Goal: Task Accomplishment & Management: Use online tool/utility

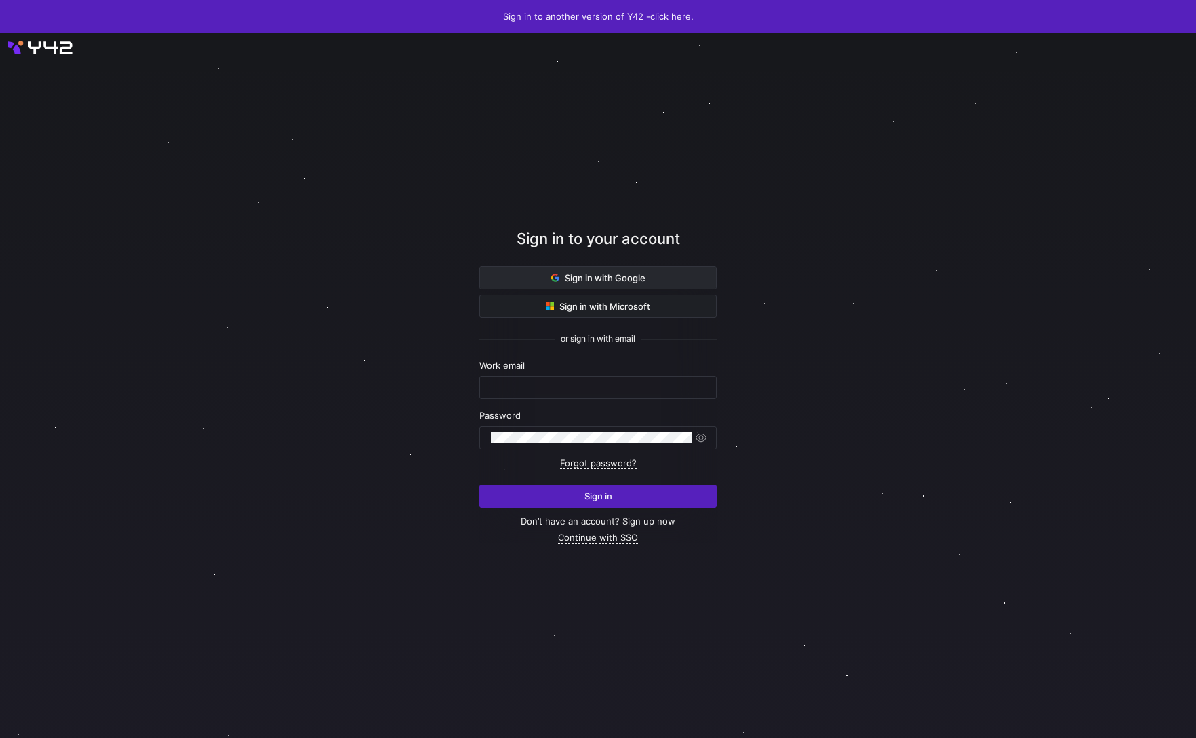
click at [671, 288] on span at bounding box center [598, 278] width 236 height 22
click at [662, 277] on span at bounding box center [598, 278] width 236 height 22
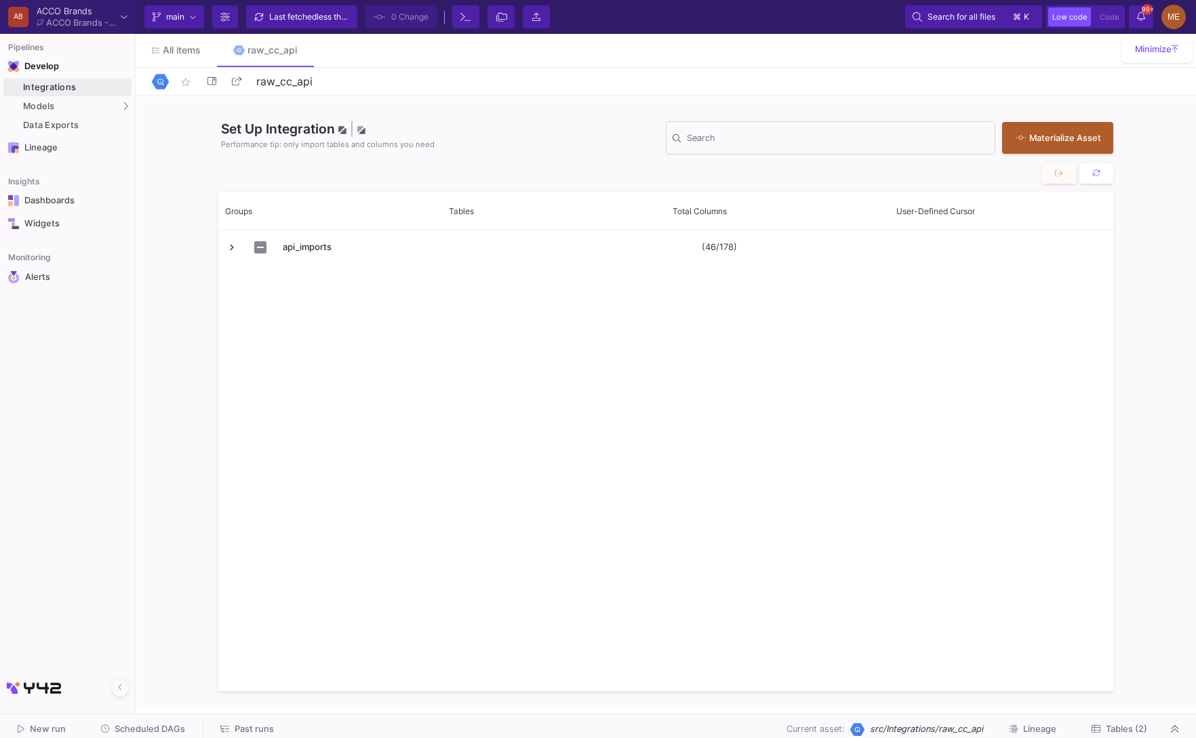
click at [1095, 721] on button "Tables (2)" at bounding box center [1119, 729] width 88 height 21
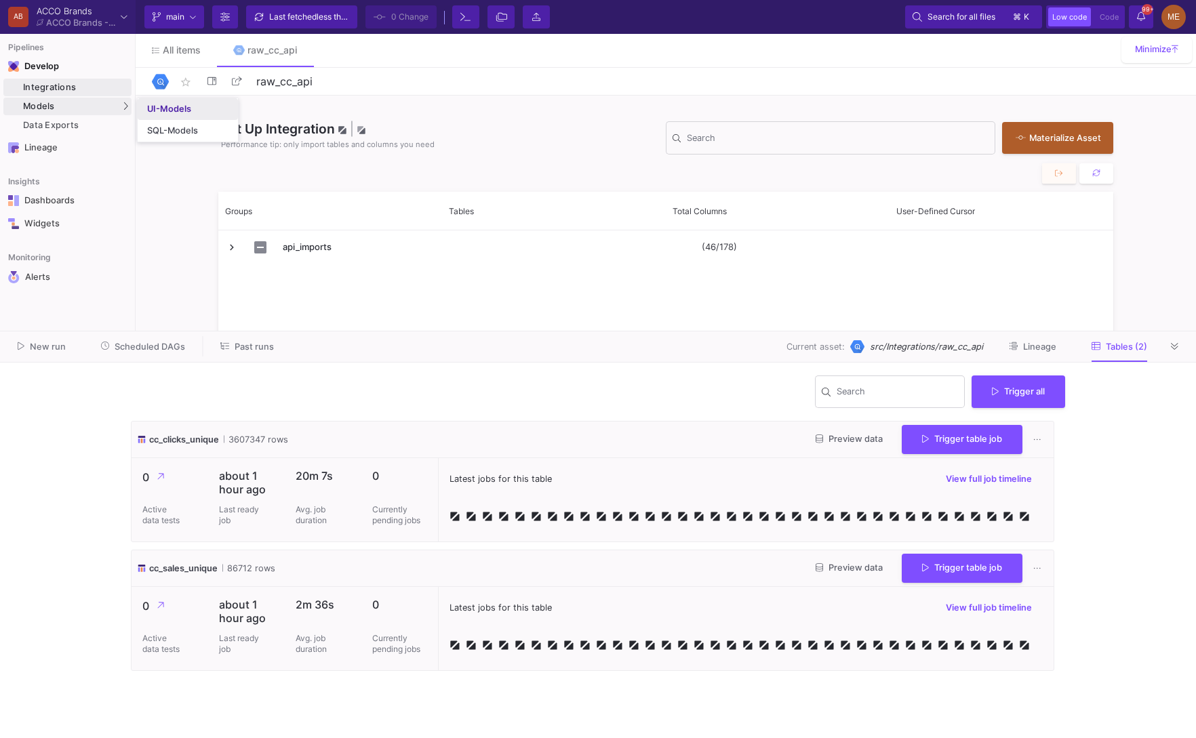
click at [164, 113] on div "UI-Models" at bounding box center [169, 109] width 44 height 11
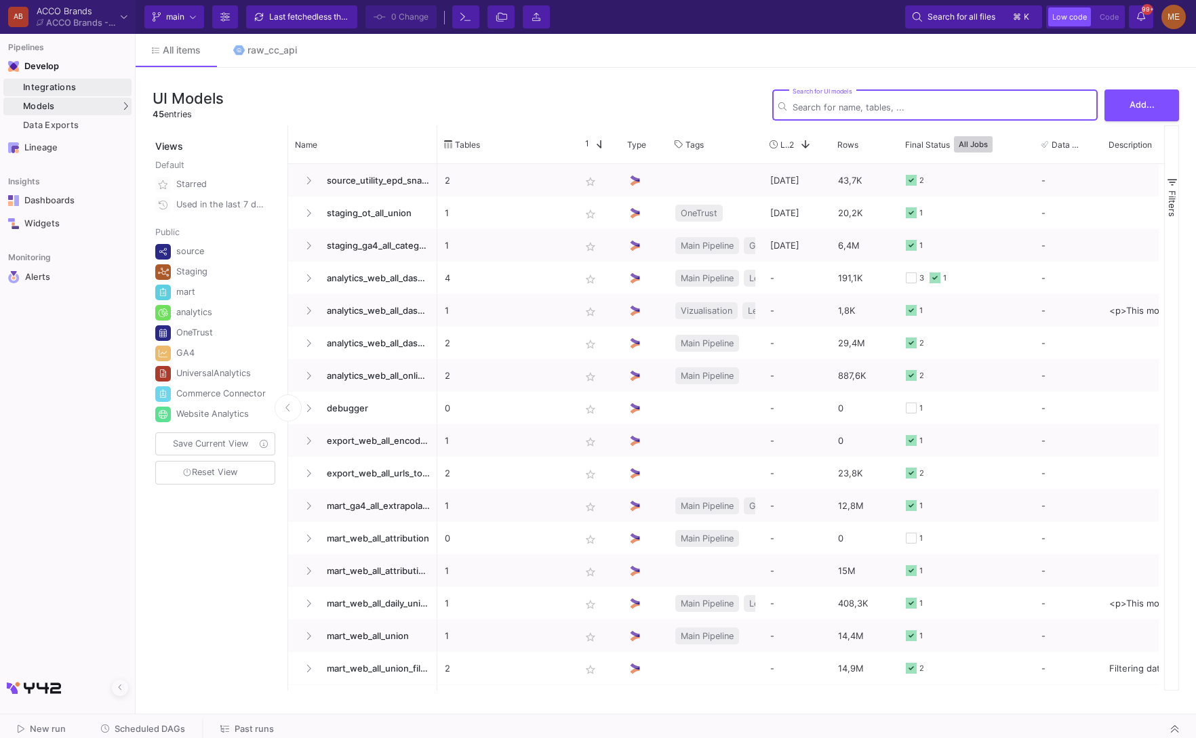
click at [104, 94] on link "Integrations" at bounding box center [67, 88] width 128 height 18
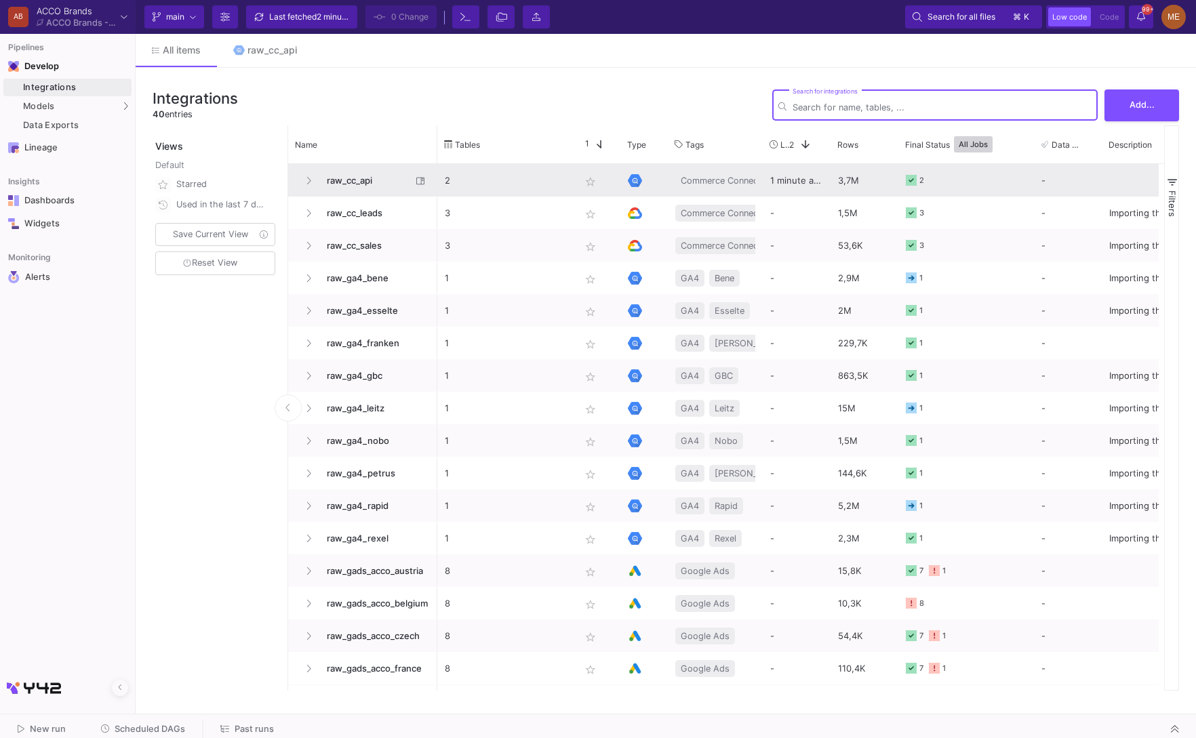
click at [360, 194] on span "raw_cc_api" at bounding box center [365, 181] width 93 height 32
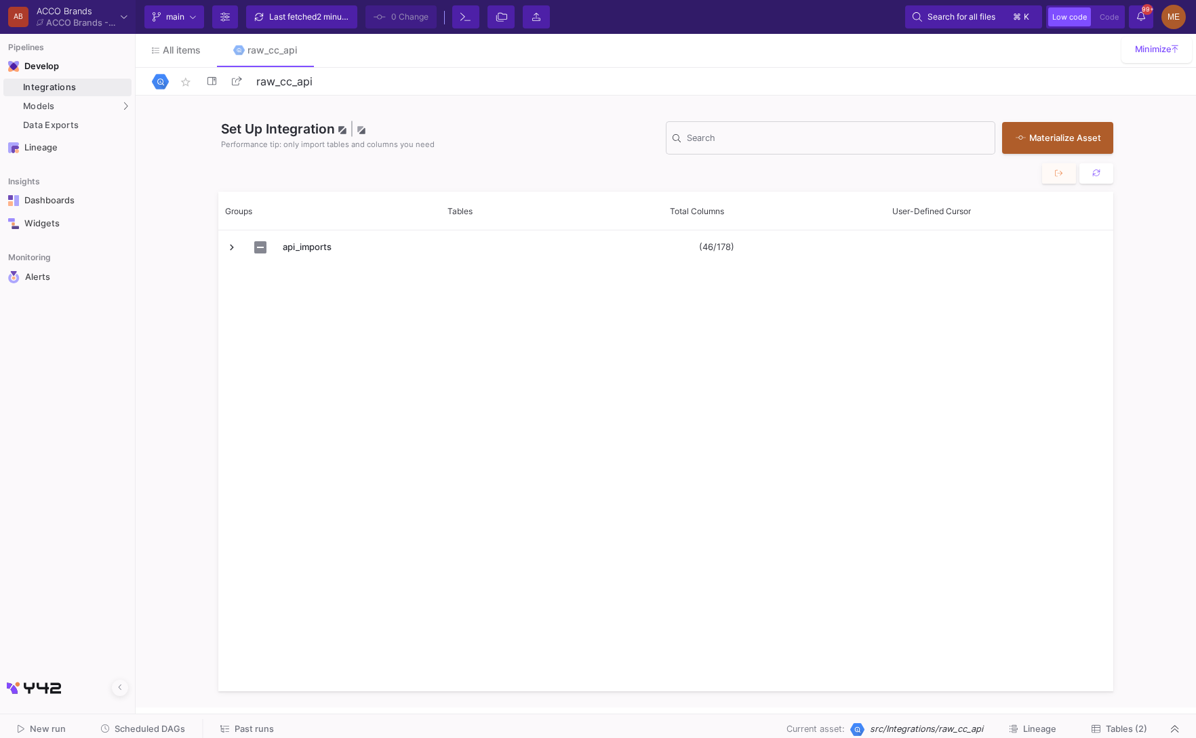
click at [1088, 724] on button "Tables (2)" at bounding box center [1119, 729] width 88 height 21
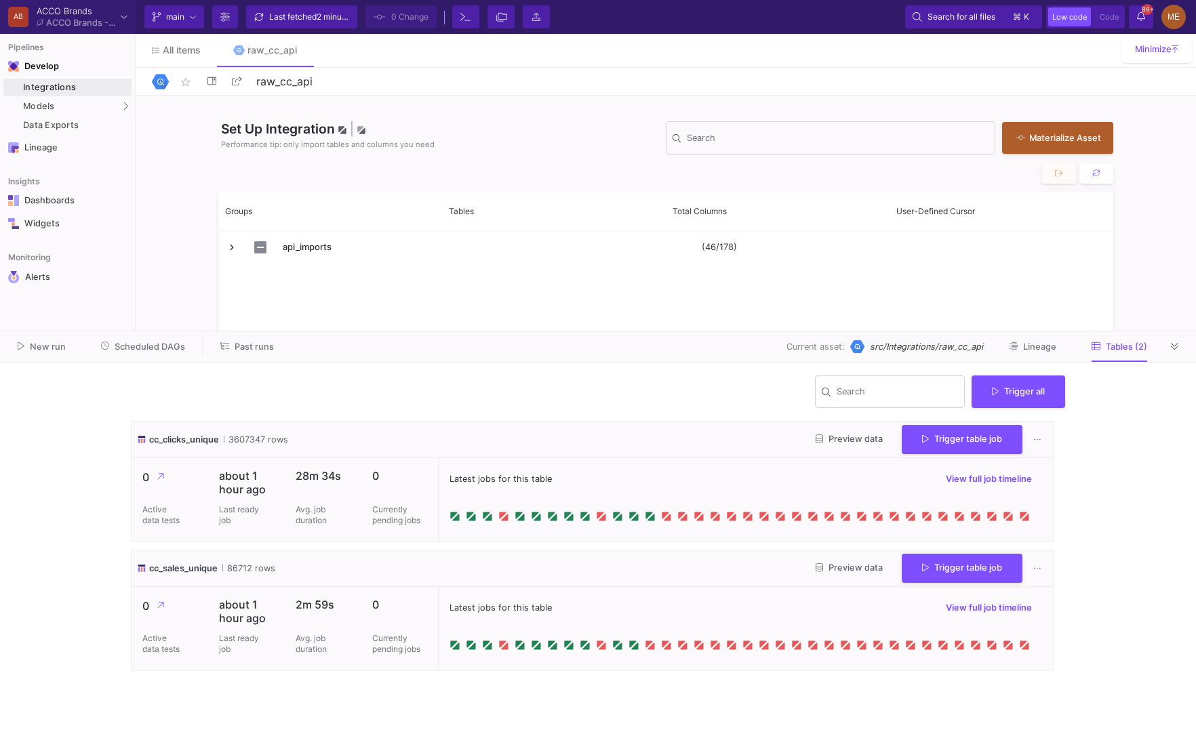
click at [1018, 356] on button "Lineage" at bounding box center [1032, 346] width 80 height 21
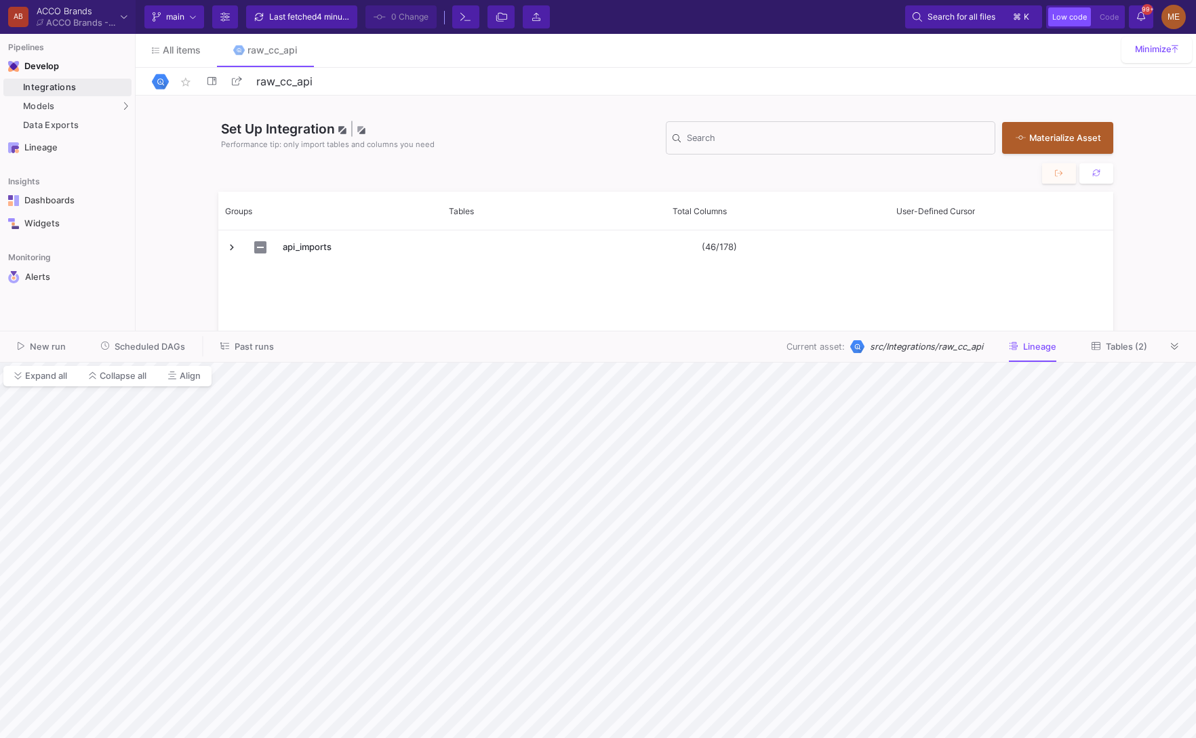
click at [251, 342] on span "Past runs" at bounding box center [254, 347] width 39 height 10
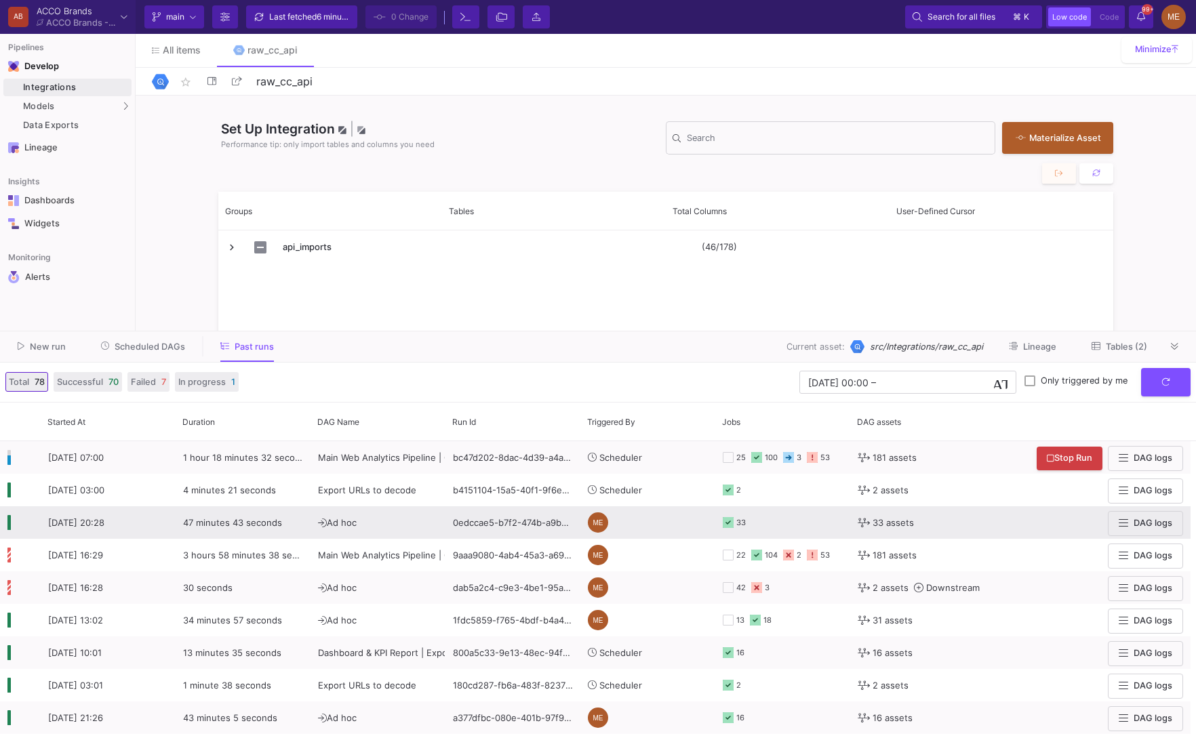
click at [657, 526] on y42-orchestration-triggered-by "ME" at bounding box center [648, 522] width 120 height 31
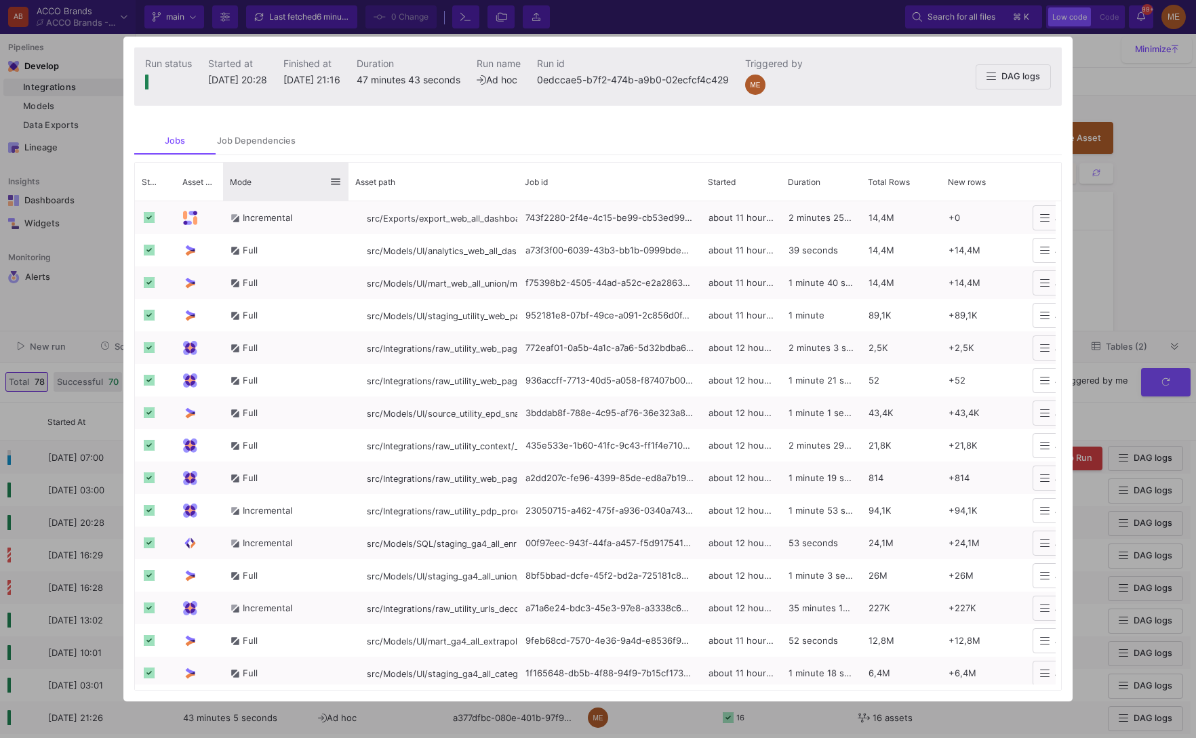
drag, startPoint x: 294, startPoint y: 186, endPoint x: 348, endPoint y: 190, distance: 53.7
click at [348, 190] on div at bounding box center [348, 182] width 5 height 38
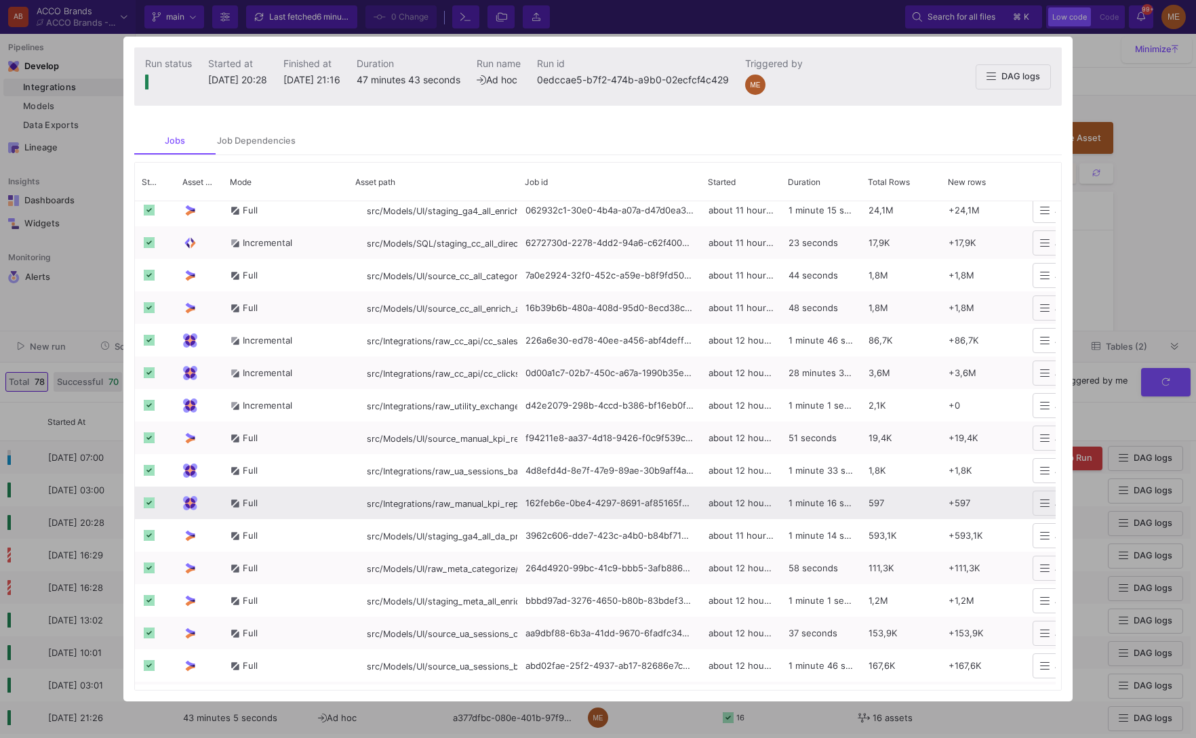
scroll to position [591, 0]
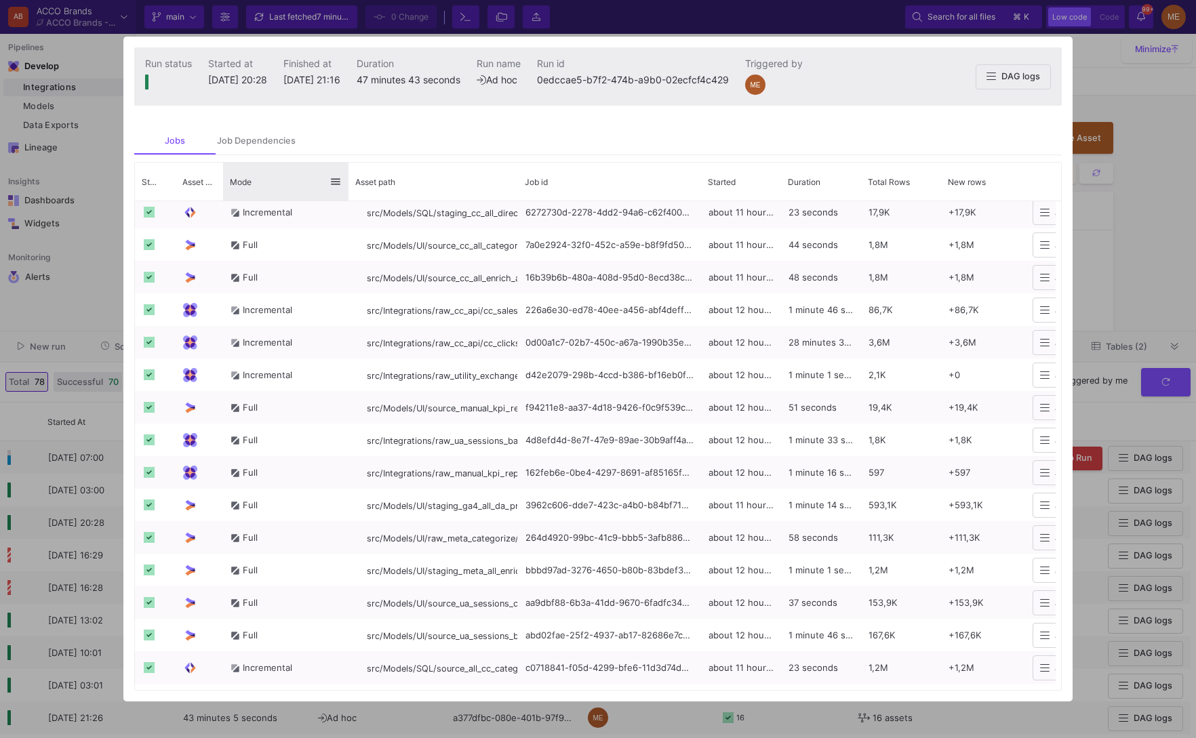
click at [266, 179] on div "Mode" at bounding box center [280, 181] width 100 height 31
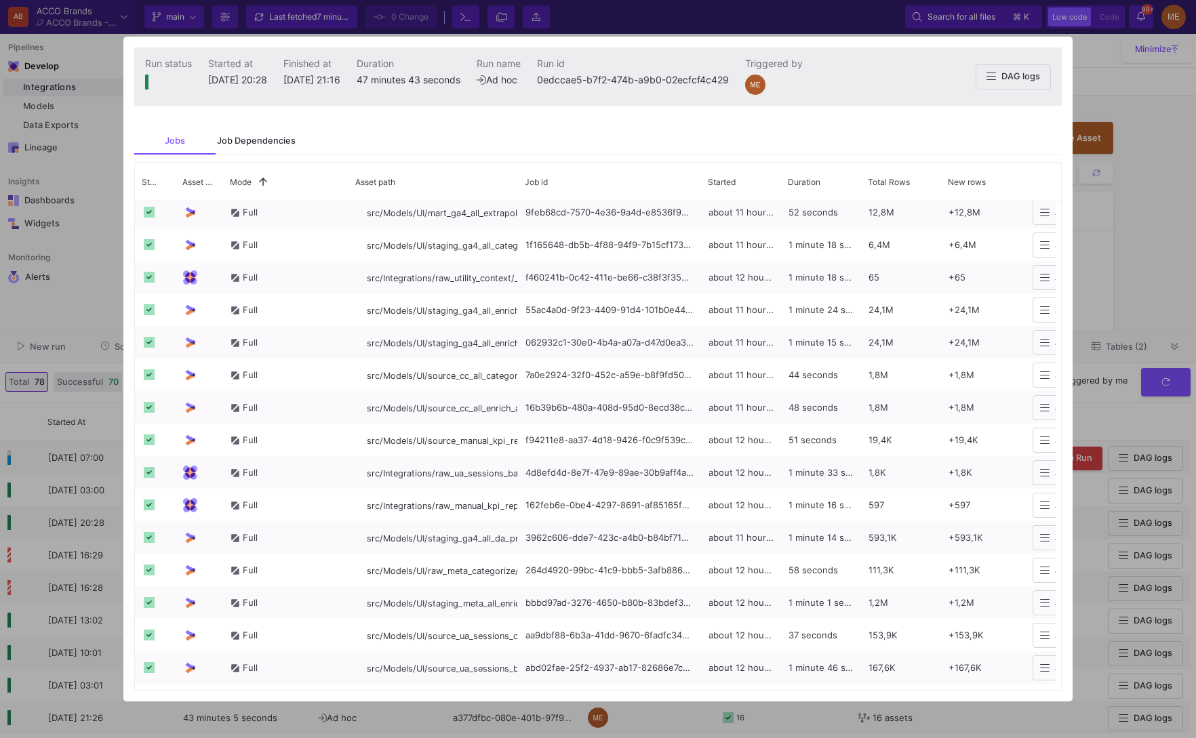
click at [270, 136] on div "Job Dependencies" at bounding box center [256, 141] width 79 height 11
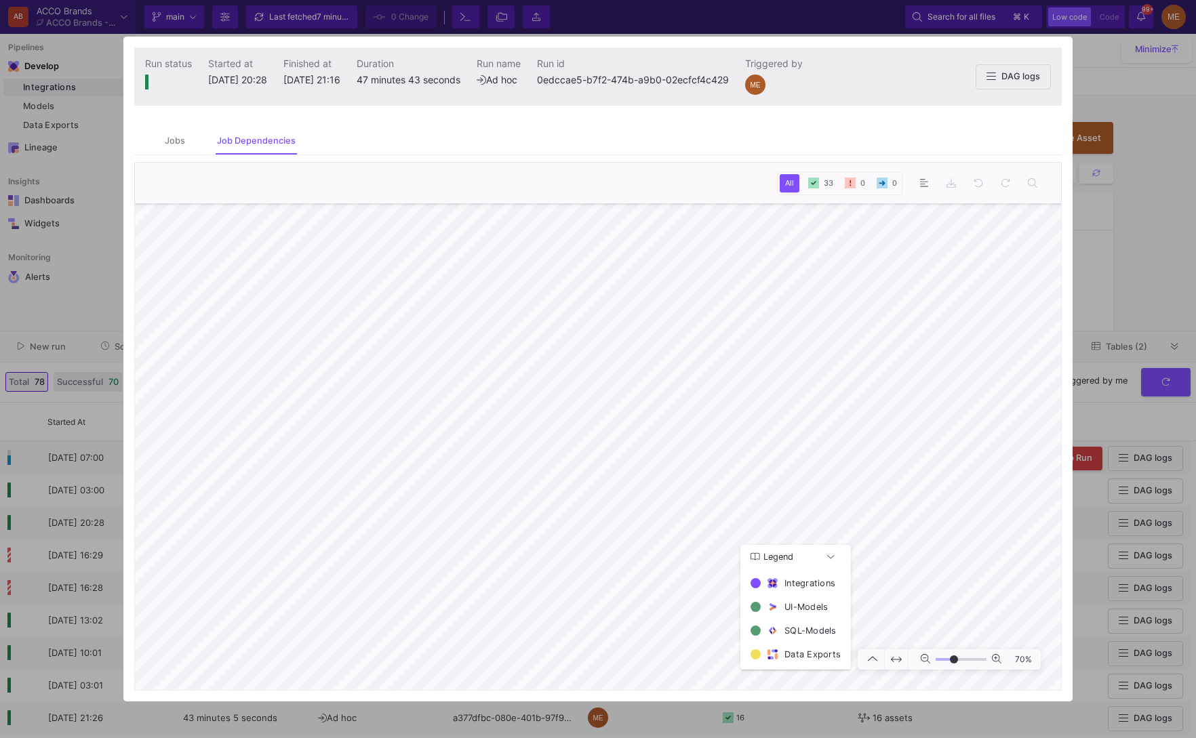
click at [1114, 285] on div at bounding box center [598, 369] width 1196 height 738
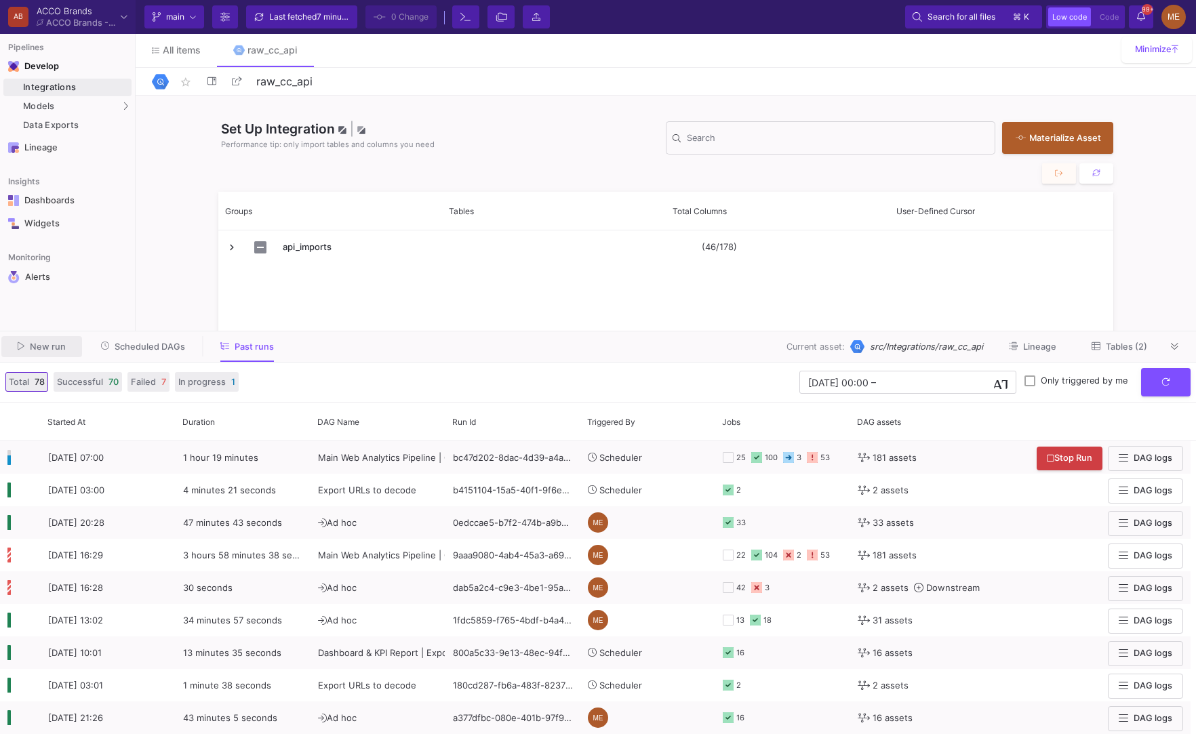
click at [57, 353] on button "New run" at bounding box center [41, 346] width 81 height 21
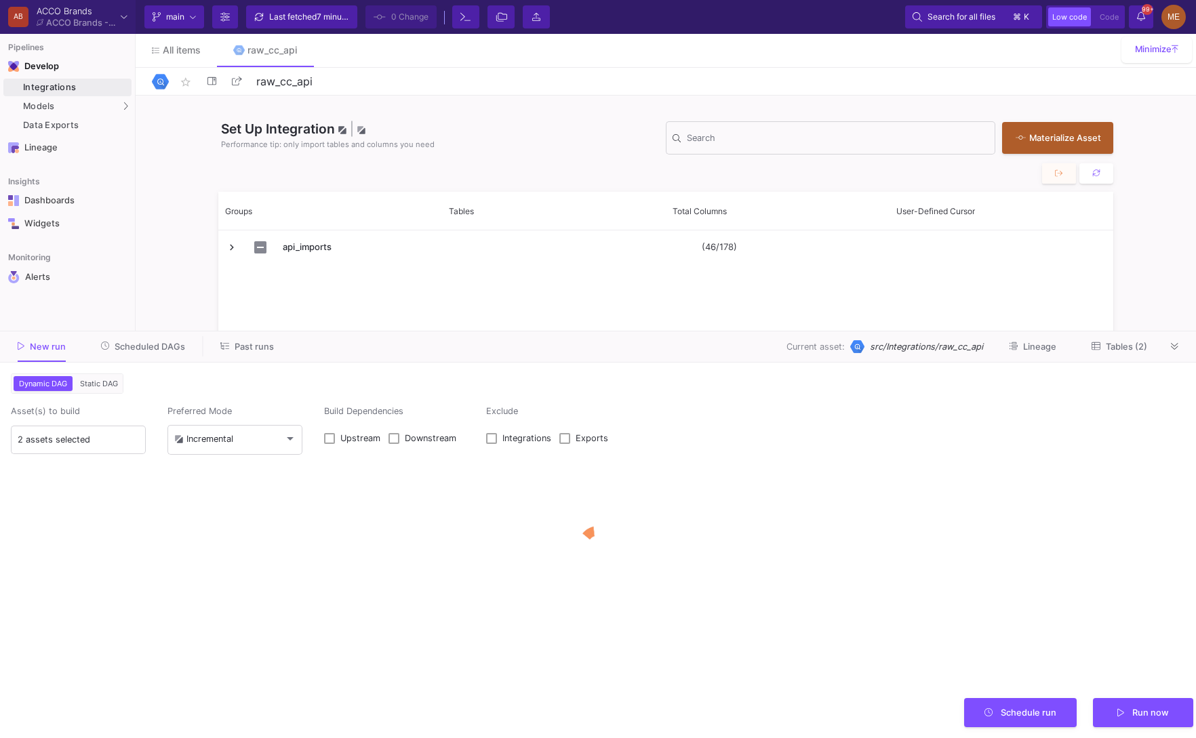
click at [103, 380] on span "Static DAG" at bounding box center [98, 383] width 43 height 9
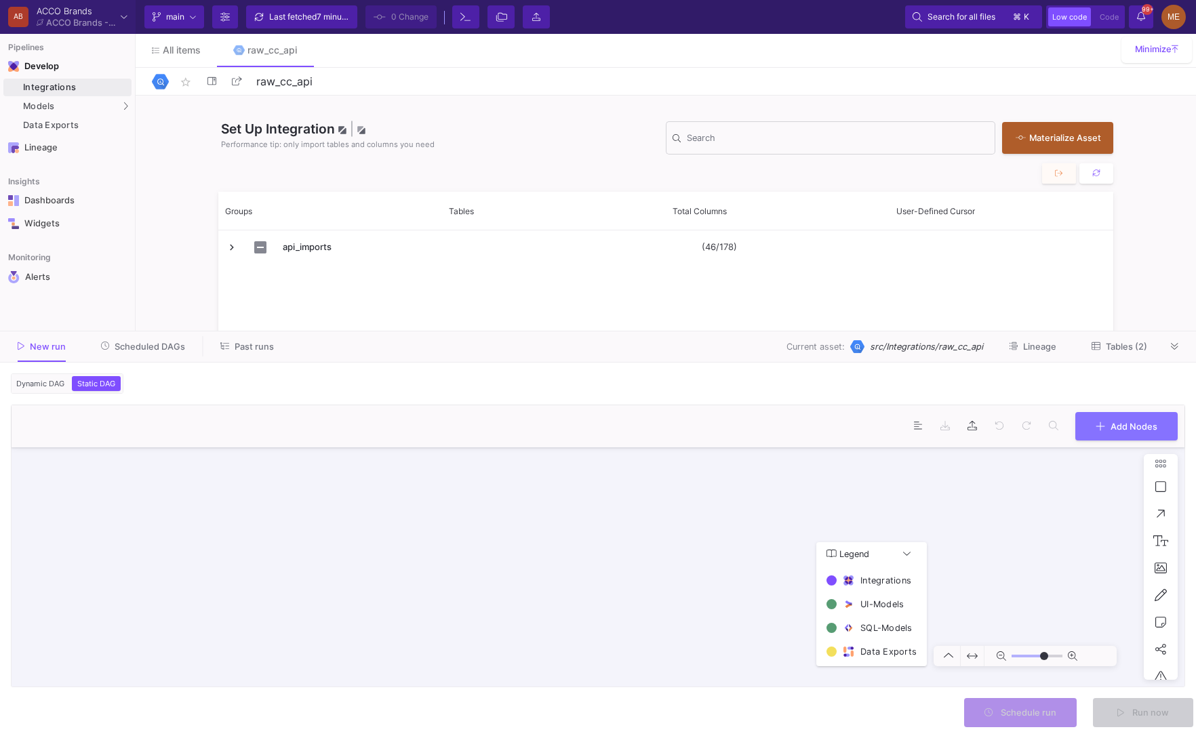
type input "0"
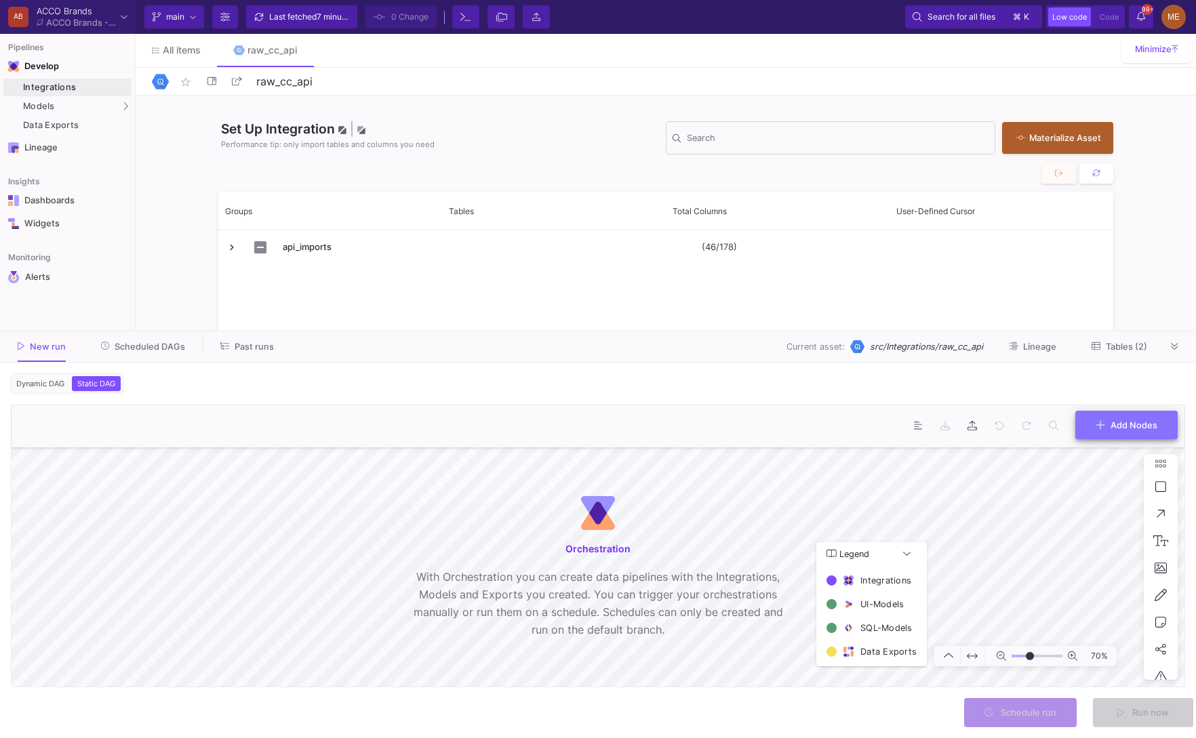
click at [1119, 438] on button "Add Nodes" at bounding box center [1126, 425] width 102 height 29
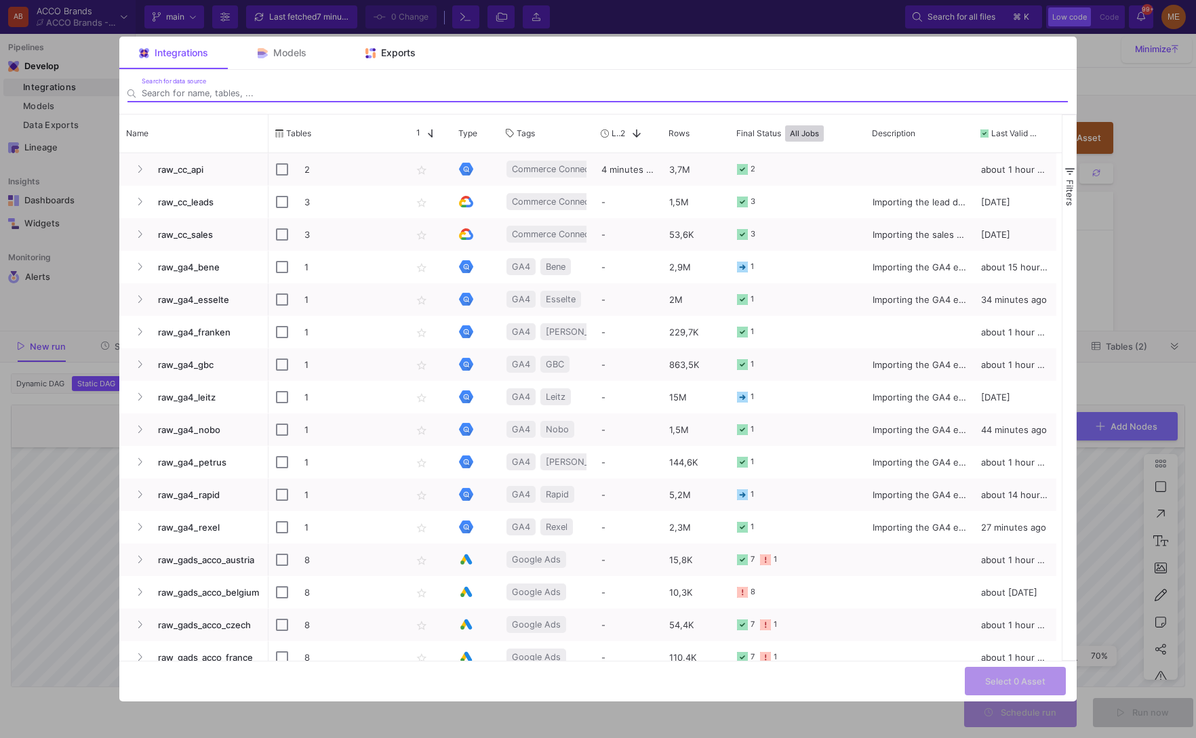
click at [384, 57] on span "Exports" at bounding box center [398, 52] width 35 height 11
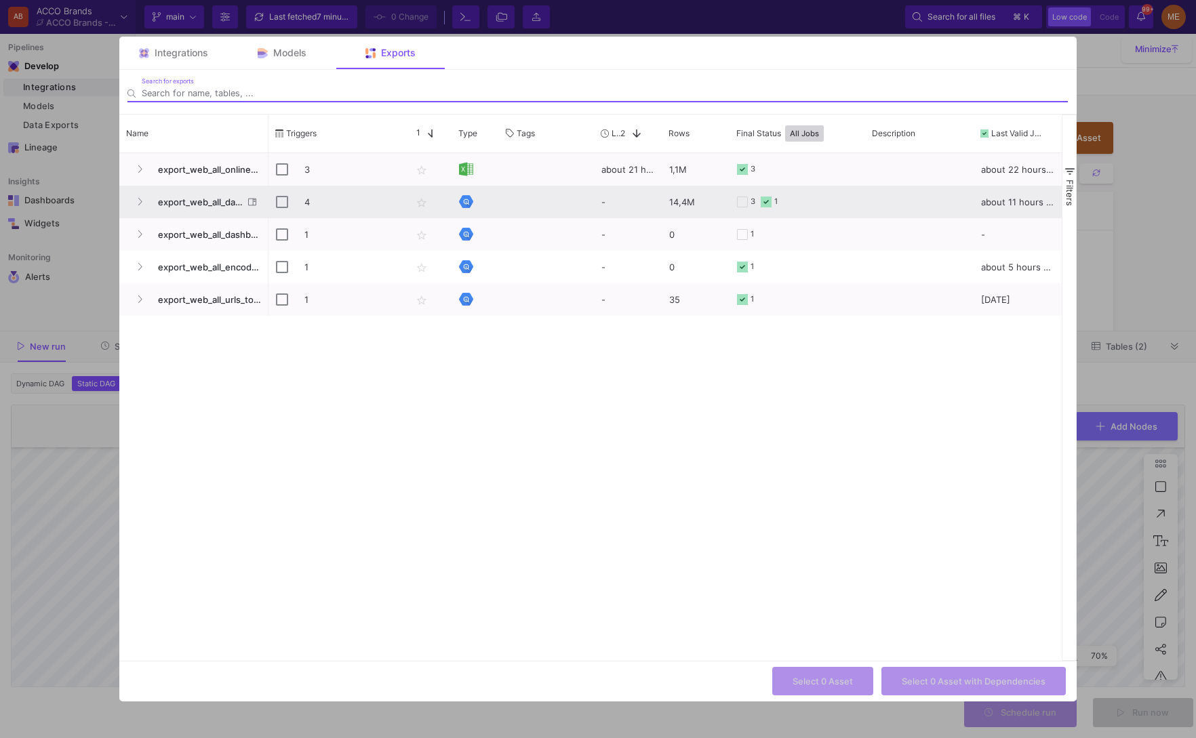
click at [199, 193] on span "export_web_all_dashboard_core" at bounding box center [196, 202] width 93 height 32
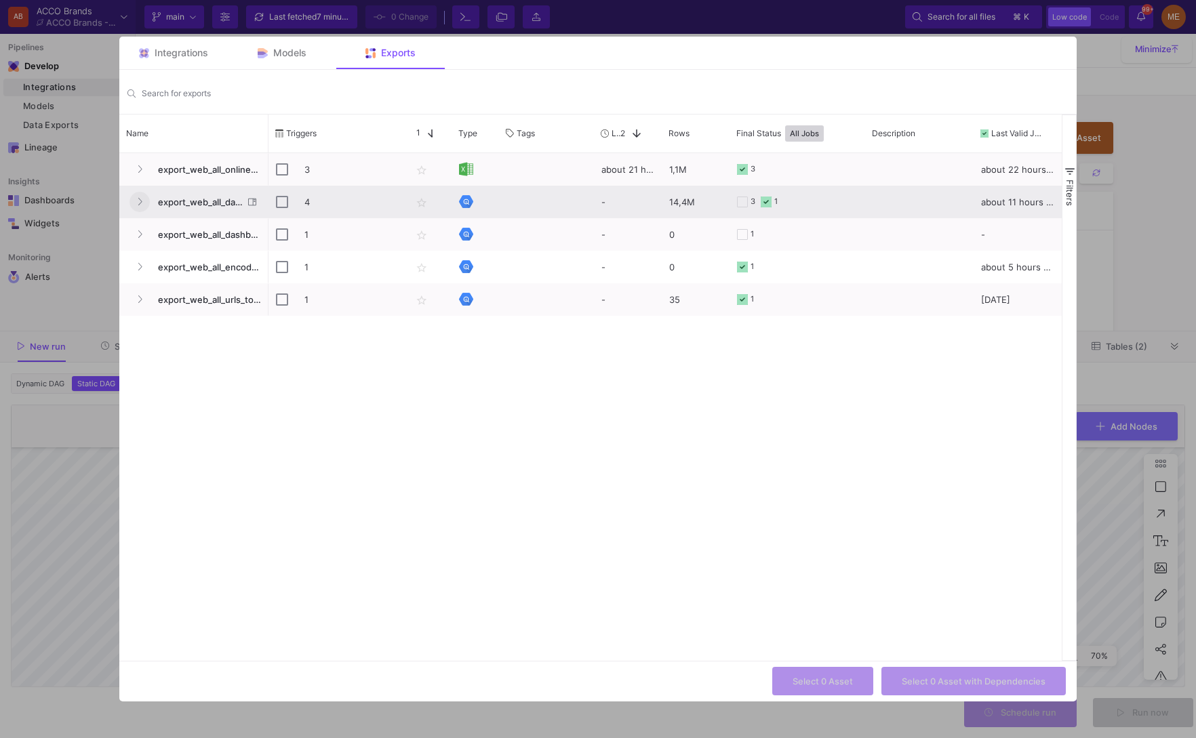
click at [136, 201] on button "Press SPACE to select this row." at bounding box center [139, 202] width 20 height 20
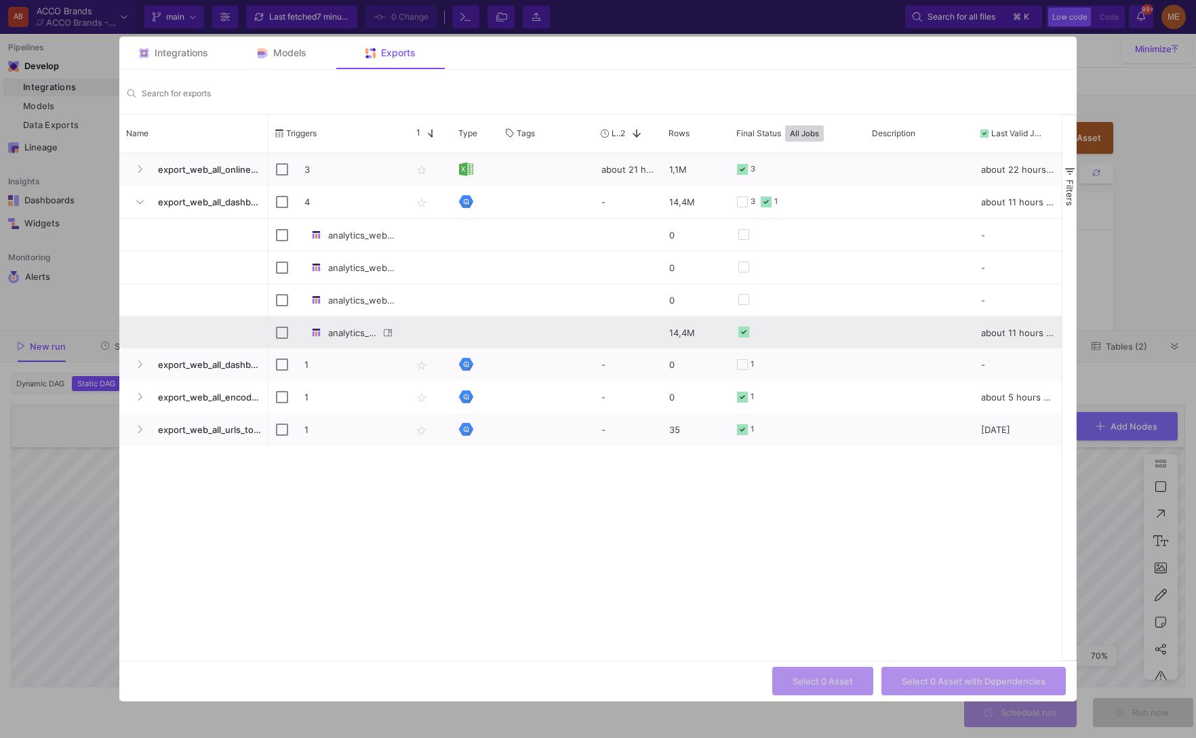
click at [275, 327] on div "analytics_web_all_dashboard_core_unioned" at bounding box center [336, 333] width 136 height 32
checkbox input "false"
checkbox input "true"
click at [933, 681] on span "Select 1 Asset with Dependencies" at bounding box center [974, 680] width 142 height 10
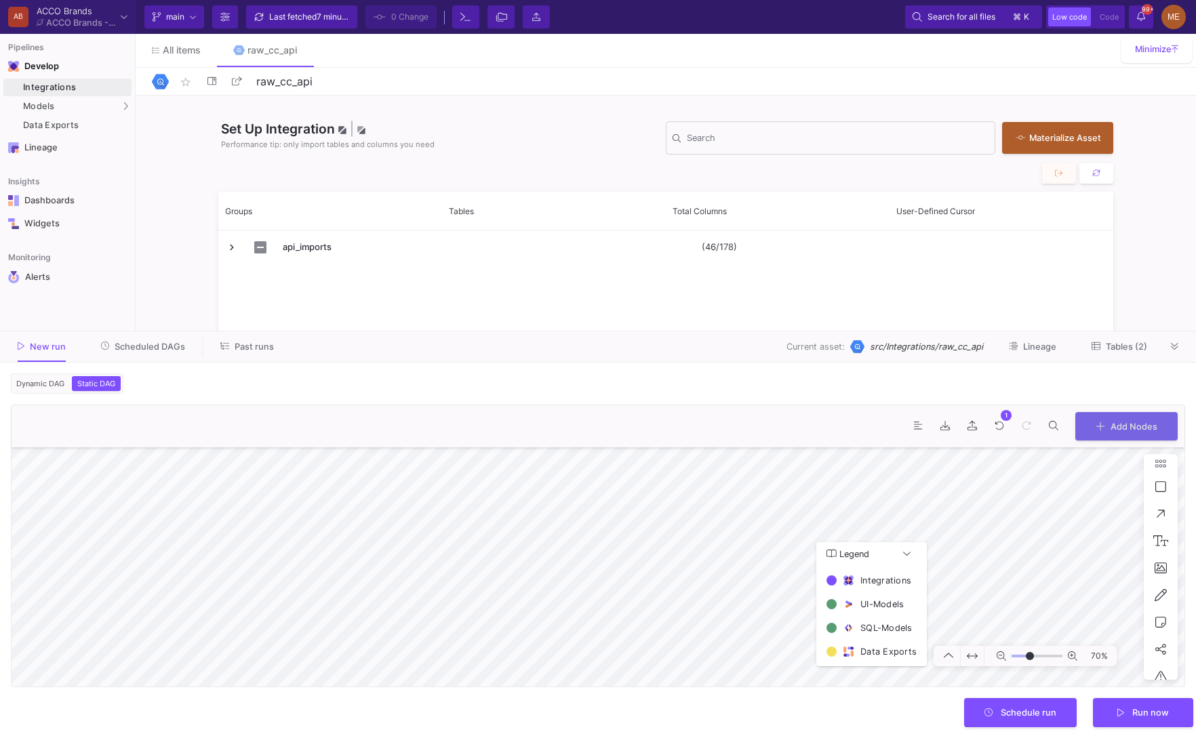
type input "7"
click at [1128, 350] on span "Tables (2)" at bounding box center [1126, 347] width 41 height 10
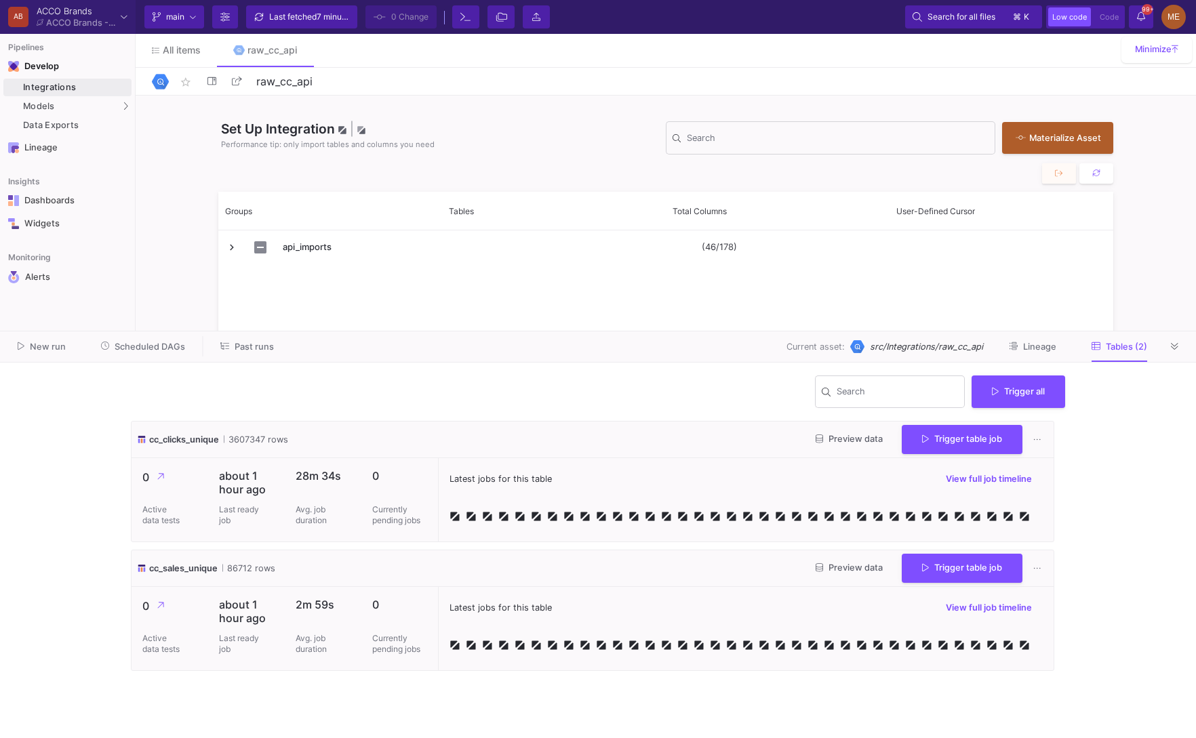
click at [1051, 343] on span "Lineage" at bounding box center [1039, 347] width 33 height 10
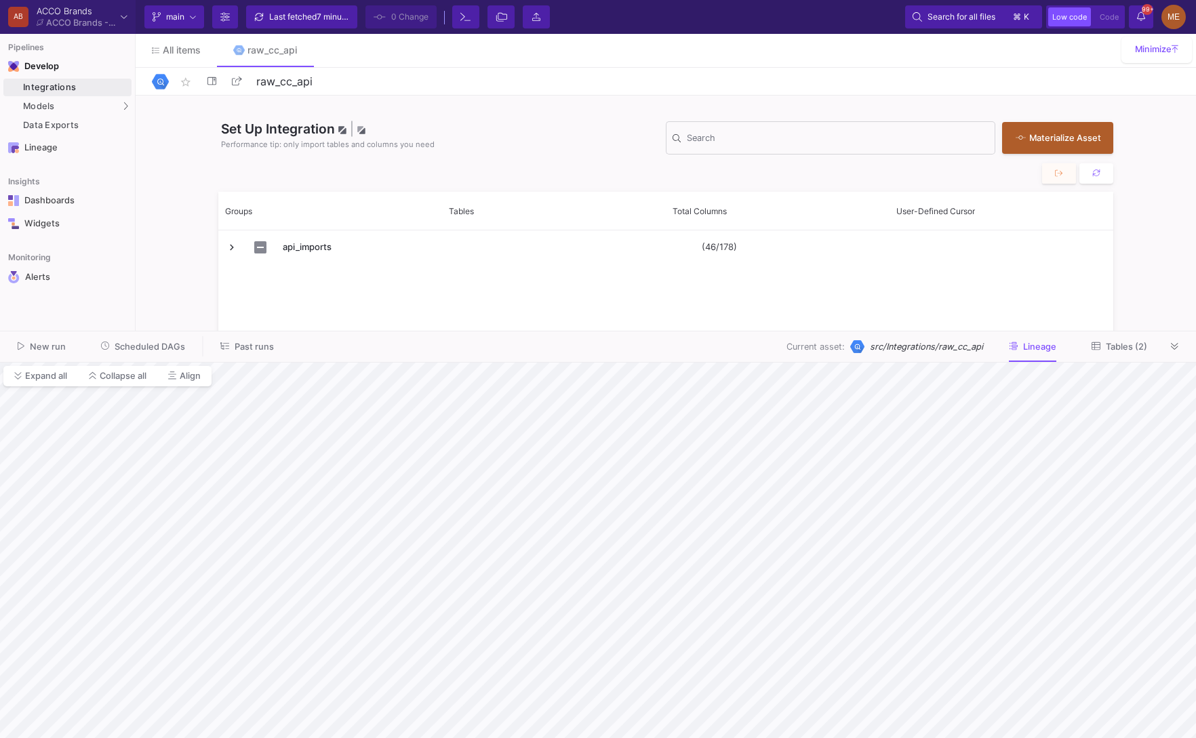
click at [1125, 348] on span "Tables (2)" at bounding box center [1126, 347] width 41 height 10
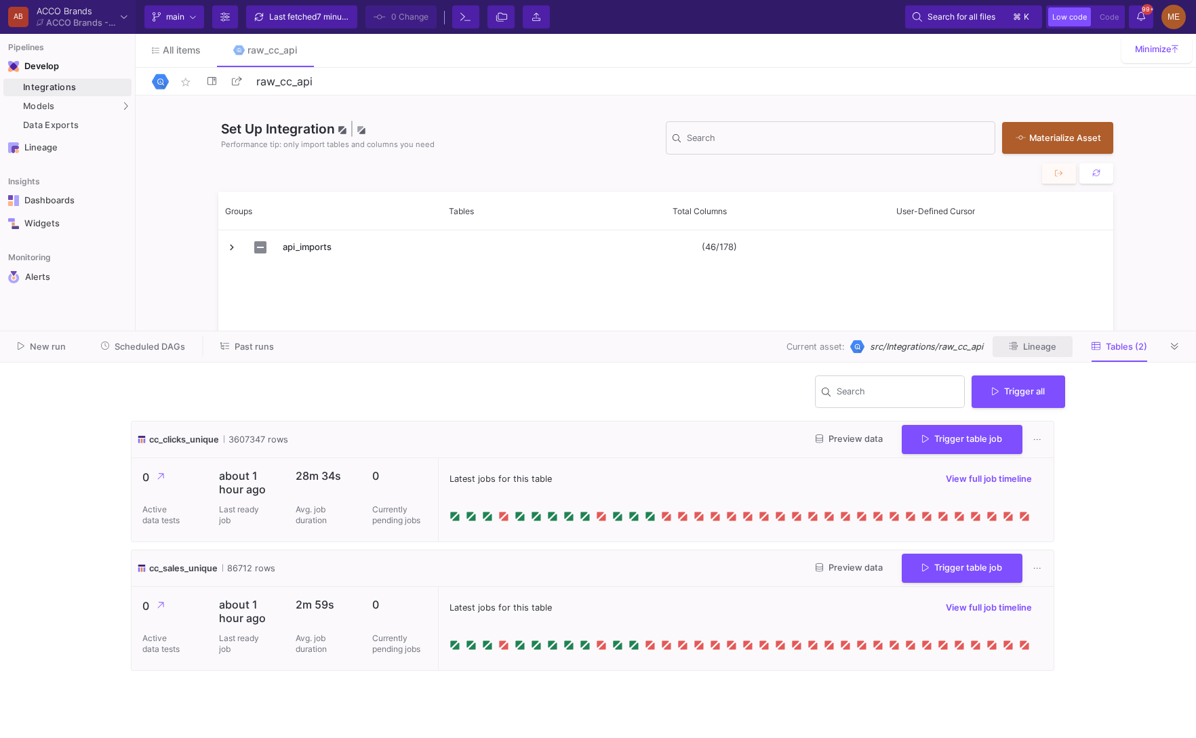
click at [1022, 348] on span "Lineage" at bounding box center [1032, 346] width 47 height 10
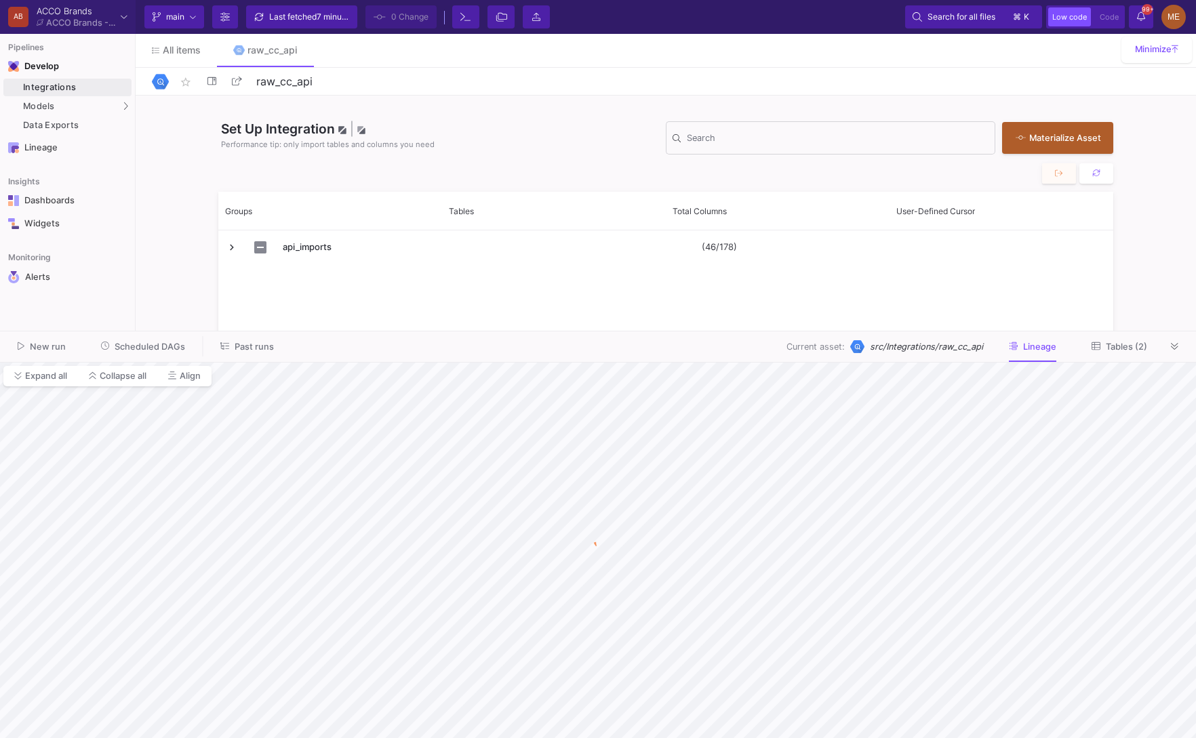
click at [235, 350] on span "Past runs" at bounding box center [254, 347] width 39 height 10
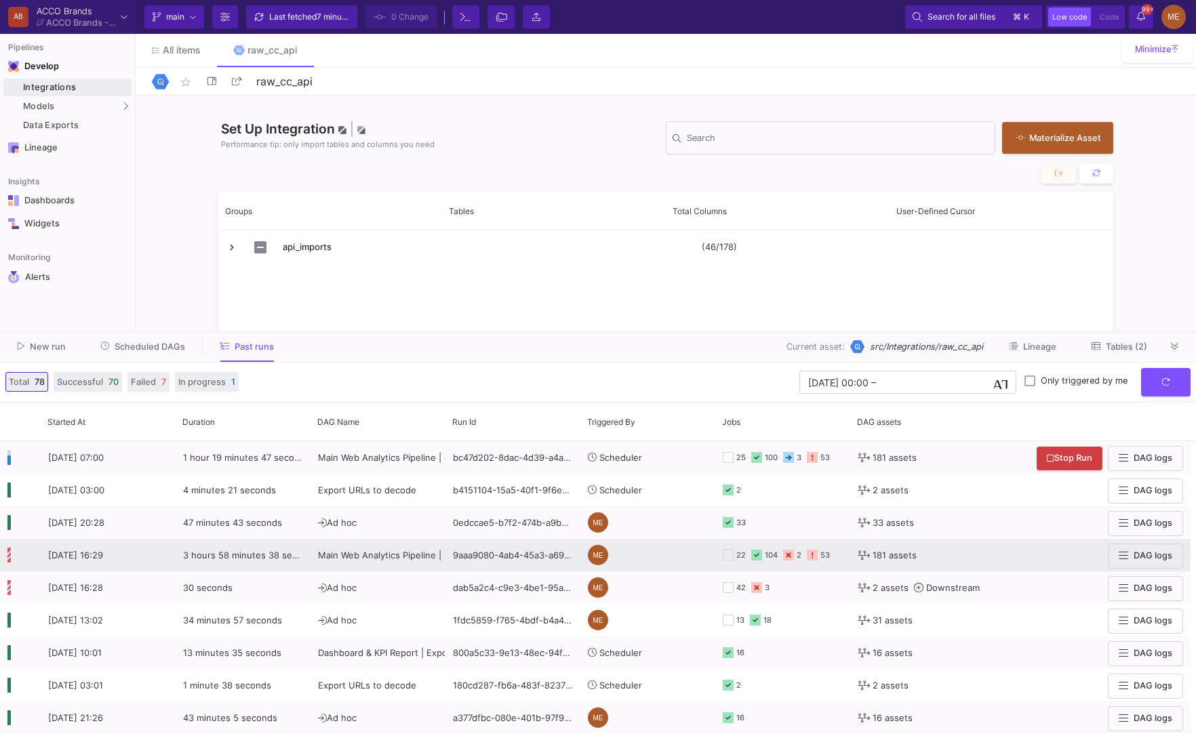
click at [458, 548] on div "9aaa9080-4ab4-45a3-a69c-e6115aa7a56b" at bounding box center [512, 555] width 135 height 33
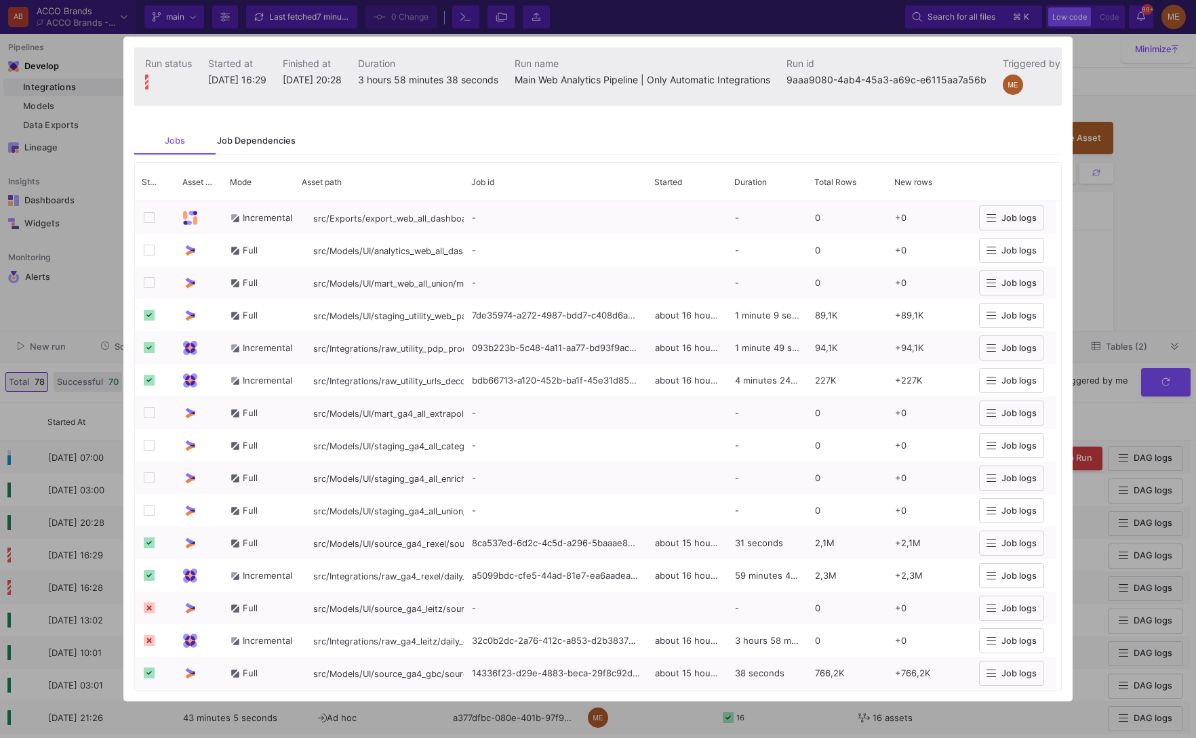
click at [290, 144] on div "Job Dependencies" at bounding box center [256, 141] width 79 height 11
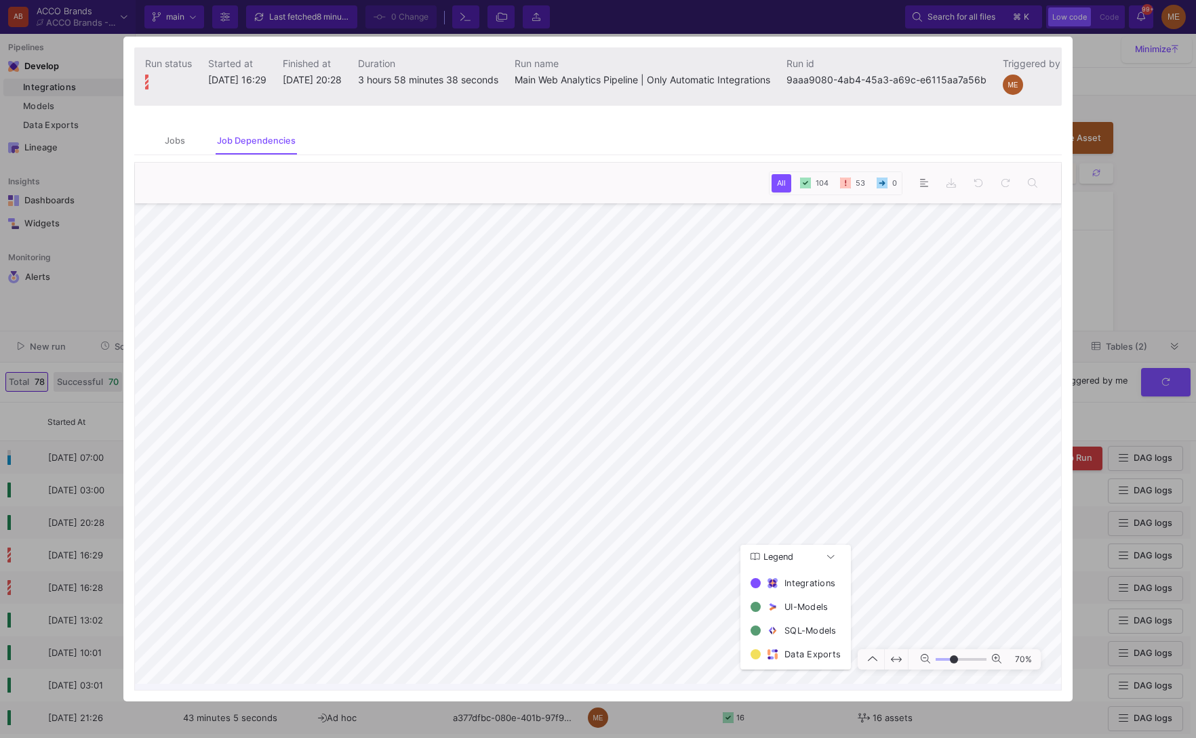
click at [83, 559] on div at bounding box center [598, 369] width 1196 height 738
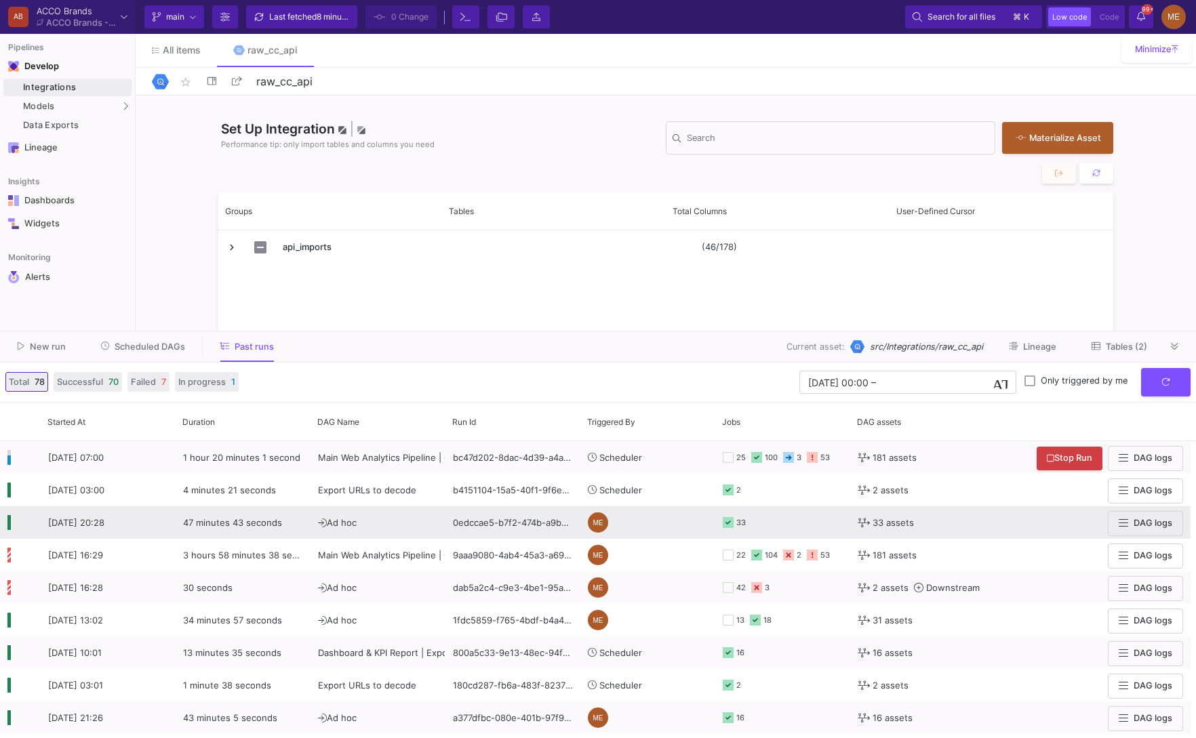
click at [702, 519] on y42-orchestration-triggered-by "ME" at bounding box center [648, 522] width 120 height 31
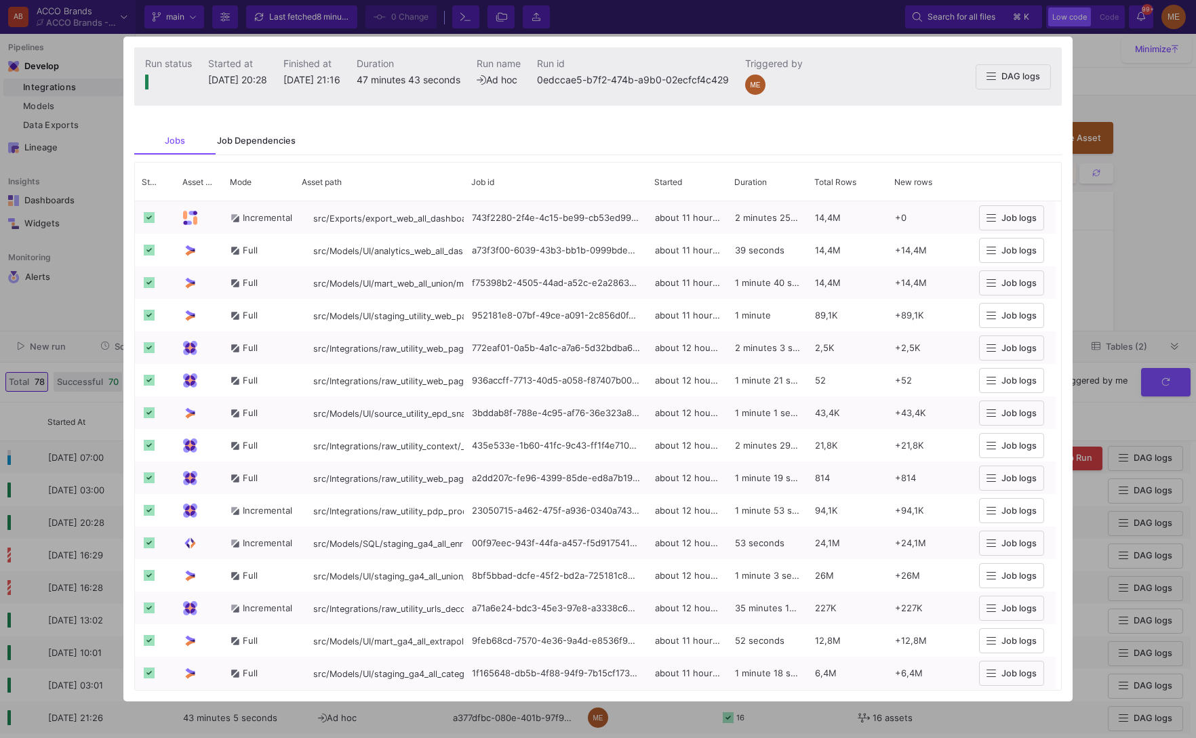
click at [254, 129] on div "Job Dependencies" at bounding box center [256, 140] width 81 height 27
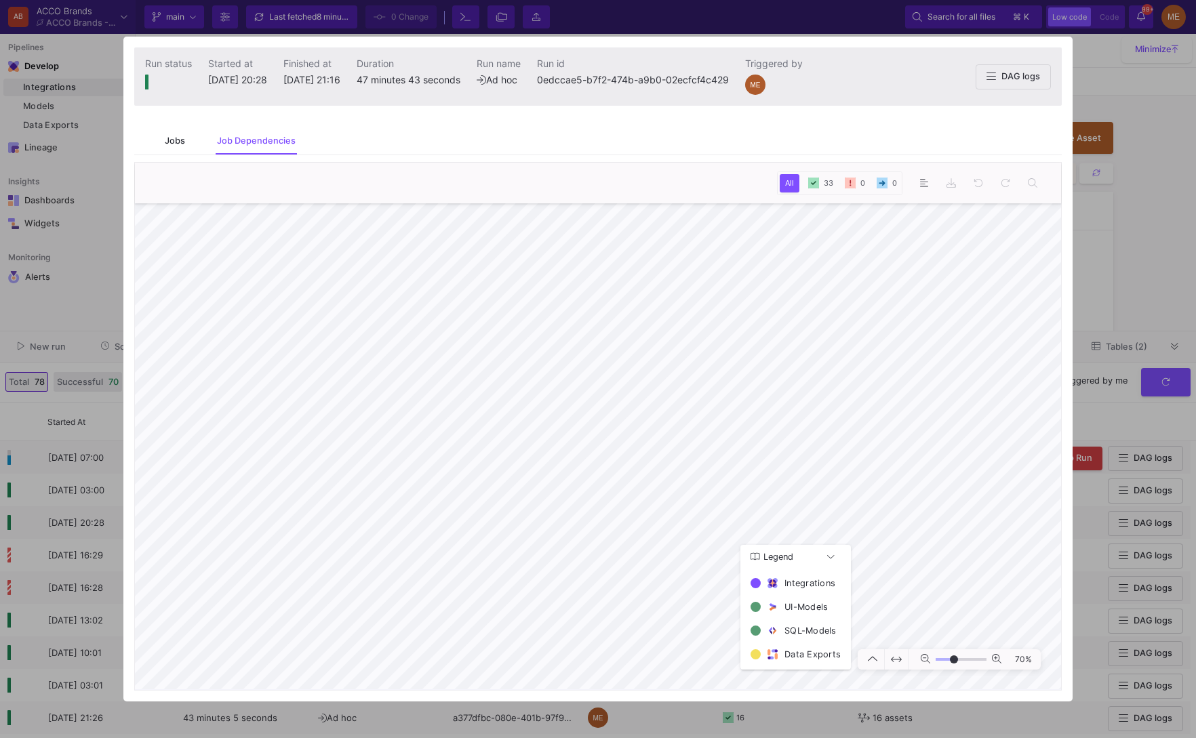
click at [176, 150] on div "Jobs" at bounding box center [174, 140] width 81 height 27
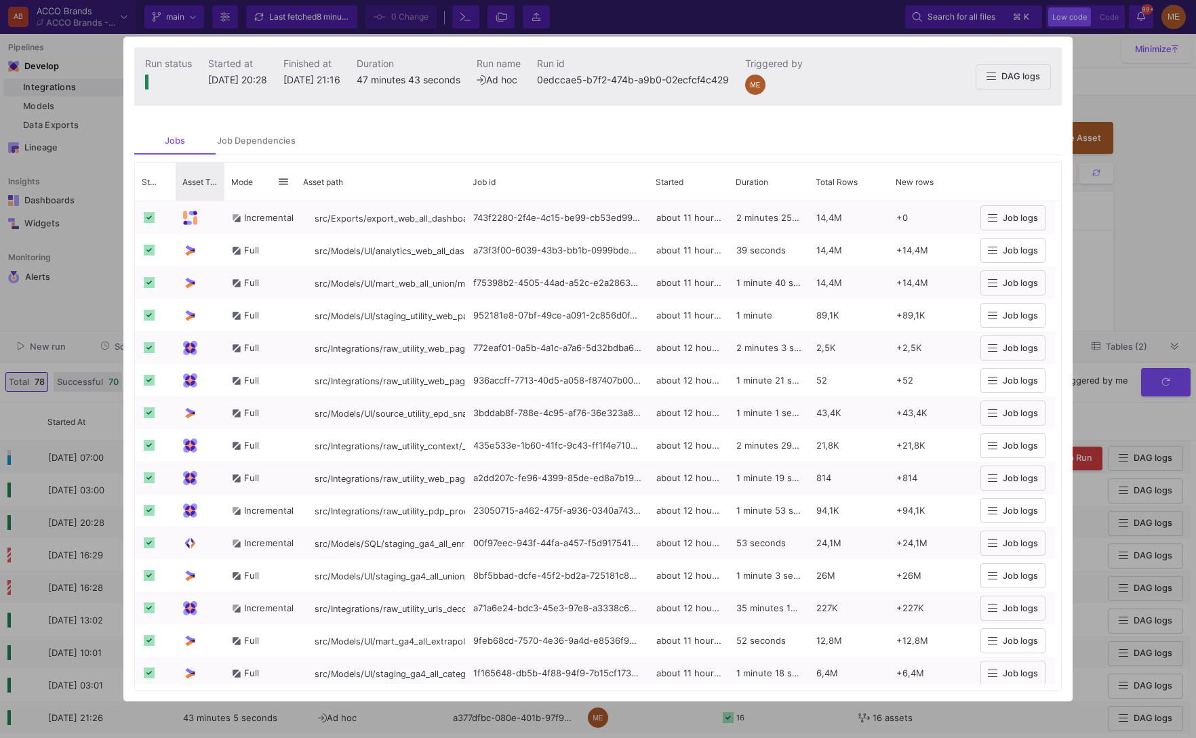
drag, startPoint x: 221, startPoint y: 182, endPoint x: 251, endPoint y: 182, distance: 30.5
click at [251, 182] on div "Status Asset Type" at bounding box center [596, 182] width 922 height 38
click at [695, 193] on div "Started" at bounding box center [689, 181] width 66 height 31
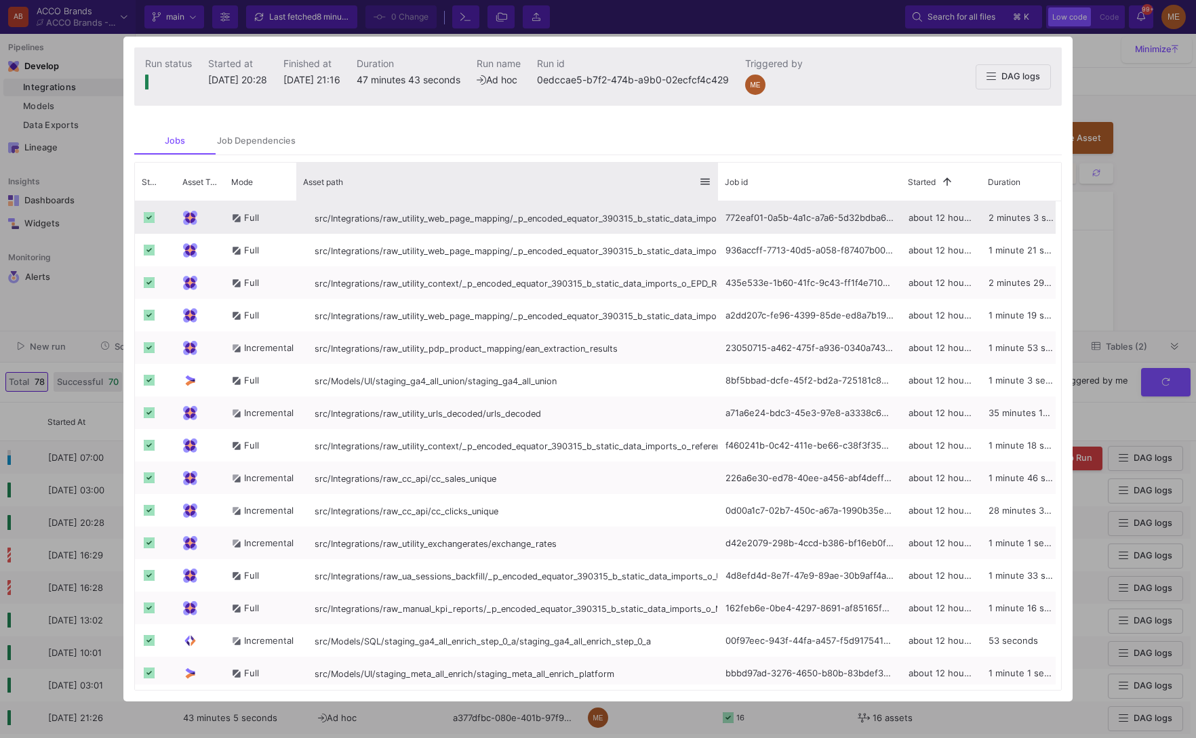
drag, startPoint x: 464, startPoint y: 177, endPoint x: 720, endPoint y: 201, distance: 257.4
click at [720, 201] on div "Status Asset Type Mode 1" at bounding box center [598, 426] width 926 height 527
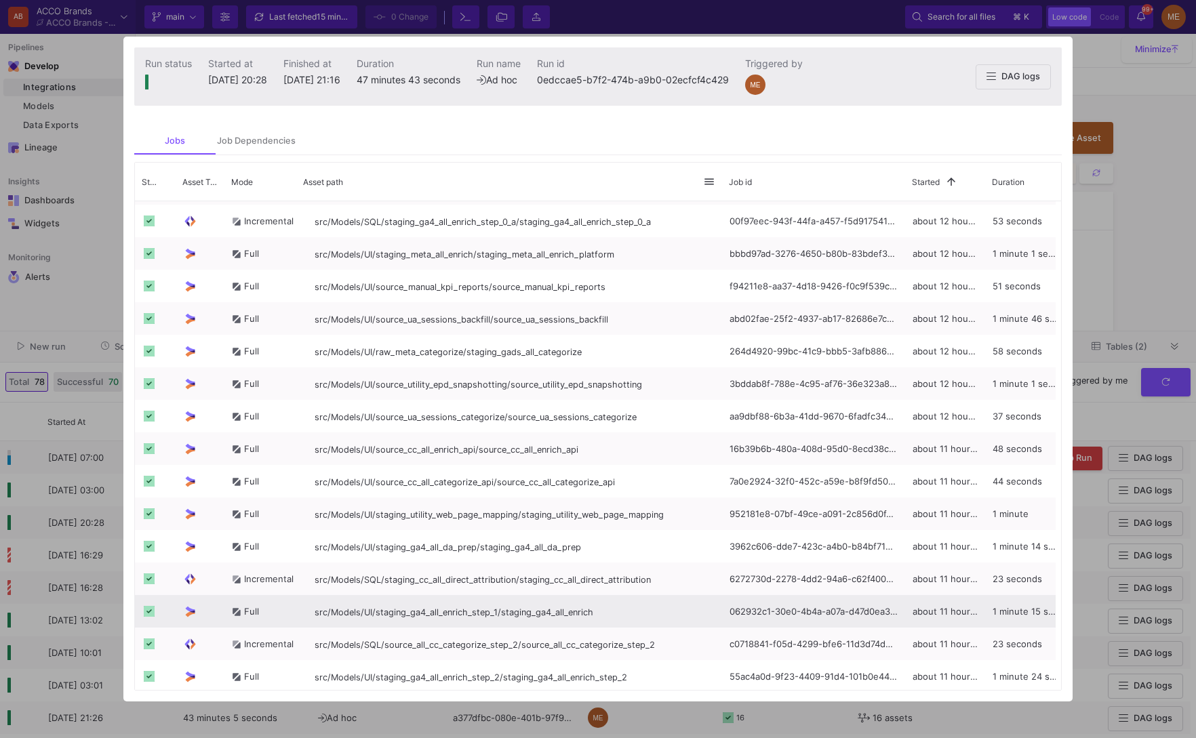
scroll to position [464, 0]
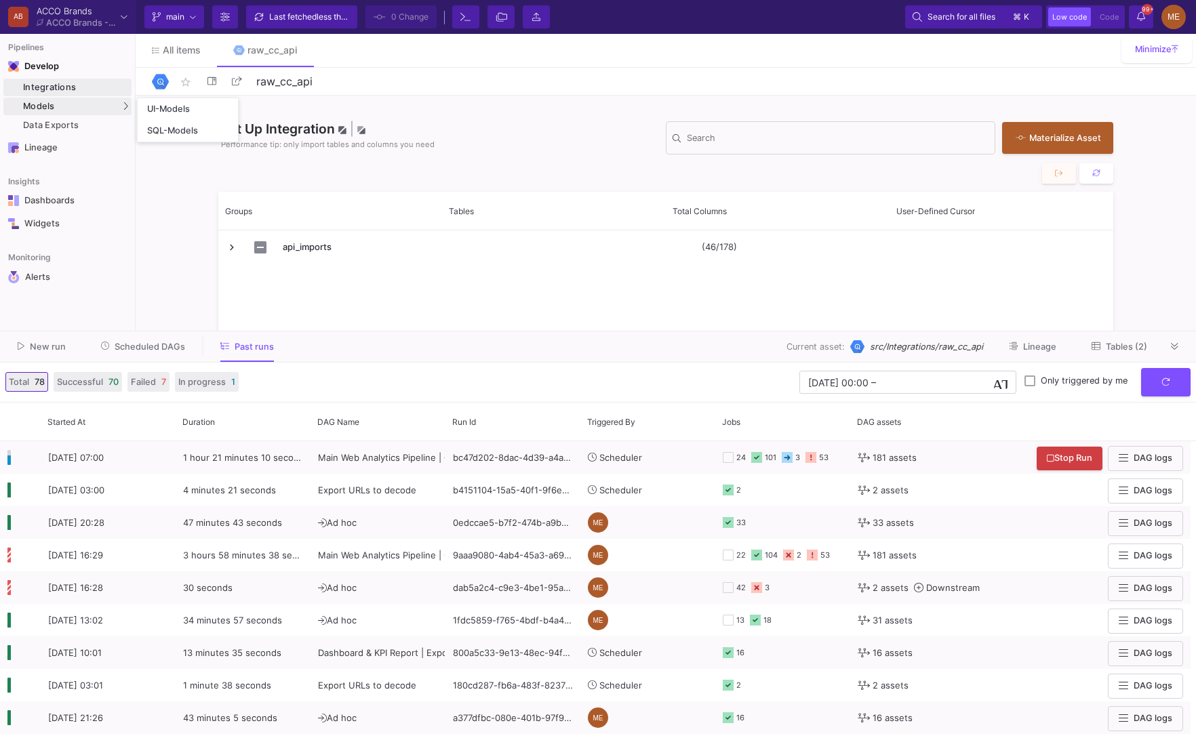
click at [80, 114] on div "Models" at bounding box center [67, 107] width 128 height 18
click at [211, 109] on link "UI-Models" at bounding box center [188, 109] width 100 height 22
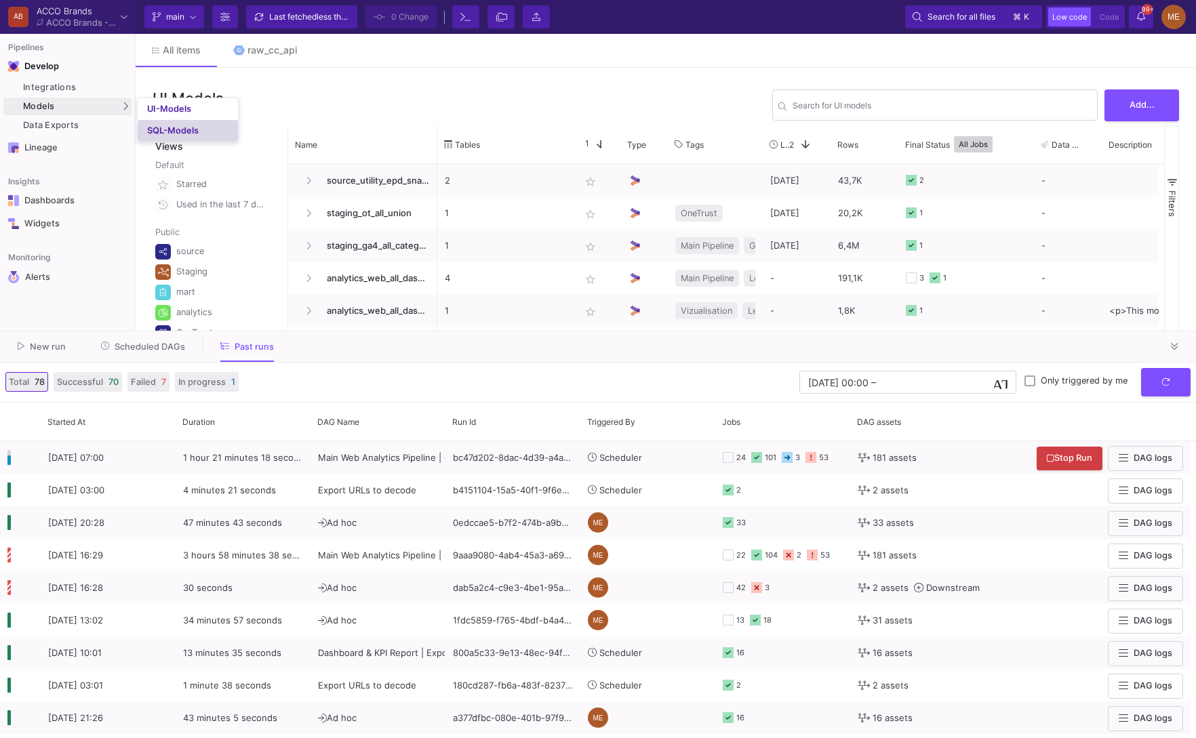
click at [170, 128] on div "SQL-Models" at bounding box center [173, 130] width 52 height 11
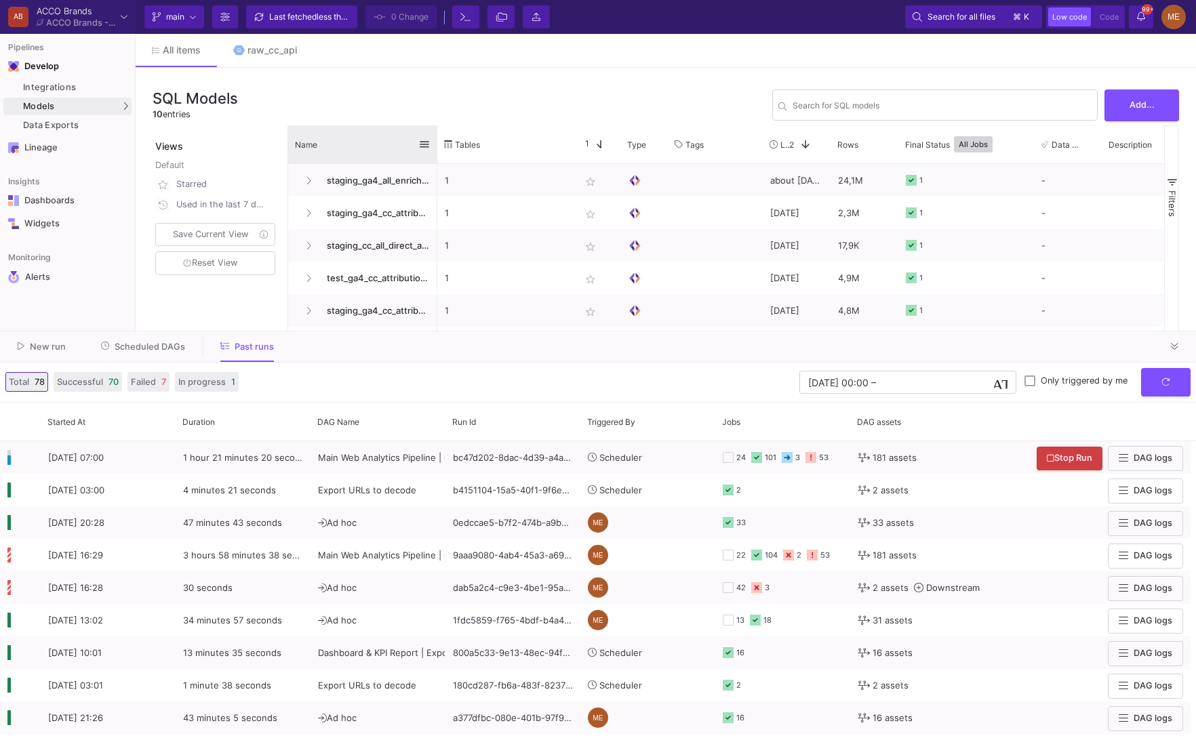
click at [435, 141] on div at bounding box center [437, 144] width 5 height 38
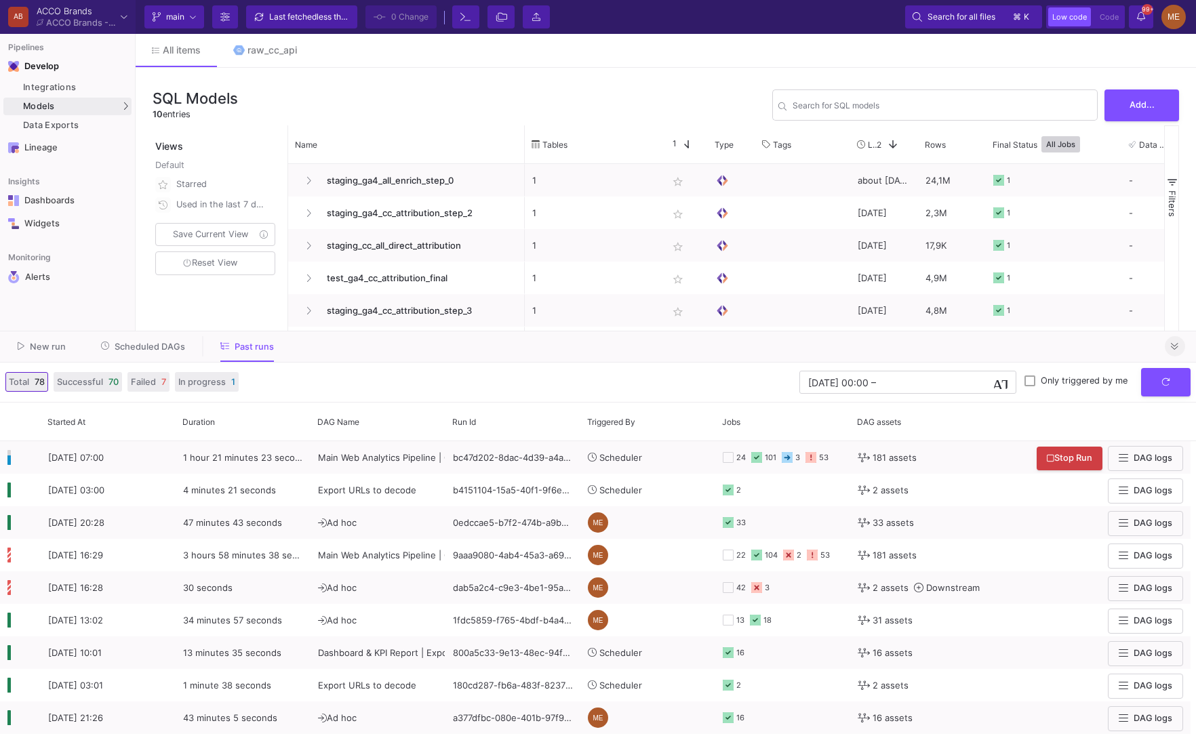
click at [1178, 347] on icon at bounding box center [1174, 346] width 7 height 7
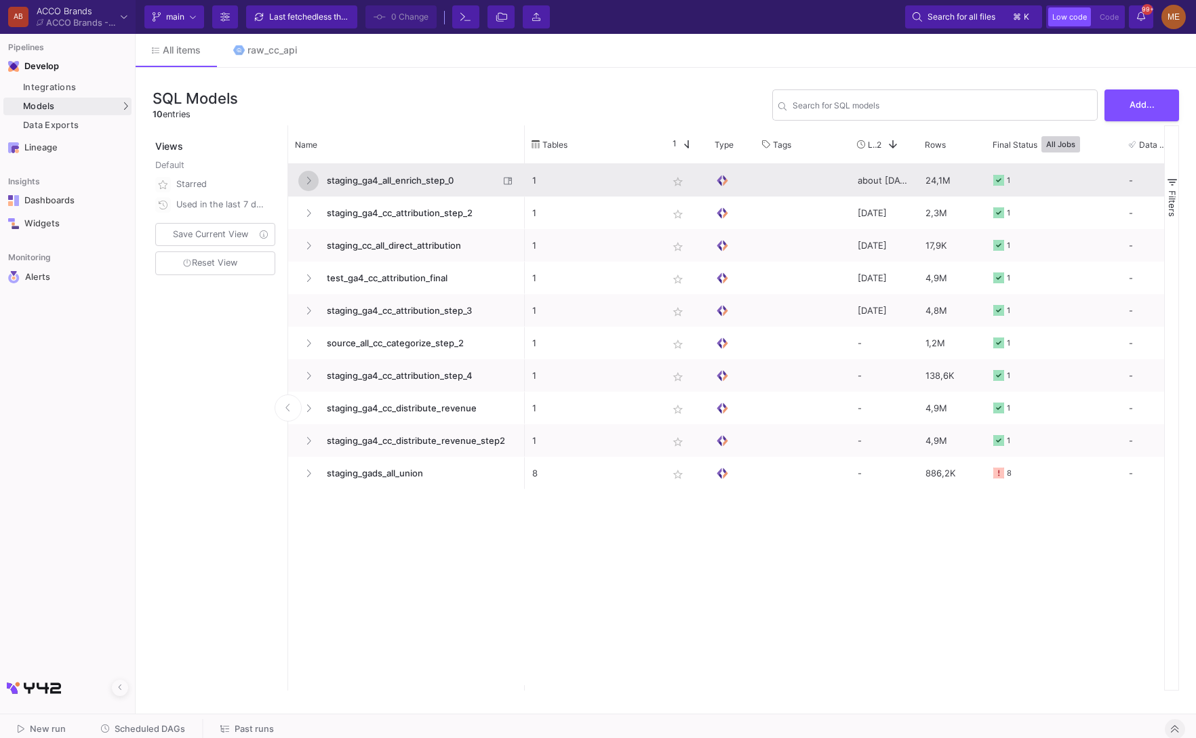
click at [307, 181] on icon at bounding box center [308, 180] width 5 height 9
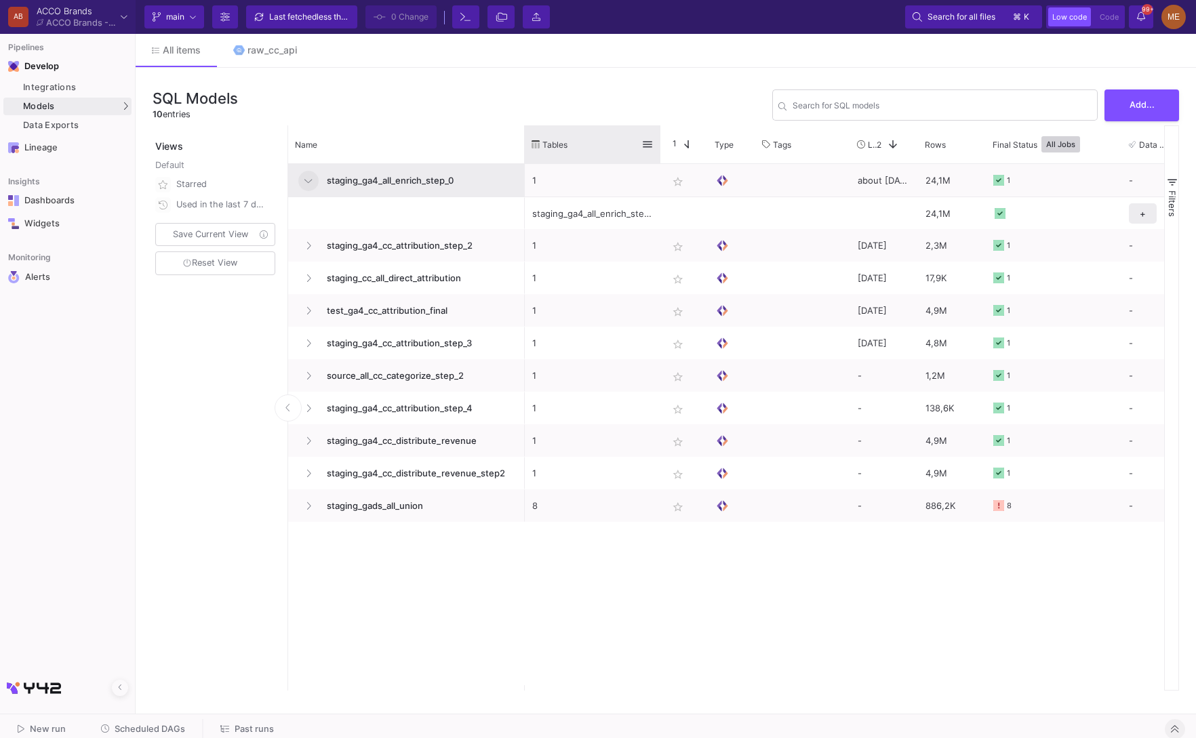
click at [660, 153] on div at bounding box center [660, 144] width 5 height 38
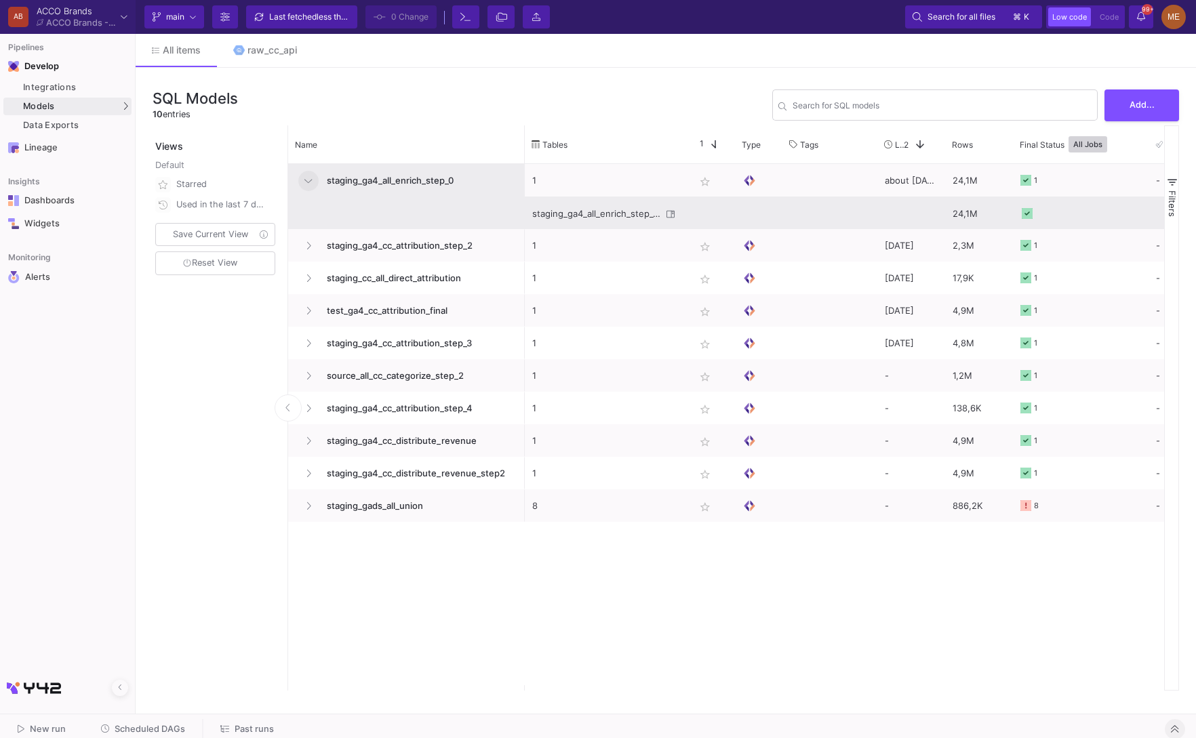
click at [605, 202] on div "staging_ga4_all_enrich_step_0_a" at bounding box center [596, 214] width 129 height 32
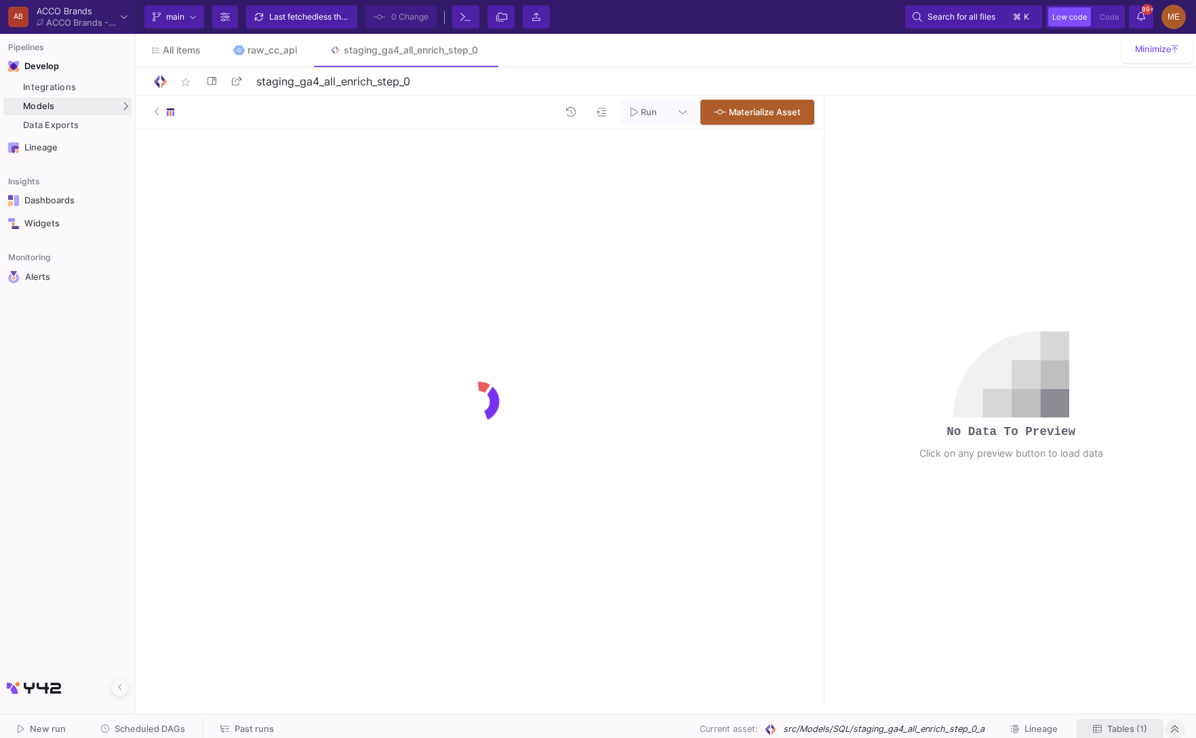
click at [1101, 731] on span "Tables (1)" at bounding box center [1120, 729] width 54 height 10
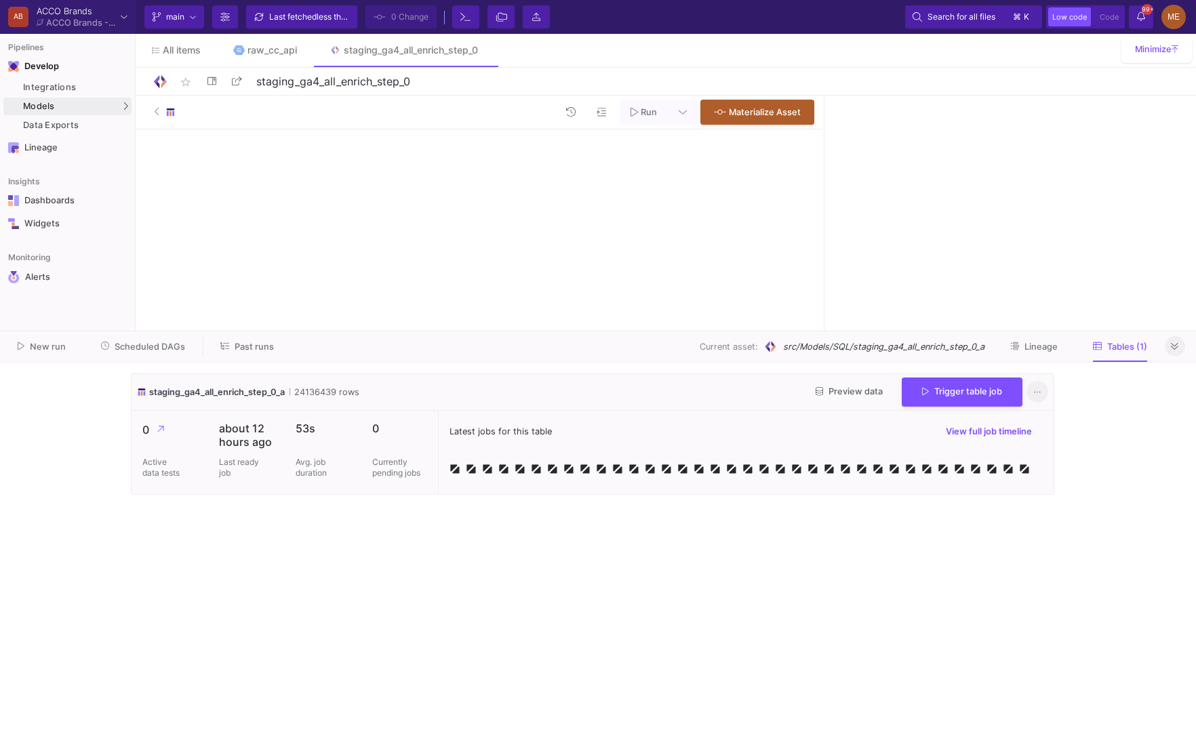
click at [1040, 390] on icon at bounding box center [1036, 391] width 7 height 9
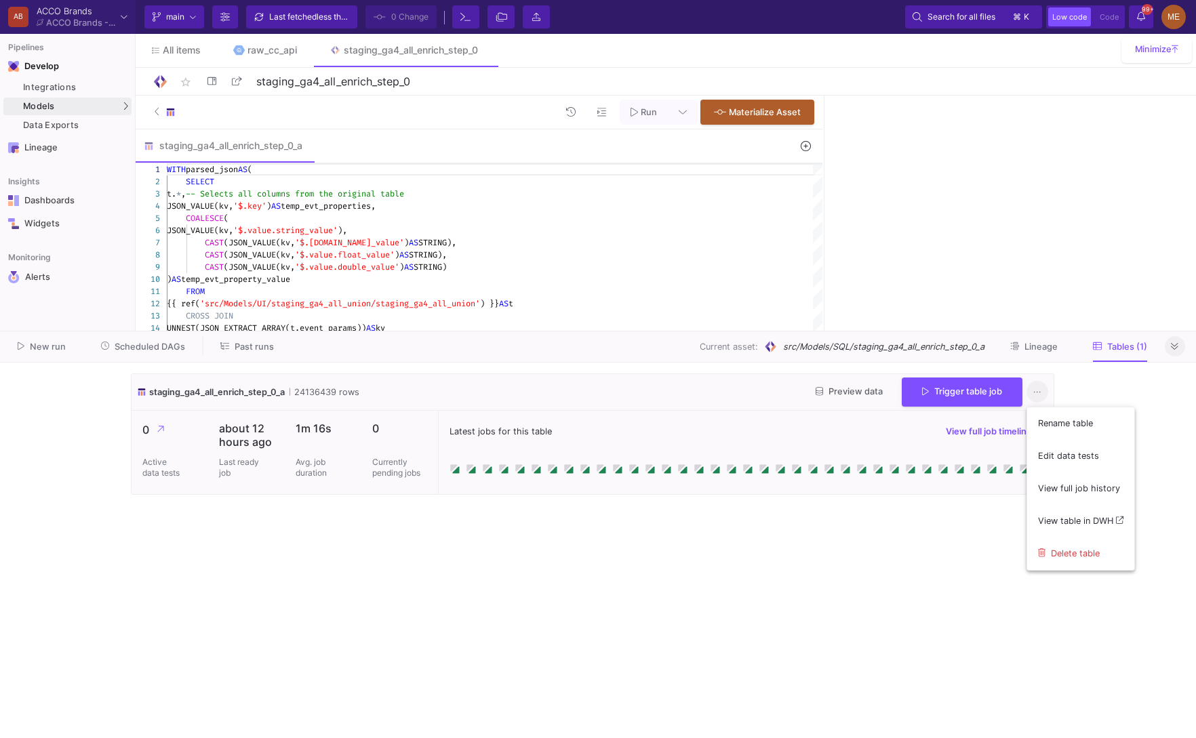
click at [1040, 390] on div at bounding box center [598, 369] width 1196 height 738
click at [952, 390] on span "Trigger table job" at bounding box center [962, 390] width 80 height 10
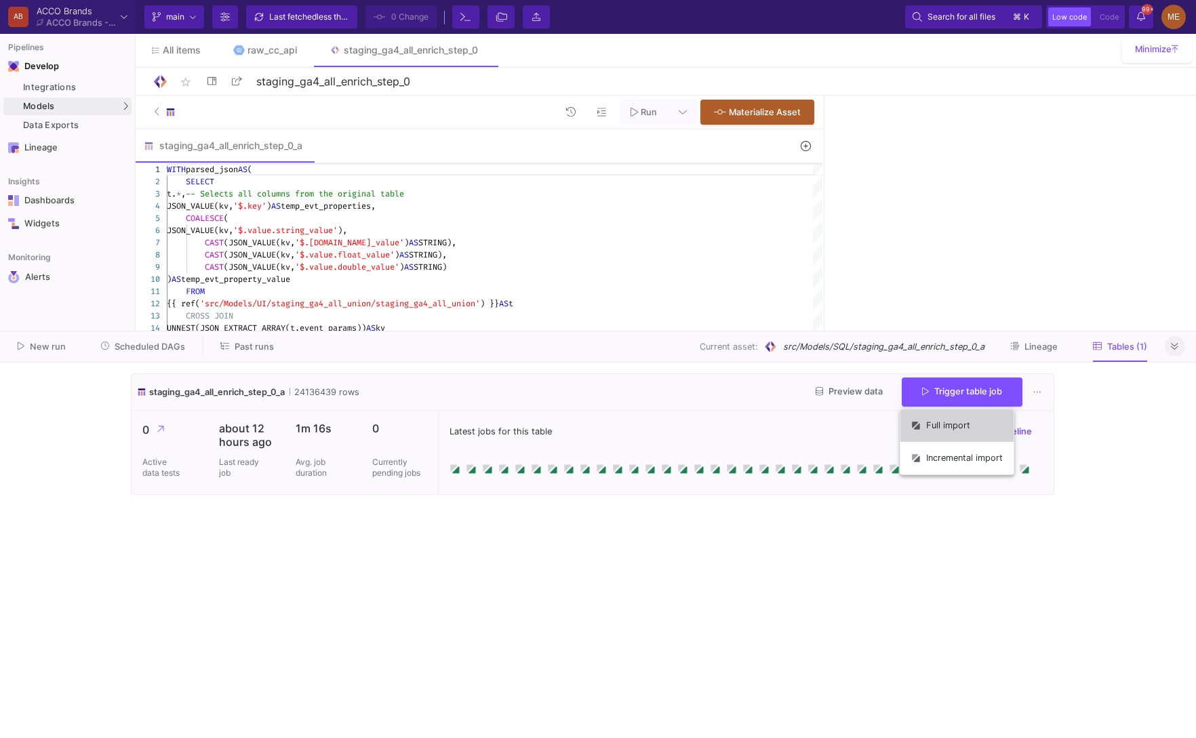
click at [959, 424] on button "Full import" at bounding box center [956, 425] width 113 height 33
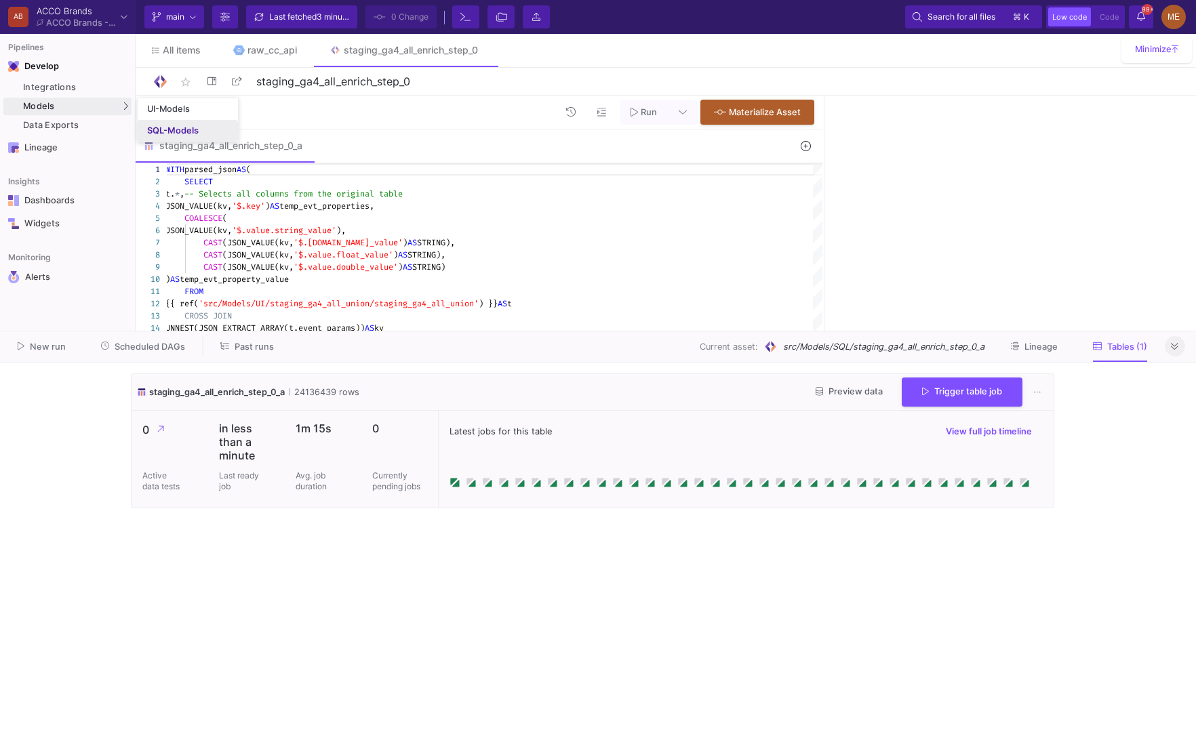
click at [169, 134] on div "SQL-Models" at bounding box center [173, 130] width 52 height 11
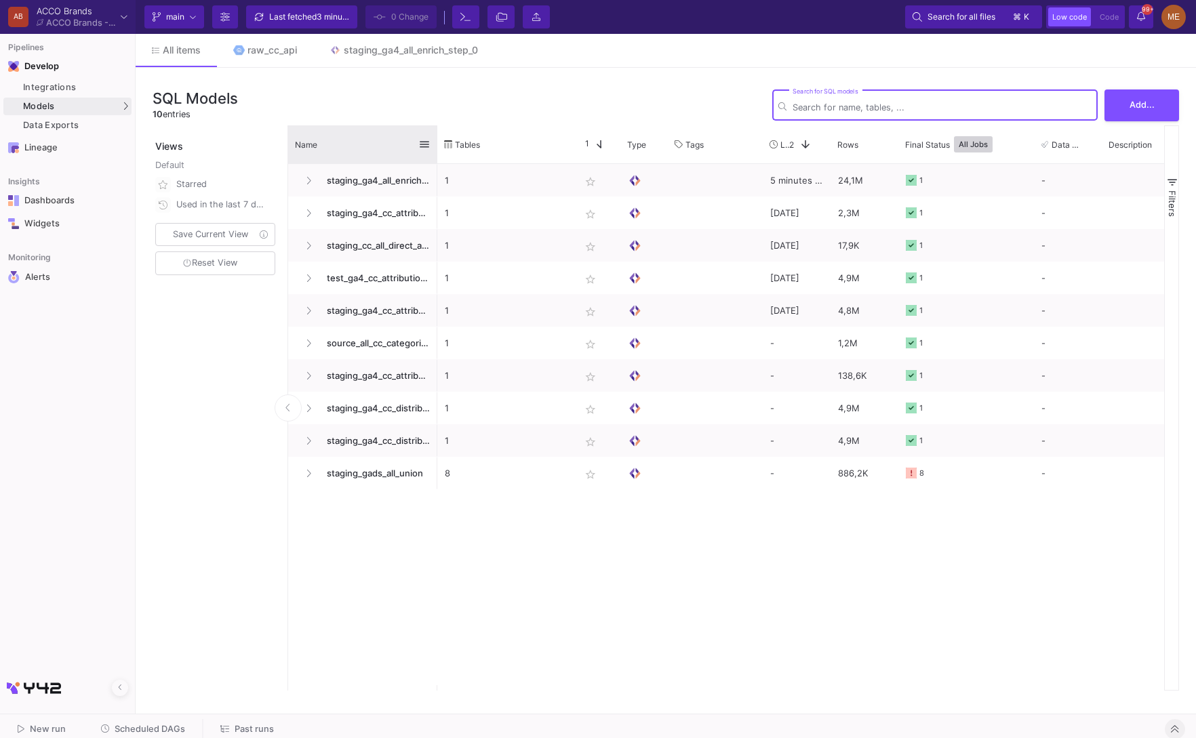
click at [436, 138] on div at bounding box center [437, 144] width 5 height 38
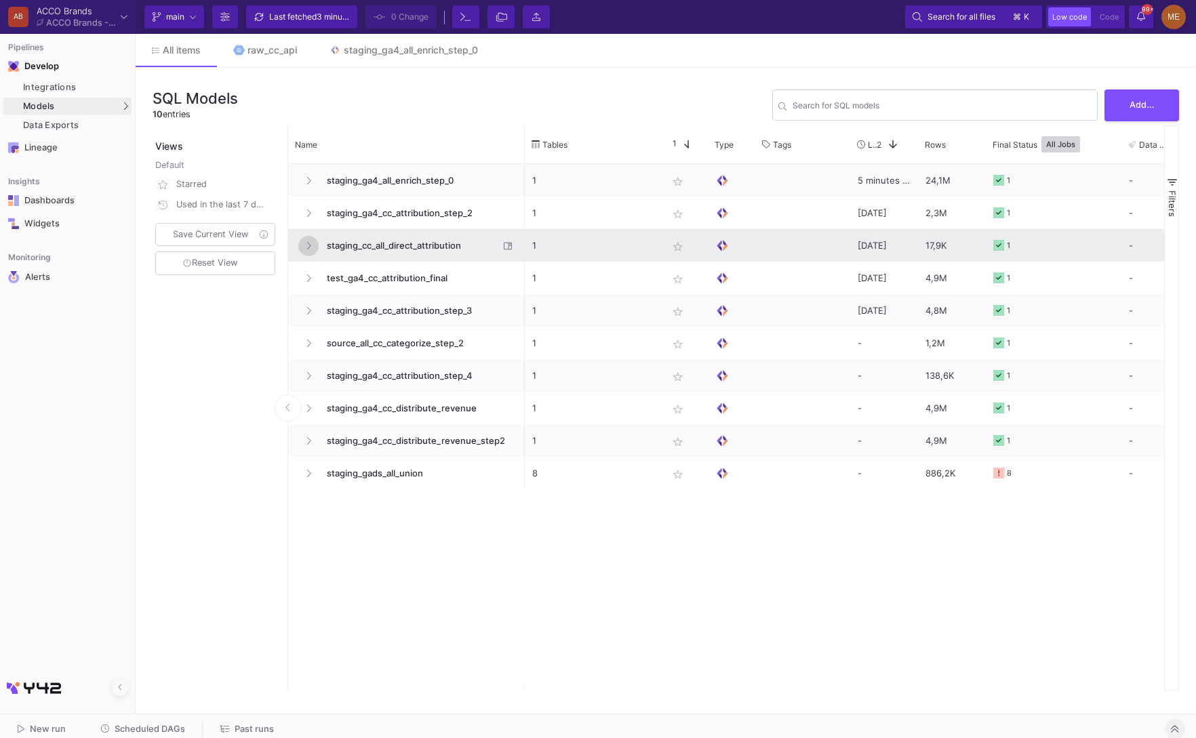
click at [313, 247] on button at bounding box center [308, 246] width 20 height 20
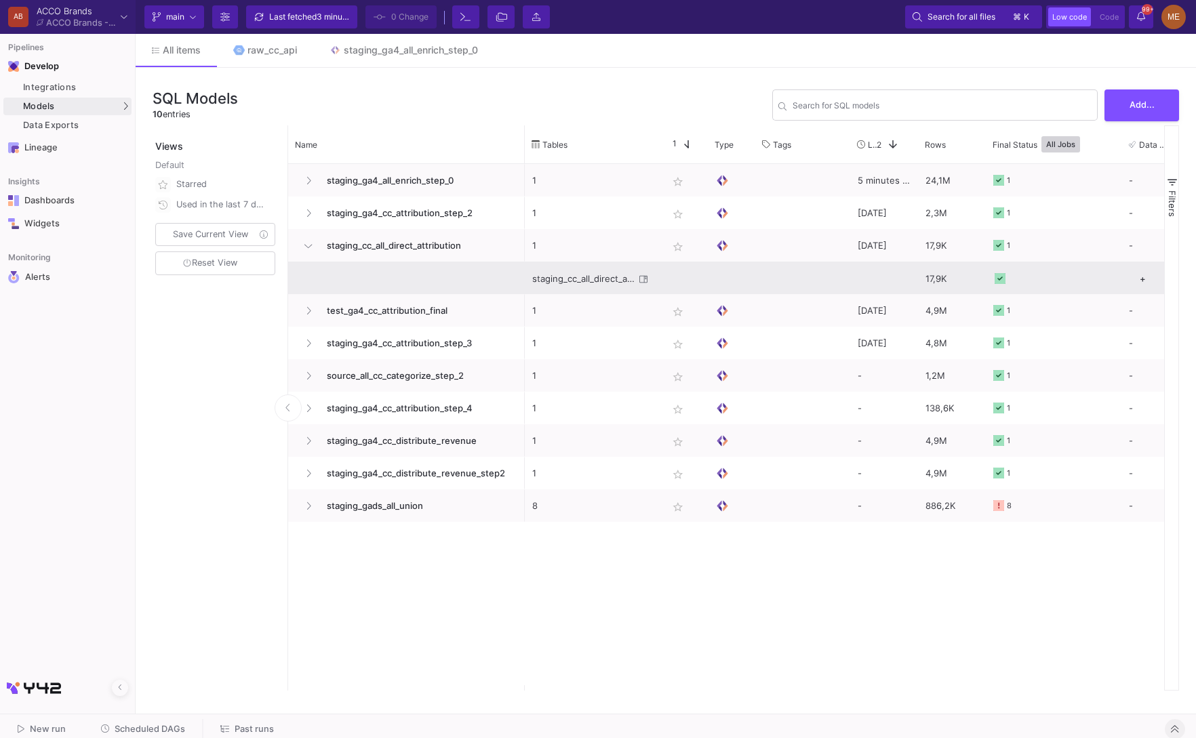
click at [506, 285] on div "Press SPACE to select this row." at bounding box center [406, 278] width 237 height 32
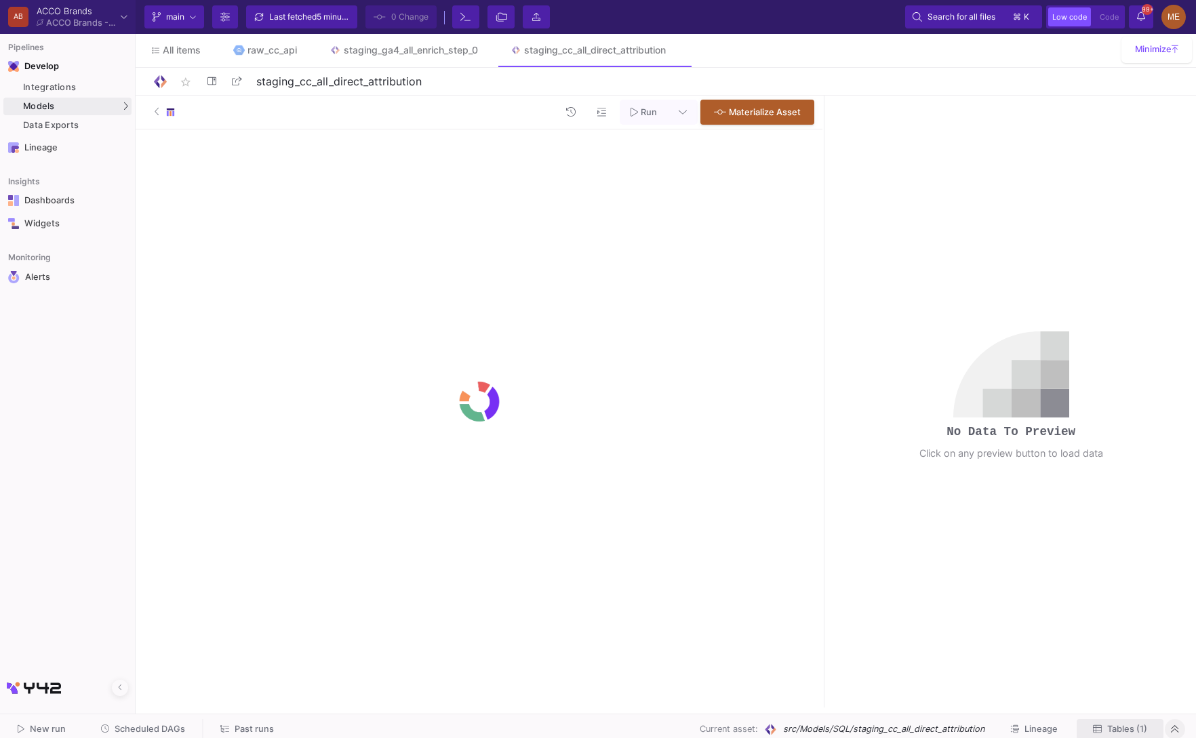
click at [1108, 727] on span "Tables (1)" at bounding box center [1127, 729] width 40 height 10
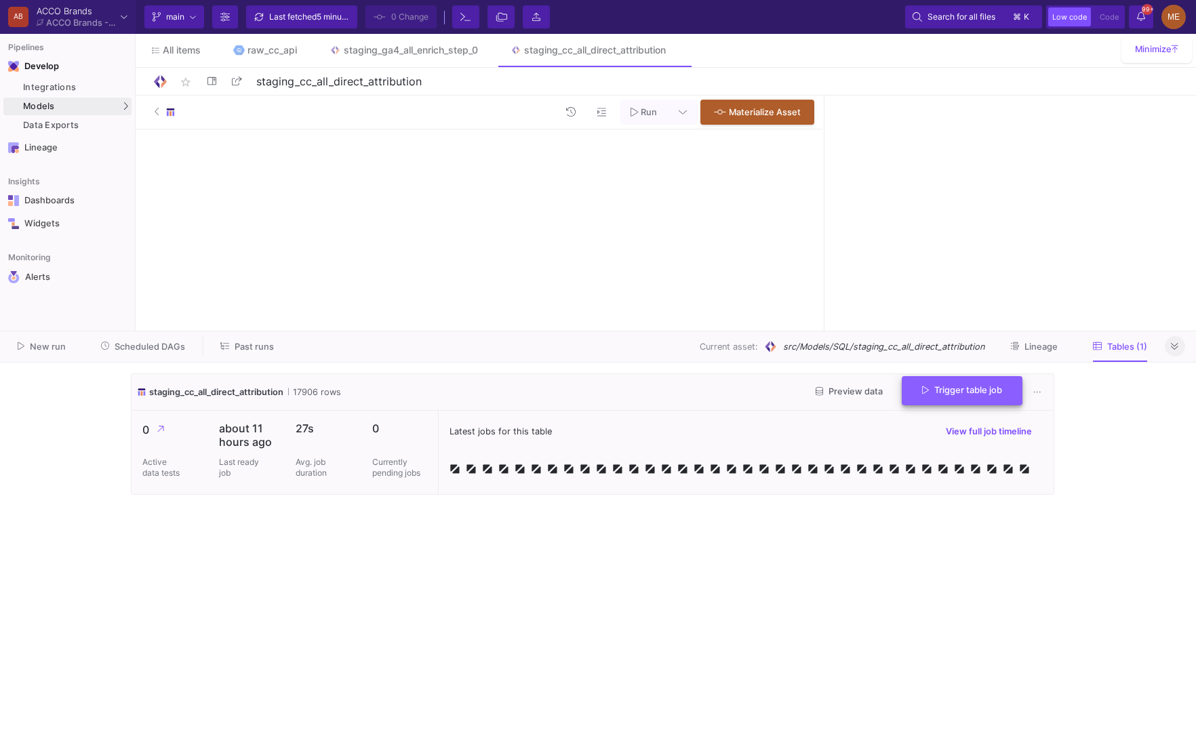
click at [969, 395] on button "Trigger table job" at bounding box center [962, 390] width 121 height 29
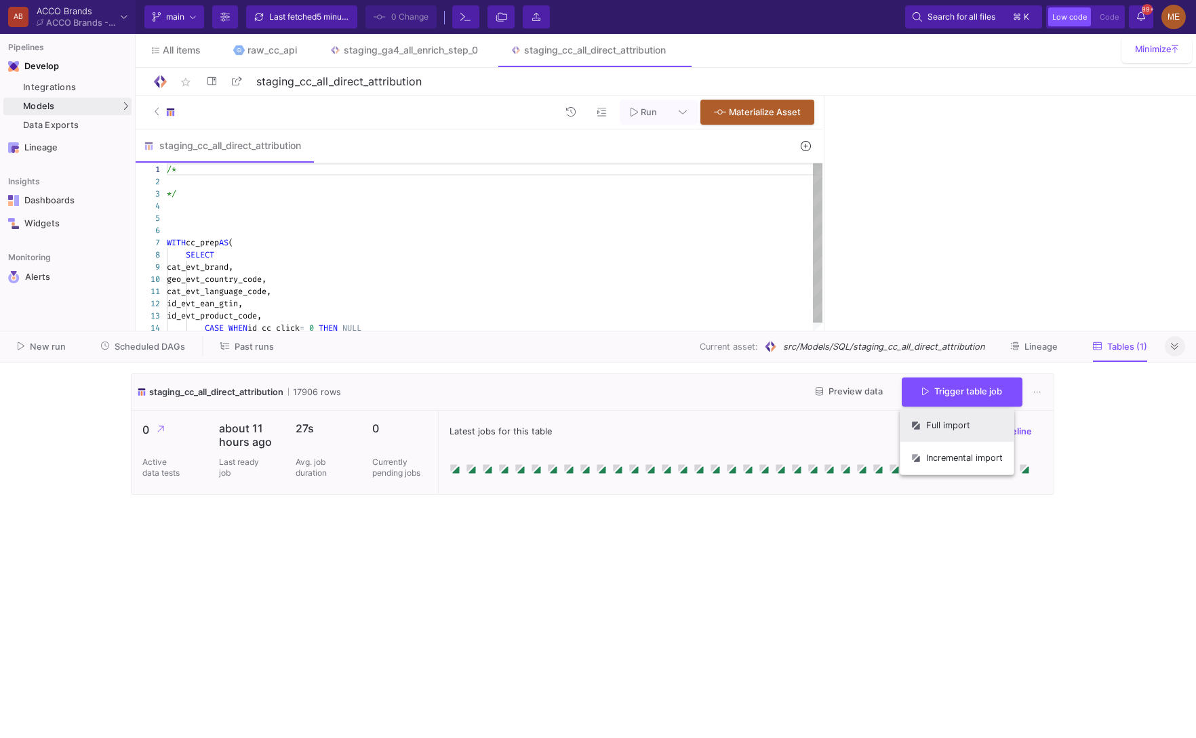
click at [961, 420] on button "Full import" at bounding box center [956, 425] width 113 height 33
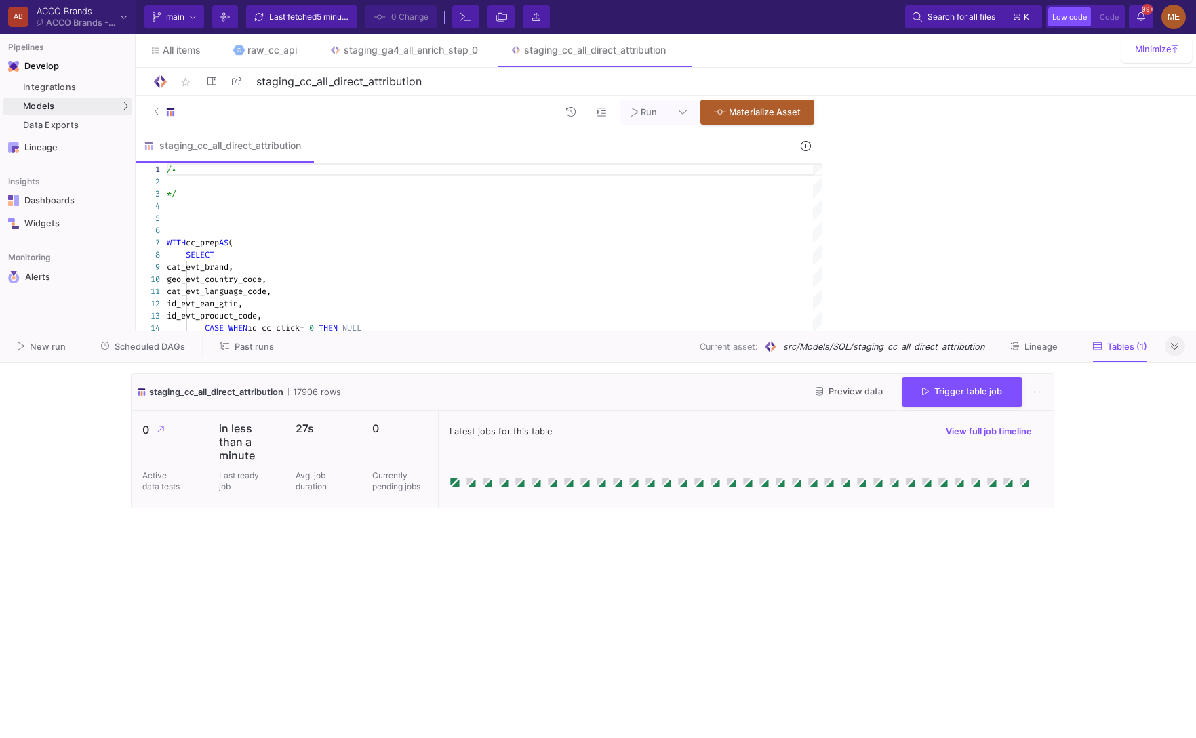
click at [66, 342] on button "New run" at bounding box center [41, 346] width 81 height 21
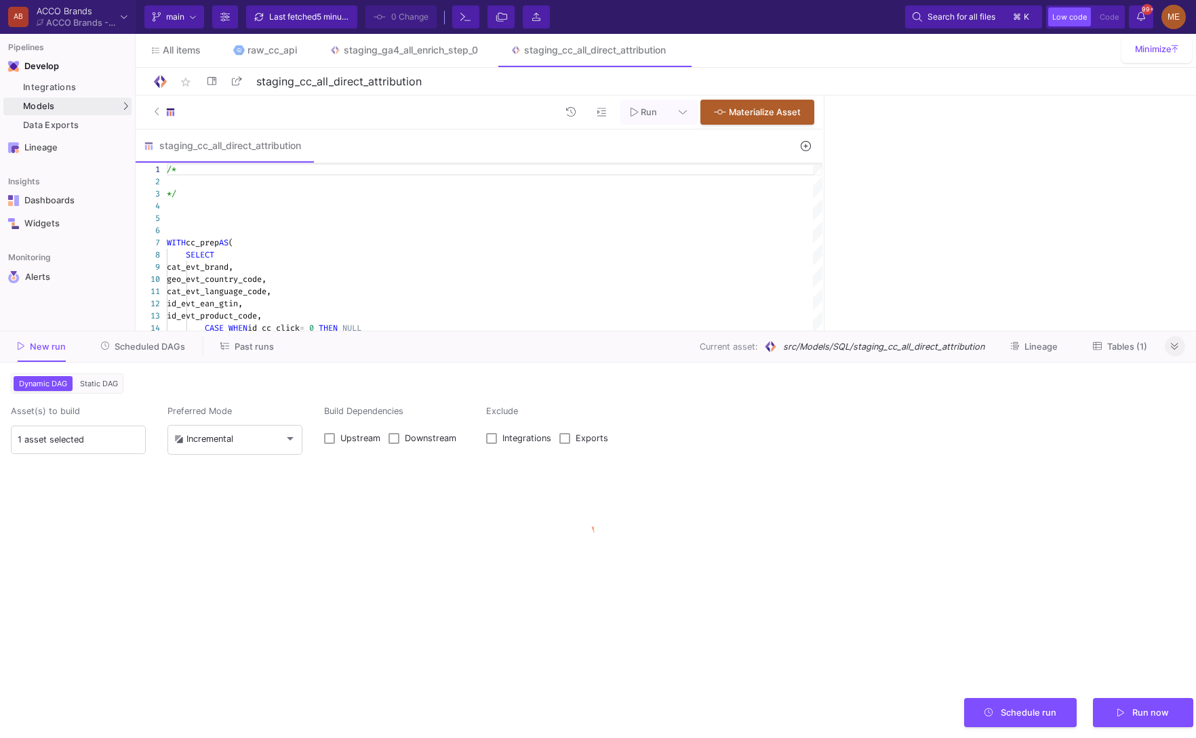
click at [108, 386] on span "Static DAG" at bounding box center [98, 383] width 43 height 9
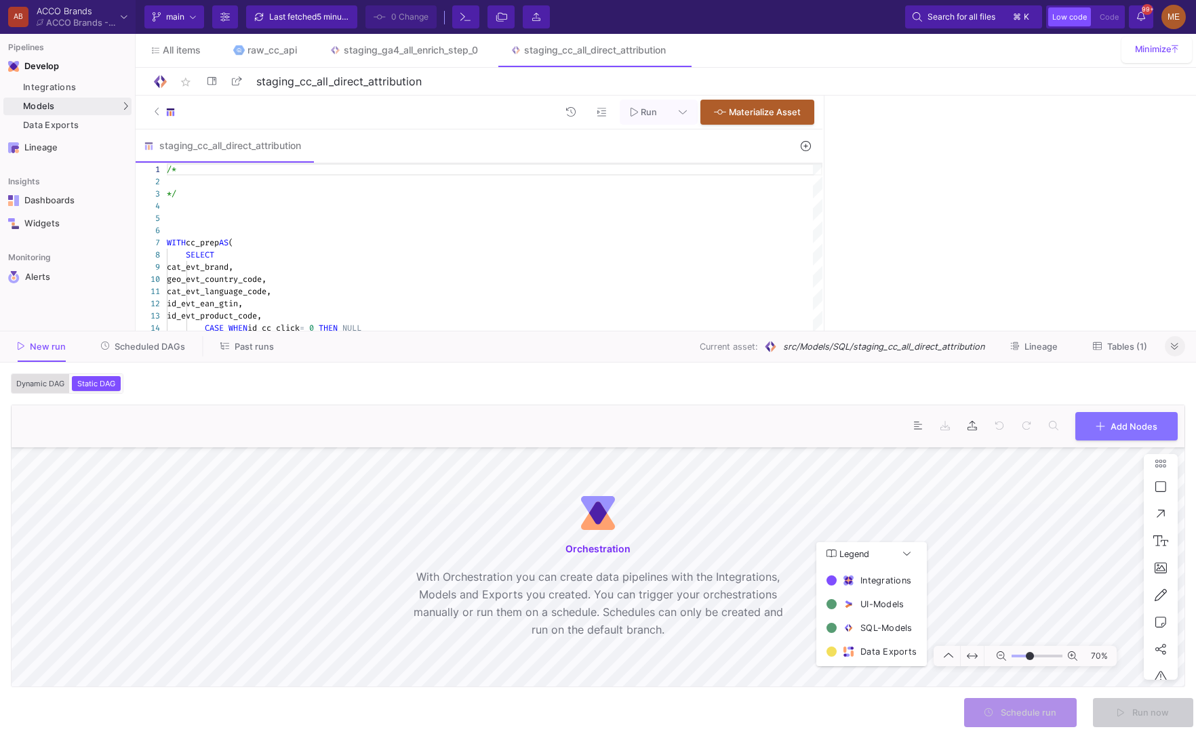
click at [35, 386] on span "Dynamic DAG" at bounding box center [41, 383] width 54 height 9
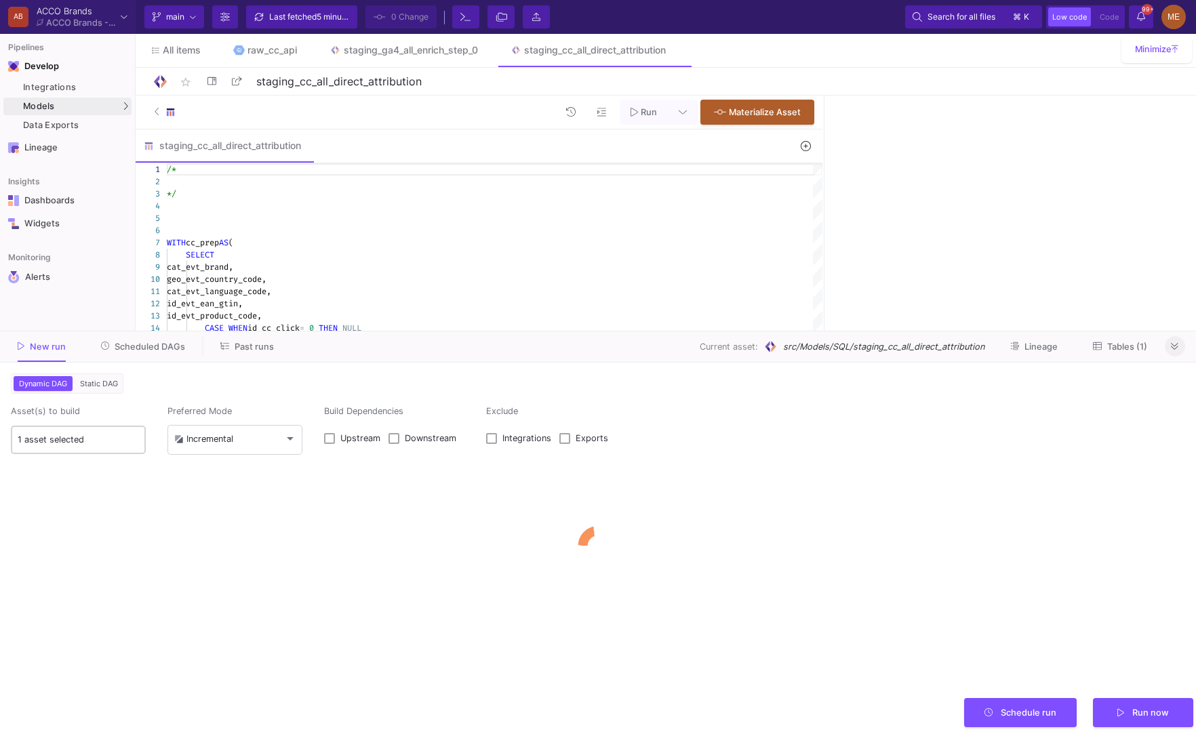
click at [95, 440] on input "1 asset selected" at bounding box center [79, 440] width 122 height 11
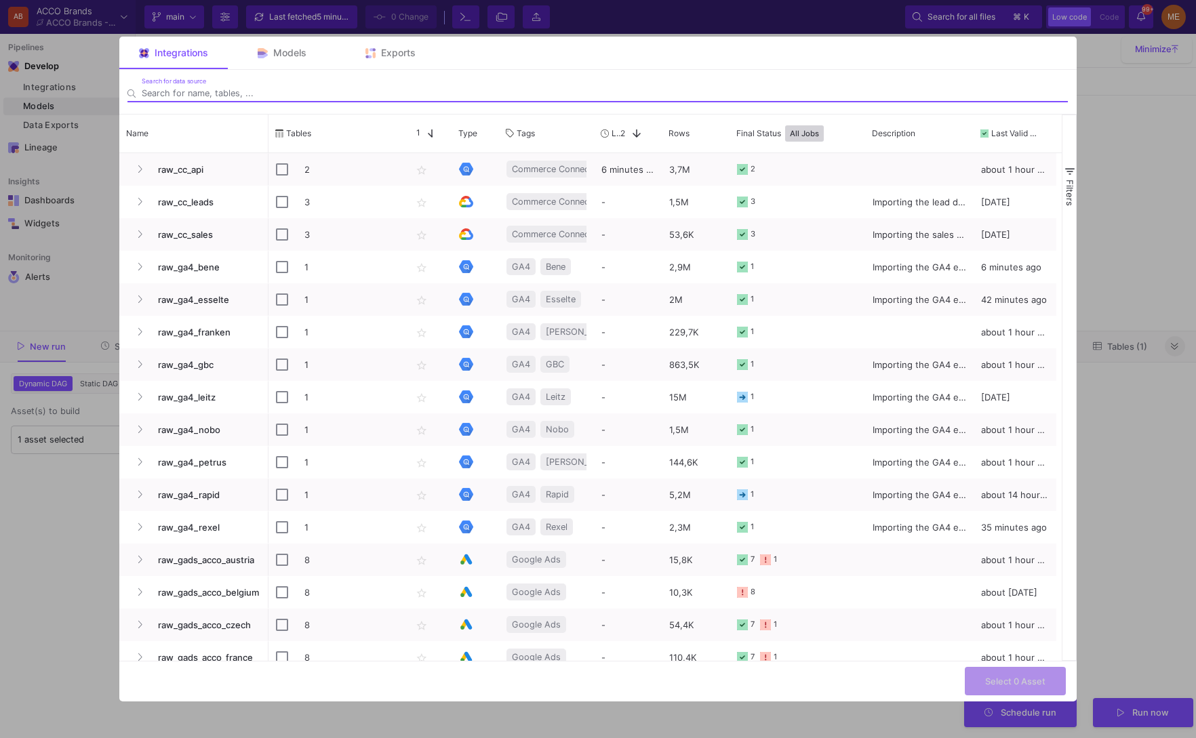
click at [77, 472] on div at bounding box center [598, 369] width 1196 height 738
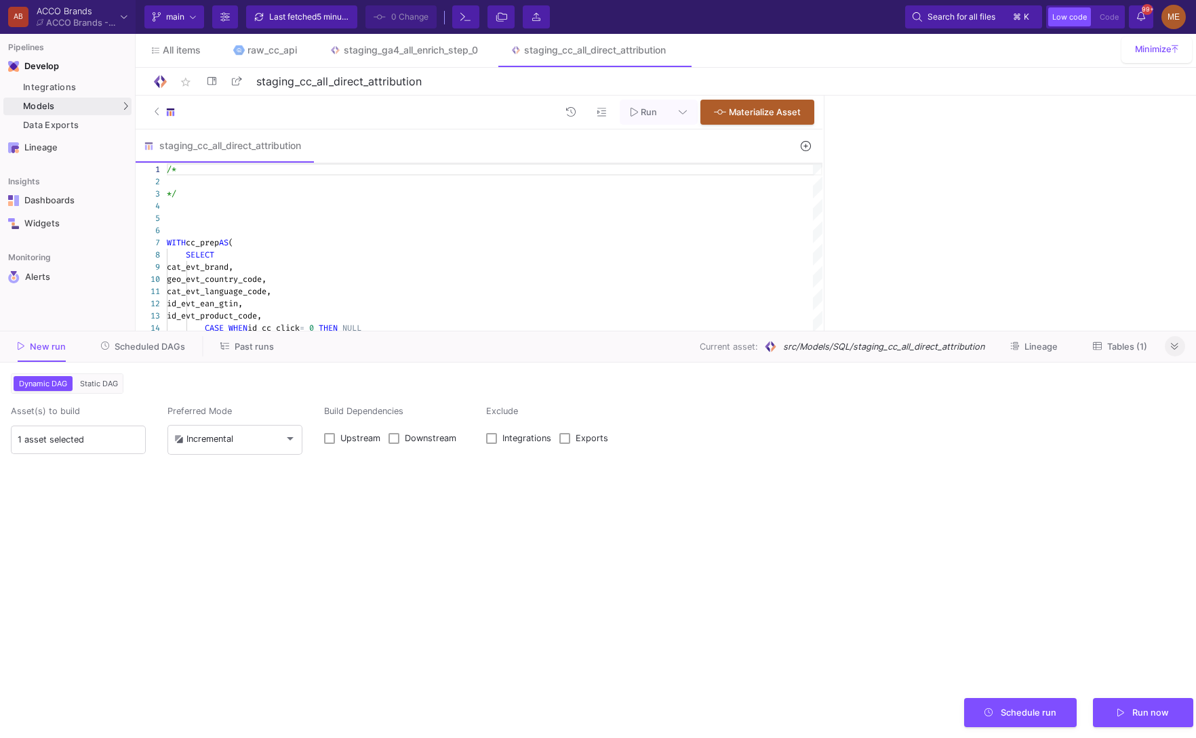
click at [107, 386] on span "Static DAG" at bounding box center [98, 383] width 43 height 9
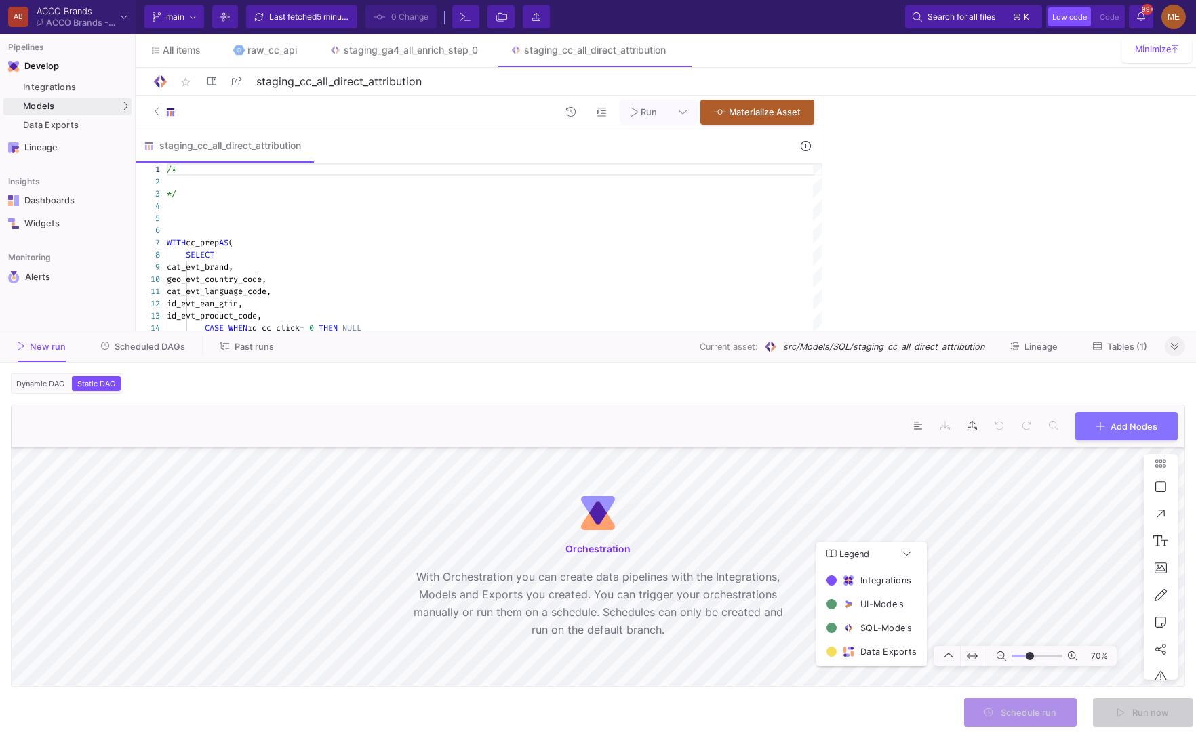
click at [54, 385] on span "Dynamic DAG" at bounding box center [41, 383] width 54 height 9
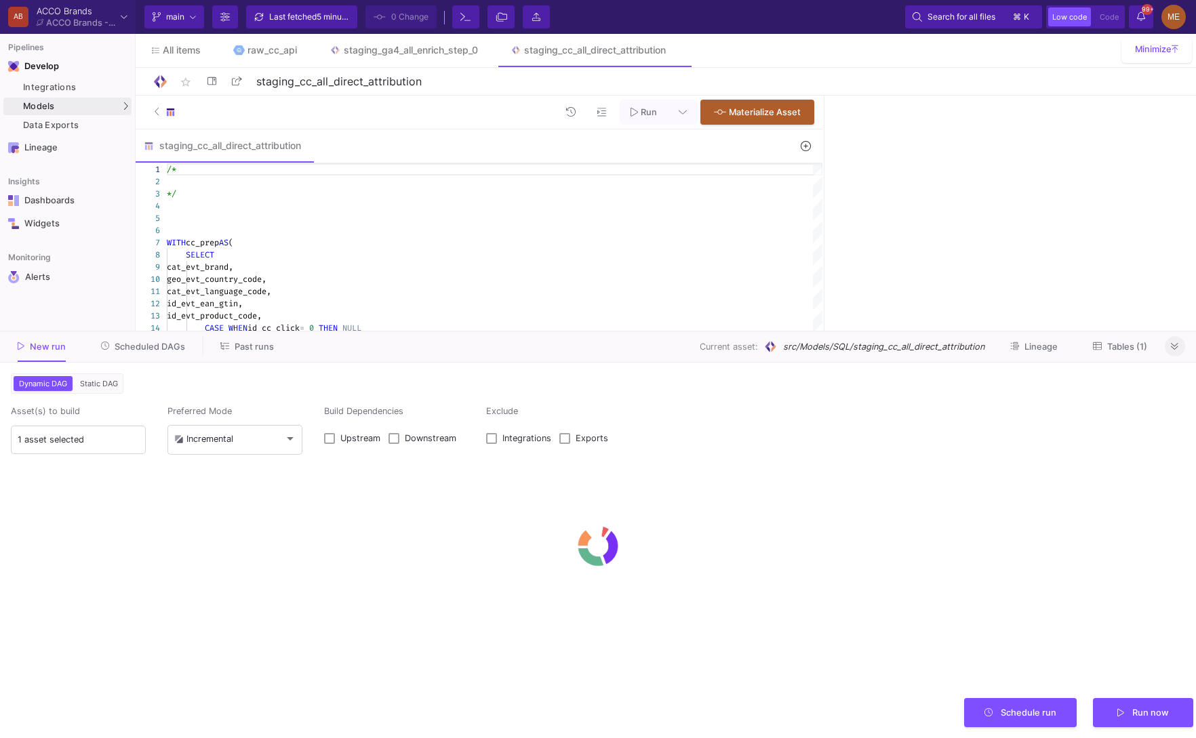
click at [269, 344] on span "Past runs" at bounding box center [254, 347] width 39 height 10
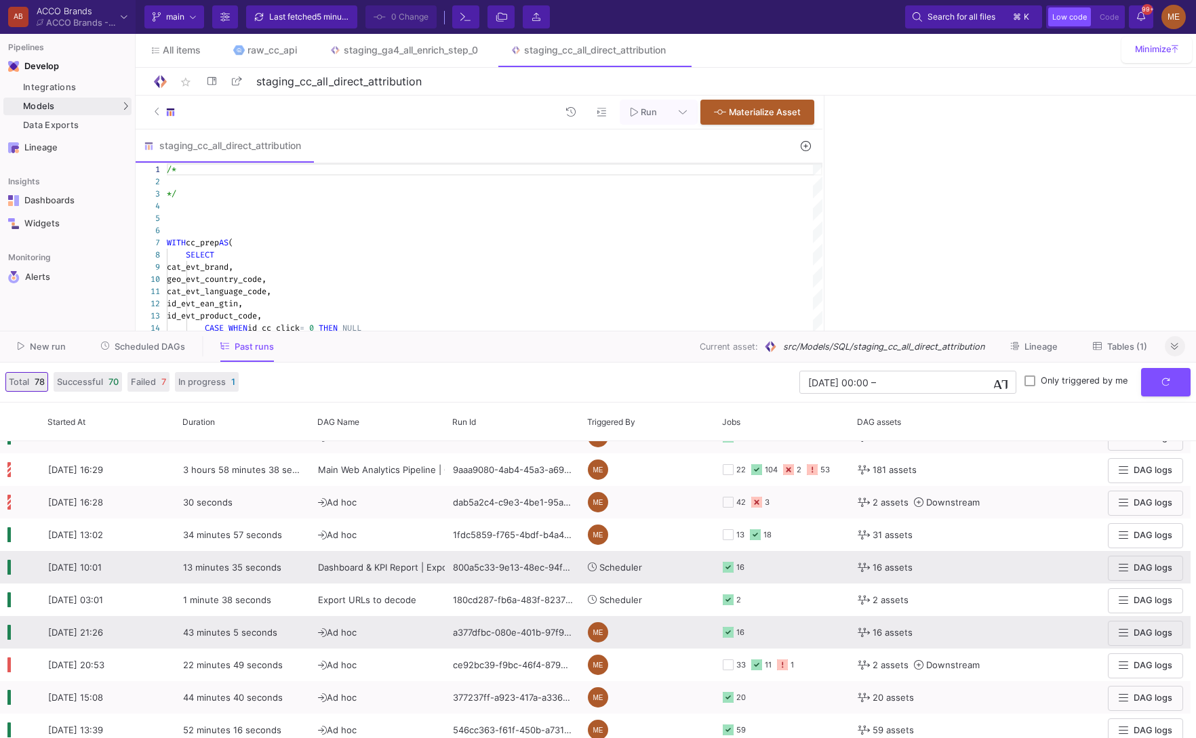
scroll to position [87, 0]
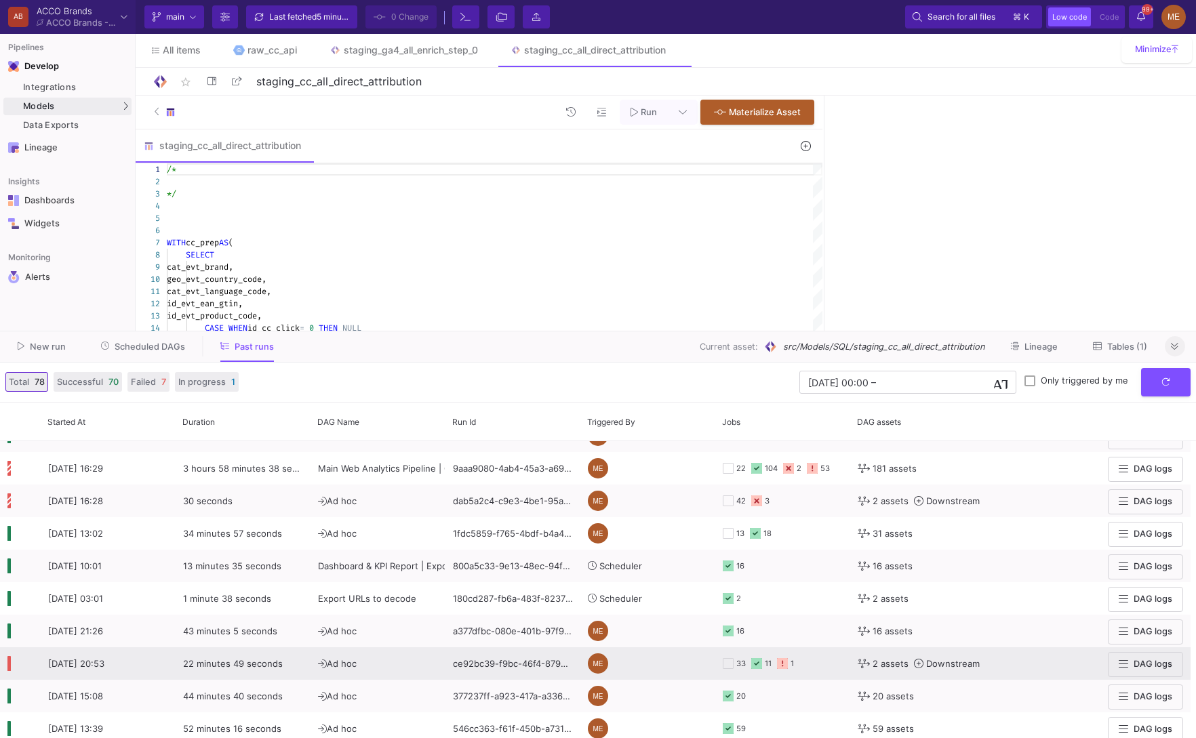
click at [696, 663] on y42-orchestration-triggered-by "ME" at bounding box center [648, 663] width 120 height 31
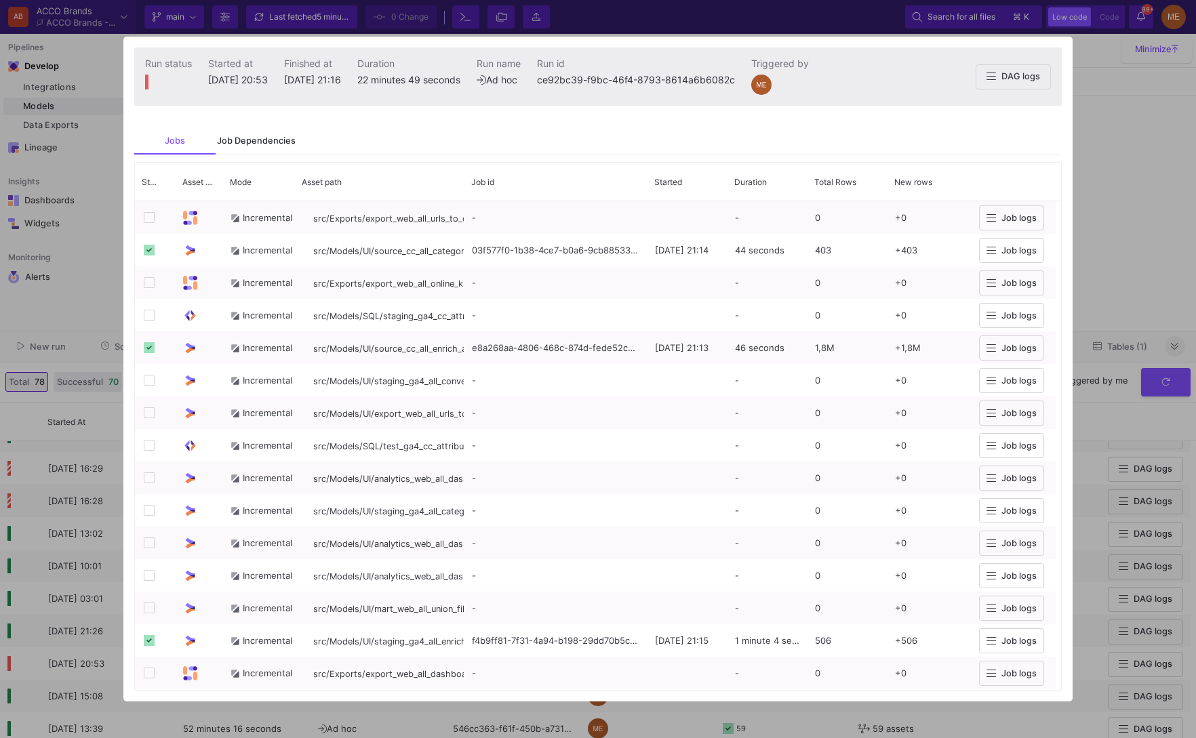
click at [287, 140] on div "Job Dependencies" at bounding box center [256, 141] width 79 height 11
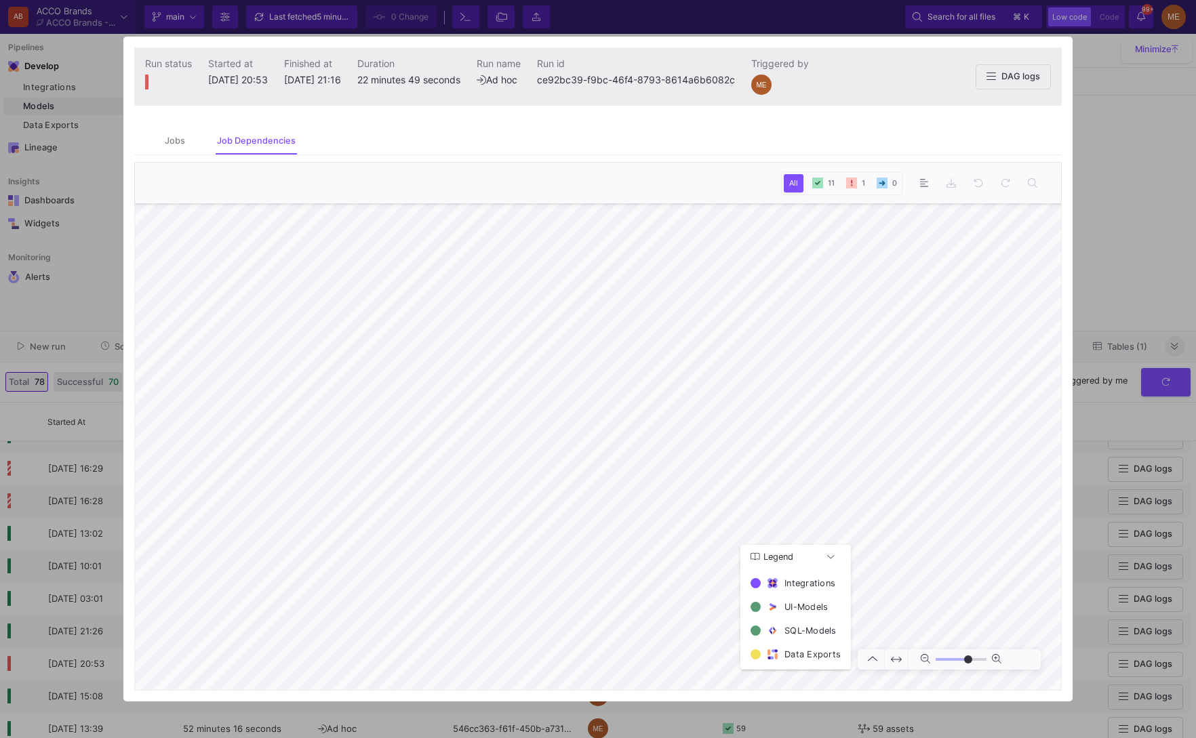
type input "0"
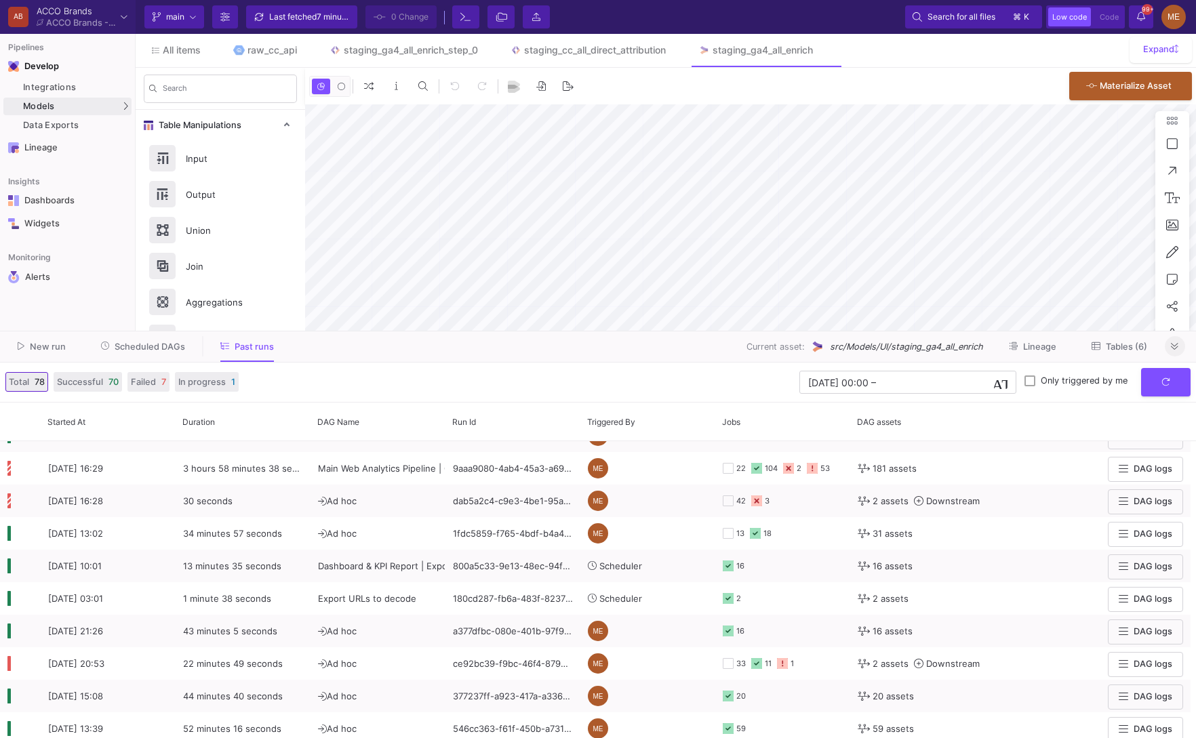
type input "-32"
click at [1095, 353] on button "Tables (6)" at bounding box center [1119, 346] width 88 height 21
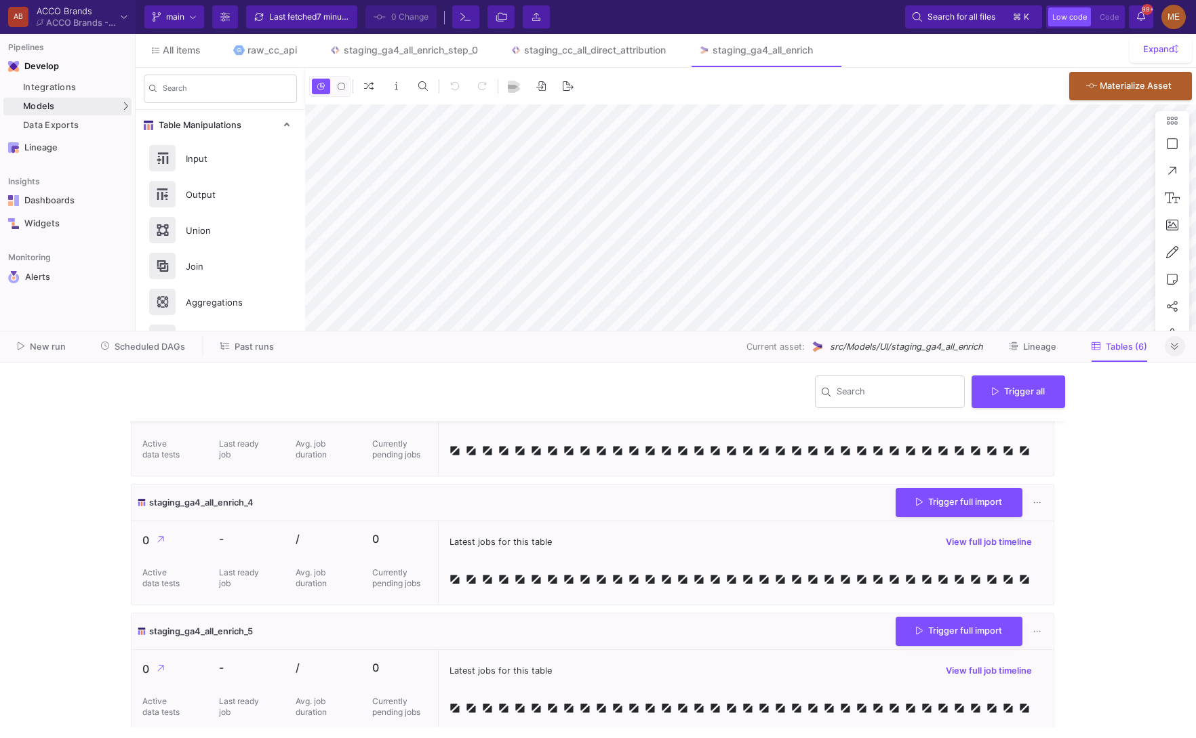
scroll to position [460, 0]
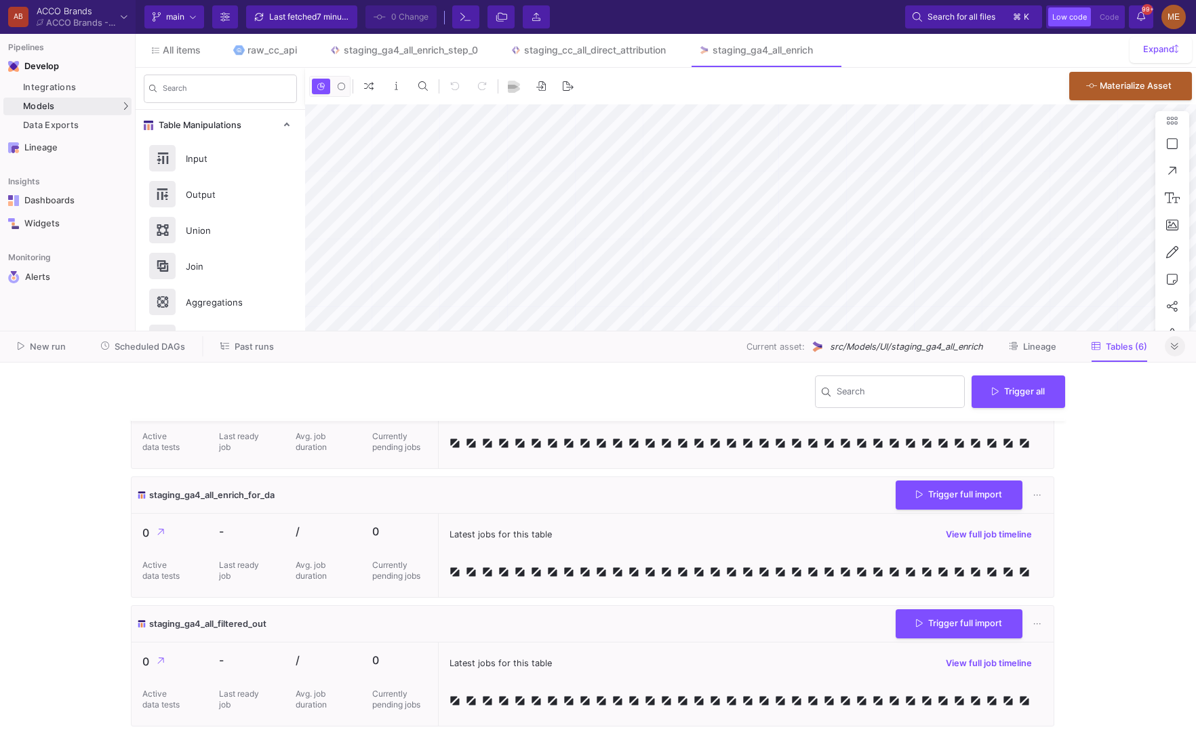
type input "-32"
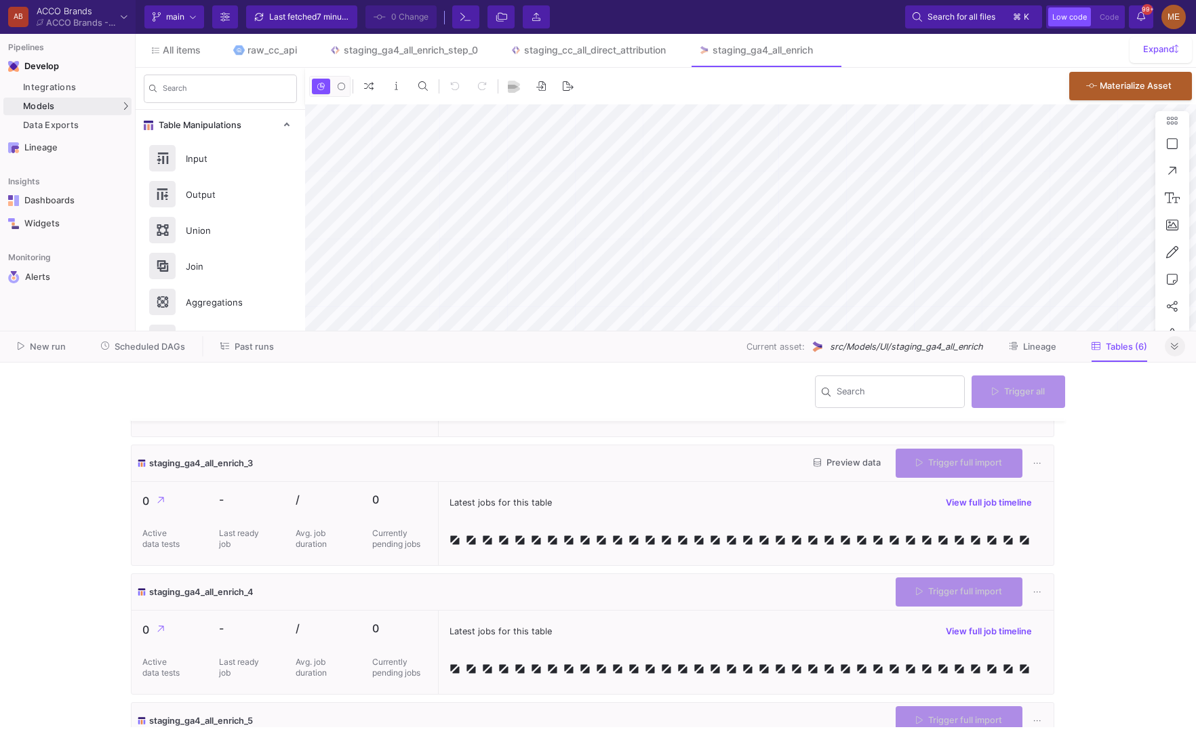
scroll to position [0, 0]
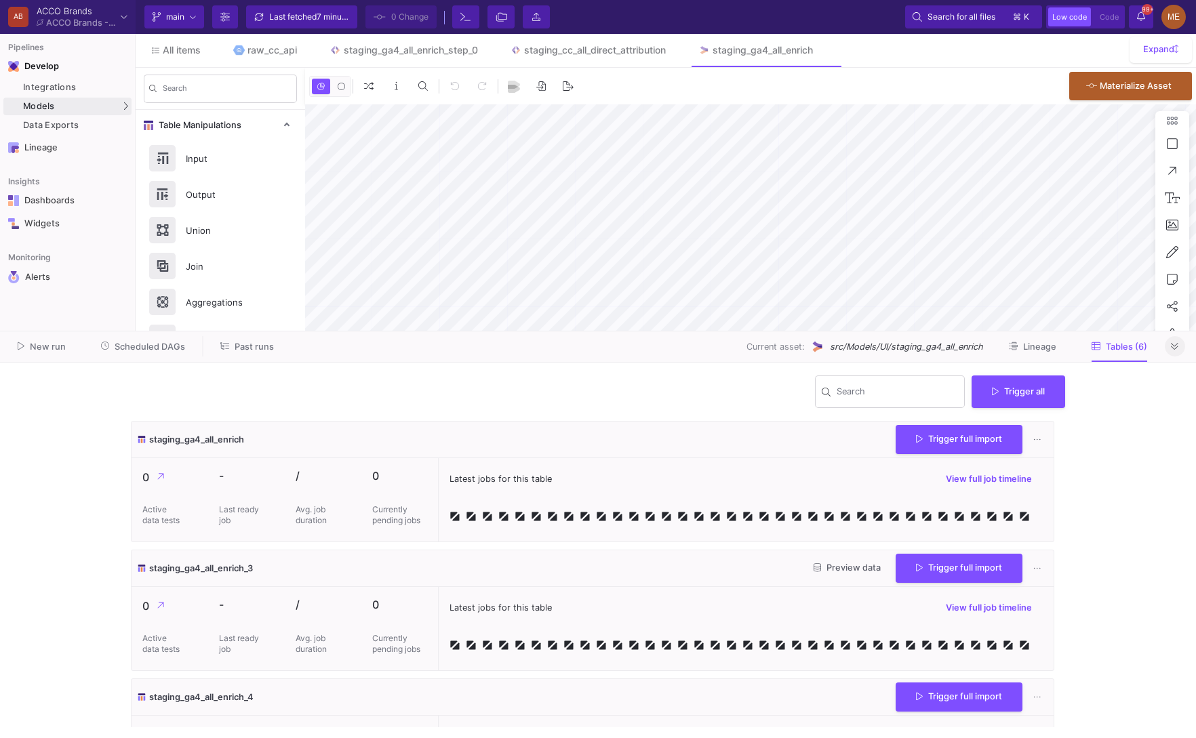
click at [1023, 355] on button "Lineage" at bounding box center [1032, 346] width 80 height 21
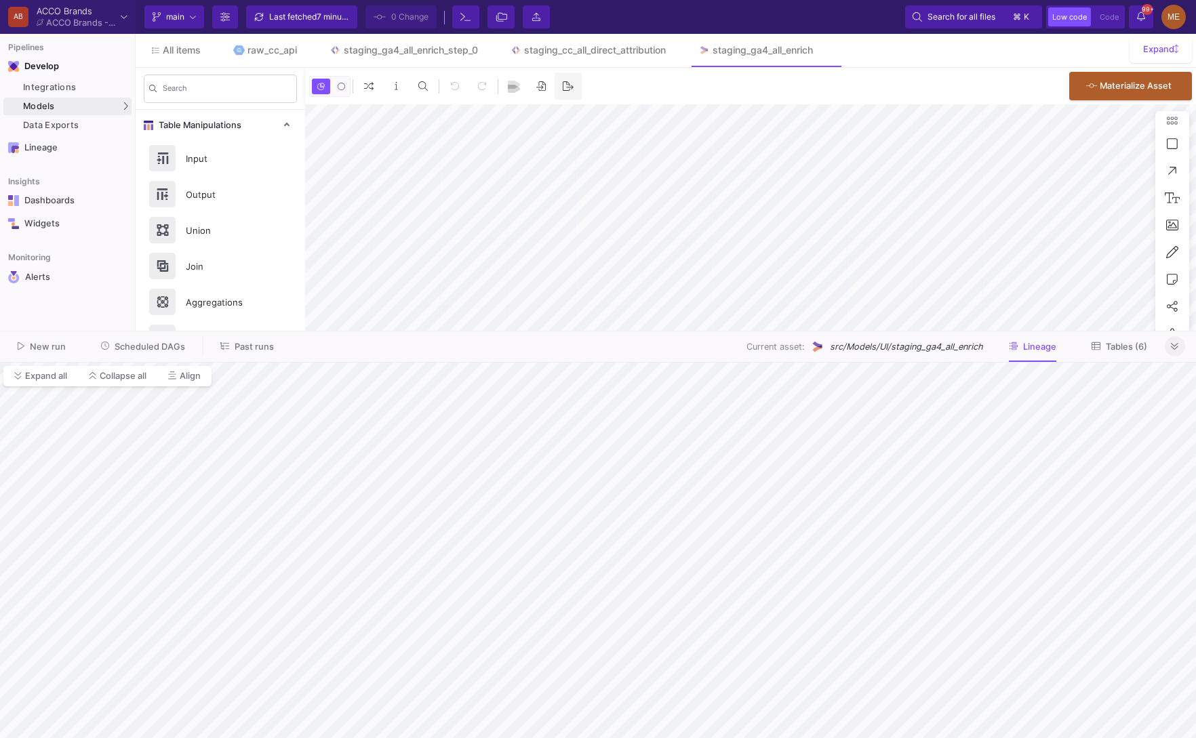
click at [569, 85] on icon at bounding box center [568, 85] width 11 height 9
click at [1146, 59] on button "Expand" at bounding box center [1160, 49] width 57 height 21
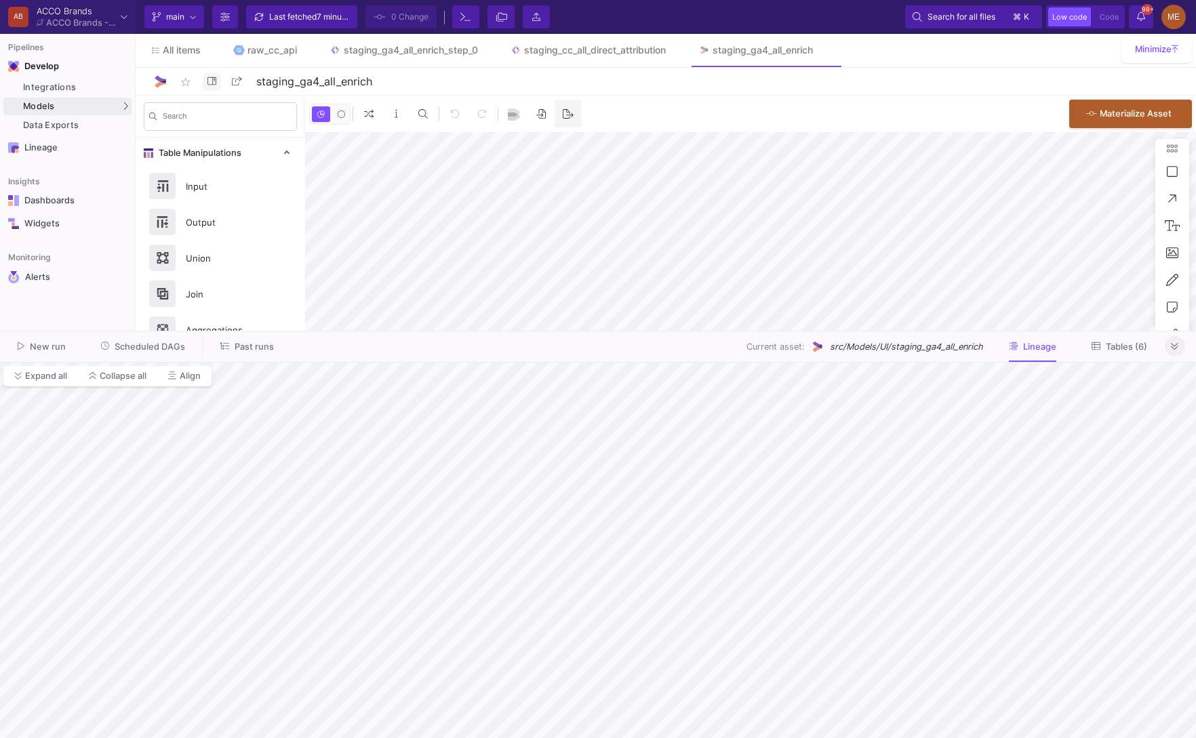
click at [207, 78] on icon at bounding box center [211, 80] width 9 height 7
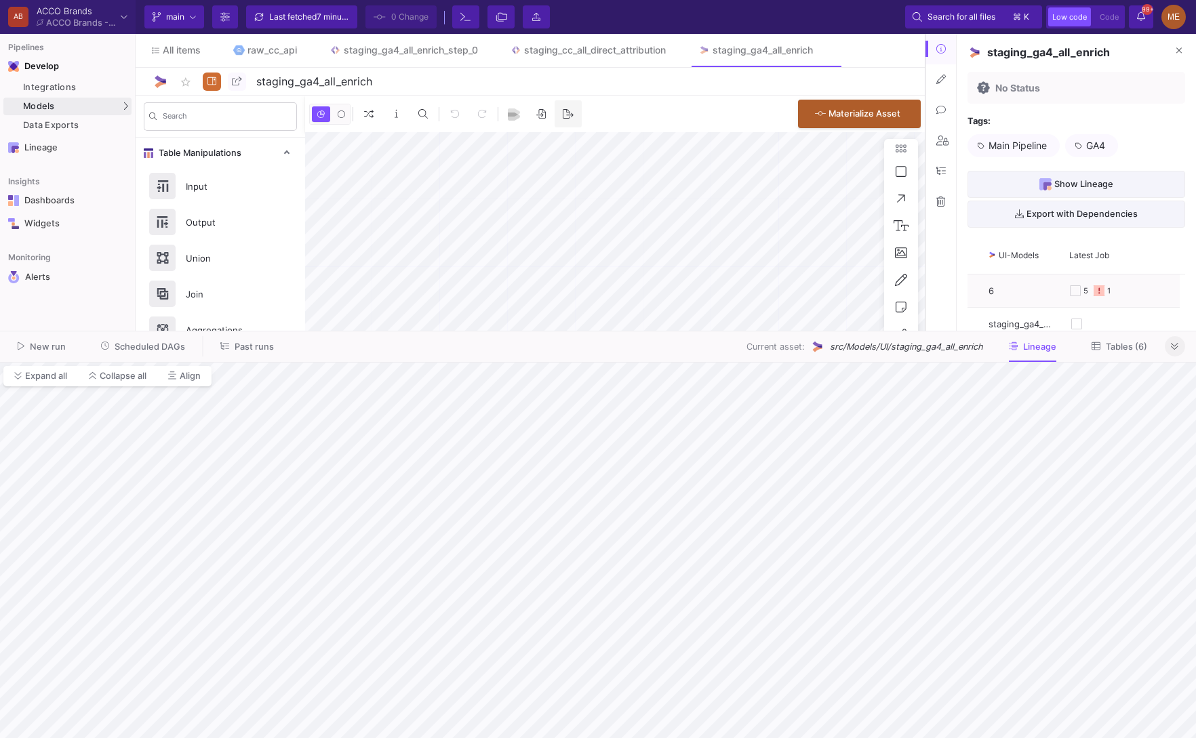
click at [1176, 342] on fa-icon at bounding box center [1174, 347] width 7 height 10
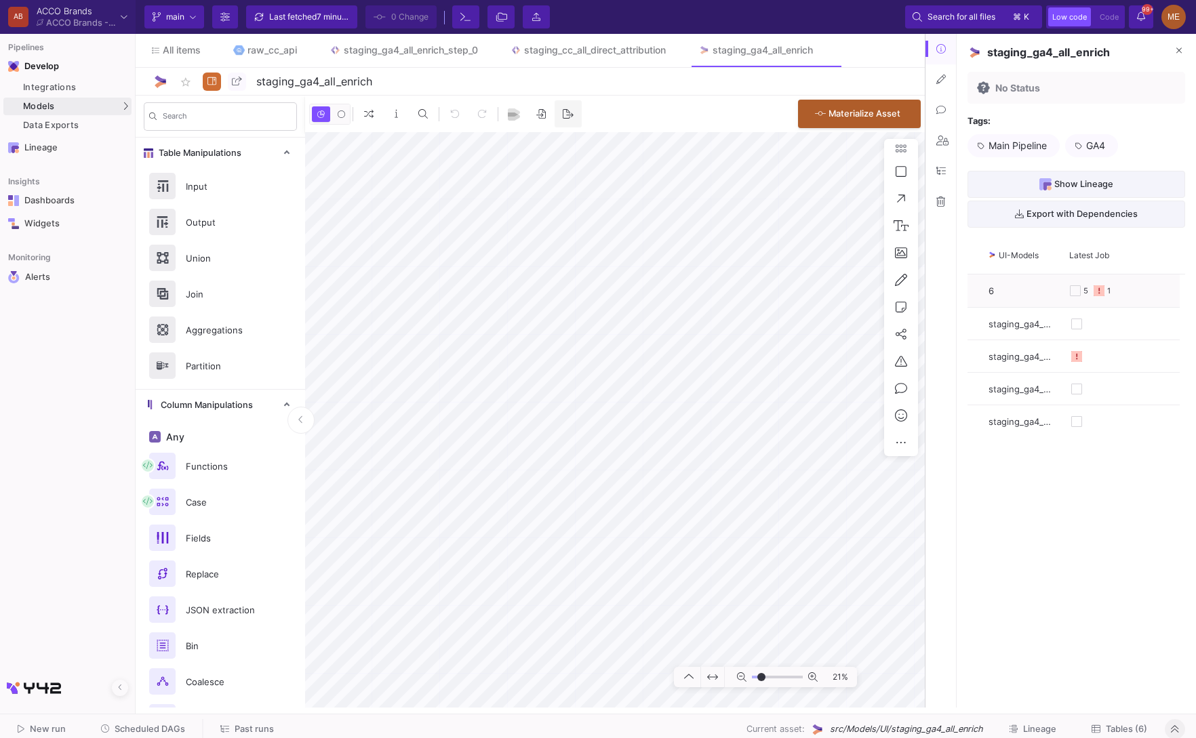
click at [942, 198] on icon at bounding box center [940, 201] width 9 height 9
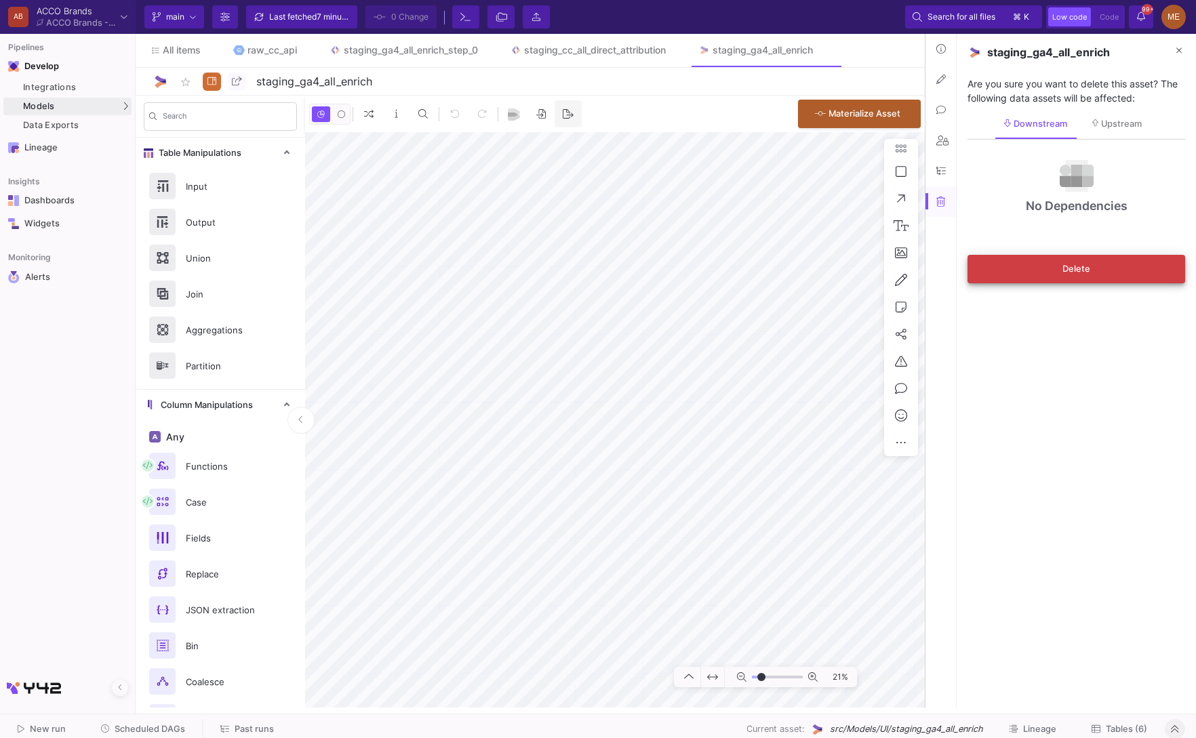
click at [1008, 271] on button "Delete" at bounding box center [1076, 269] width 218 height 28
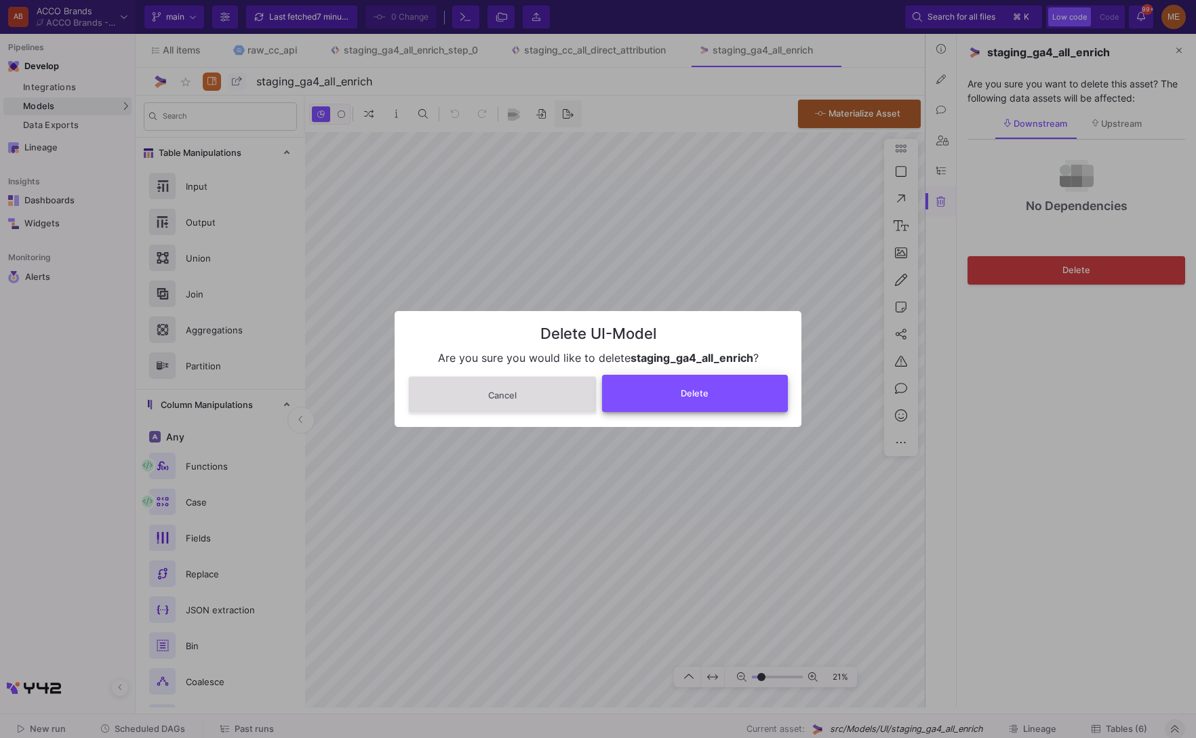
click at [696, 378] on button "Delete" at bounding box center [695, 393] width 186 height 37
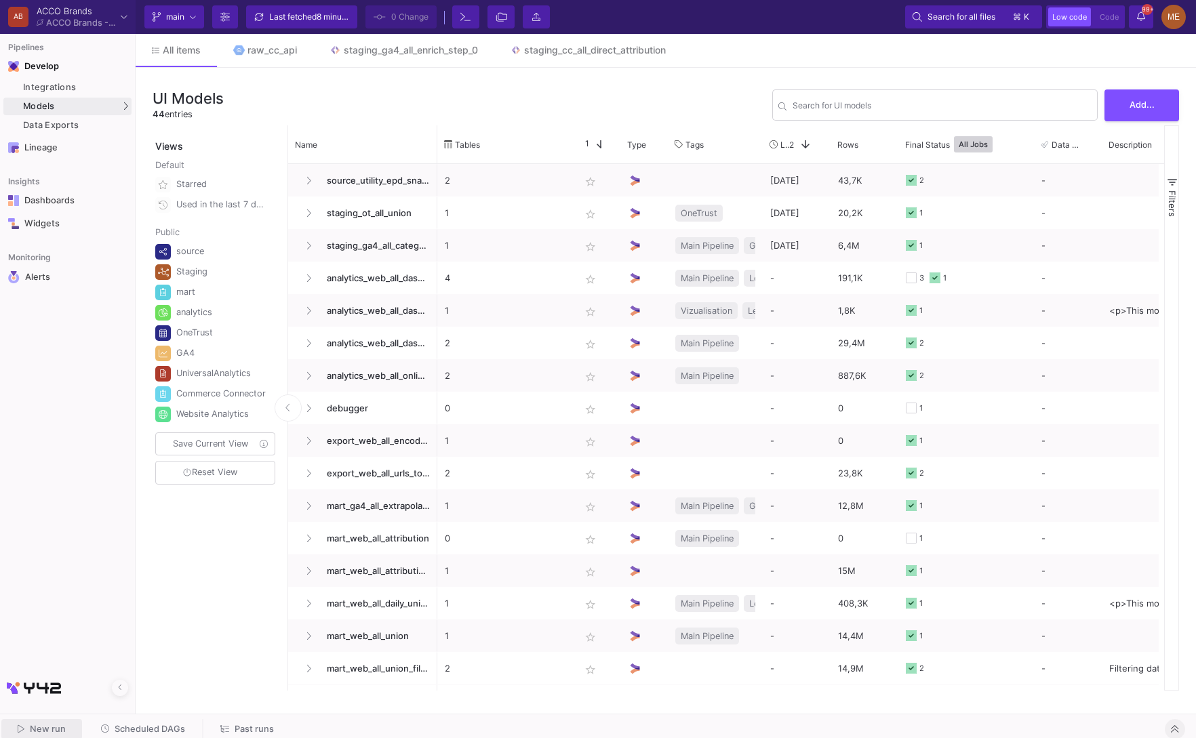
click at [64, 729] on button "New run" at bounding box center [41, 729] width 81 height 21
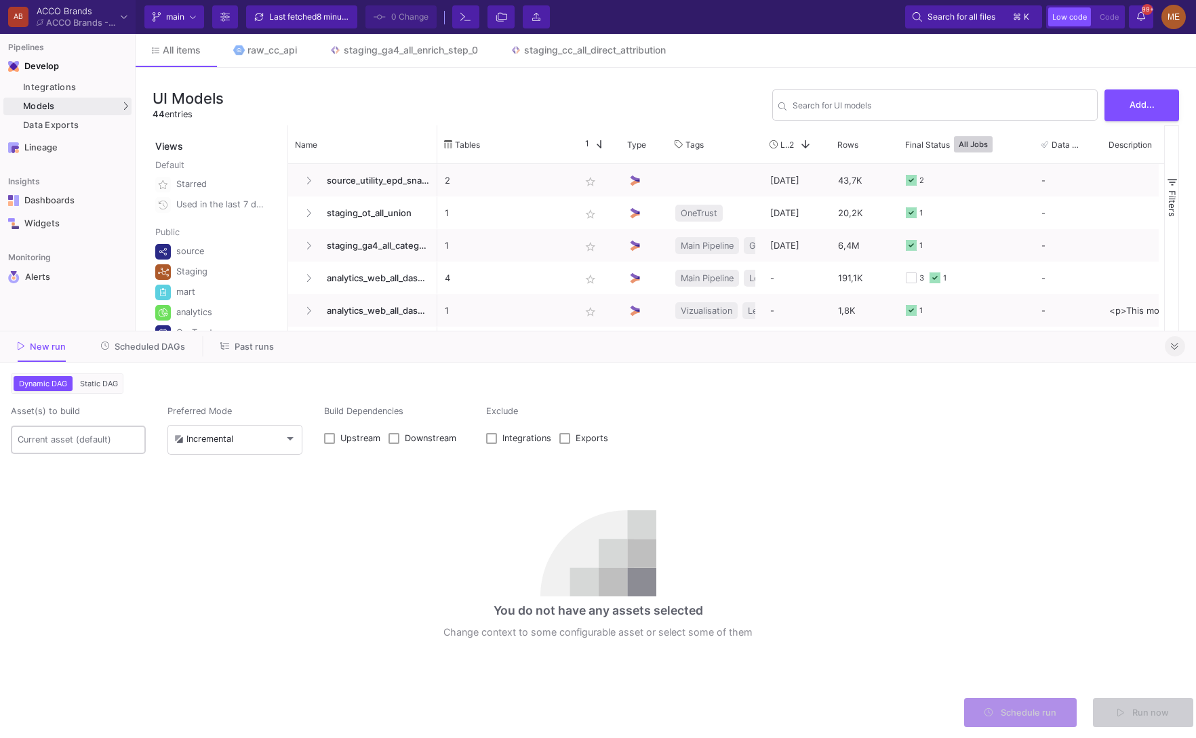
click at [103, 445] on div at bounding box center [79, 439] width 122 height 31
click at [85, 436] on input at bounding box center [79, 440] width 122 height 11
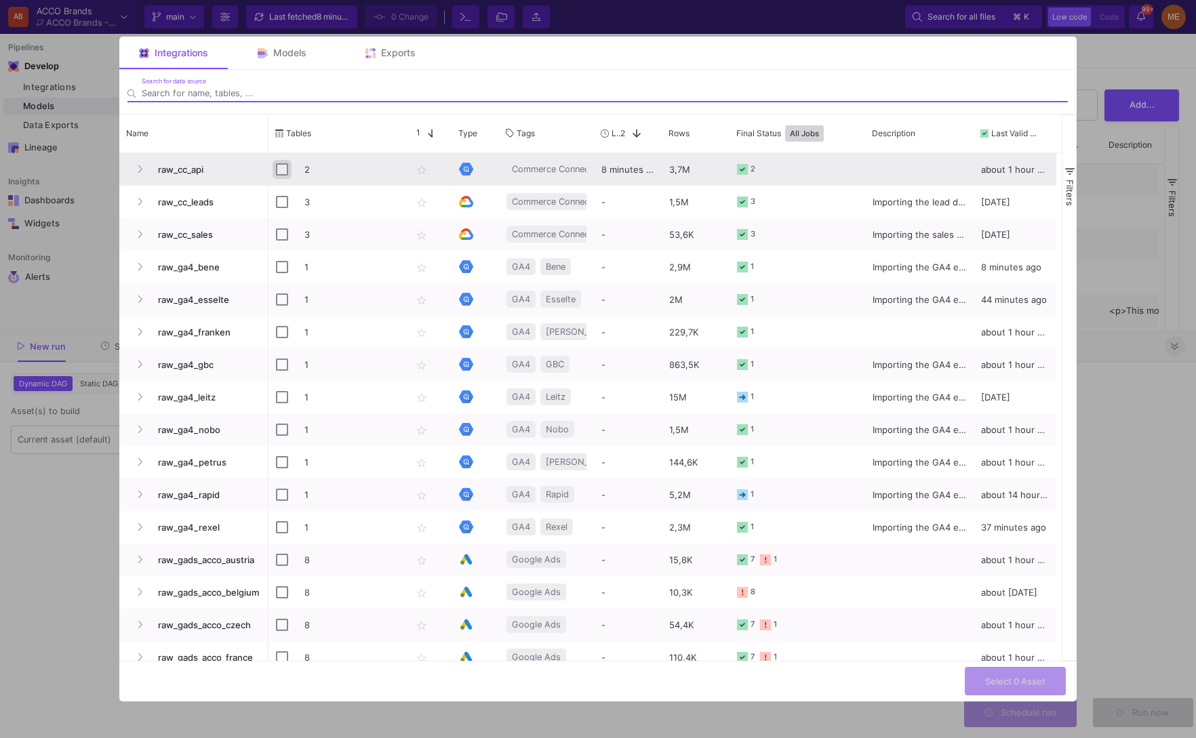
click at [277, 172] on input "Press Space to toggle row selection (unchecked)" at bounding box center [282, 169] width 12 height 12
checkbox input "true"
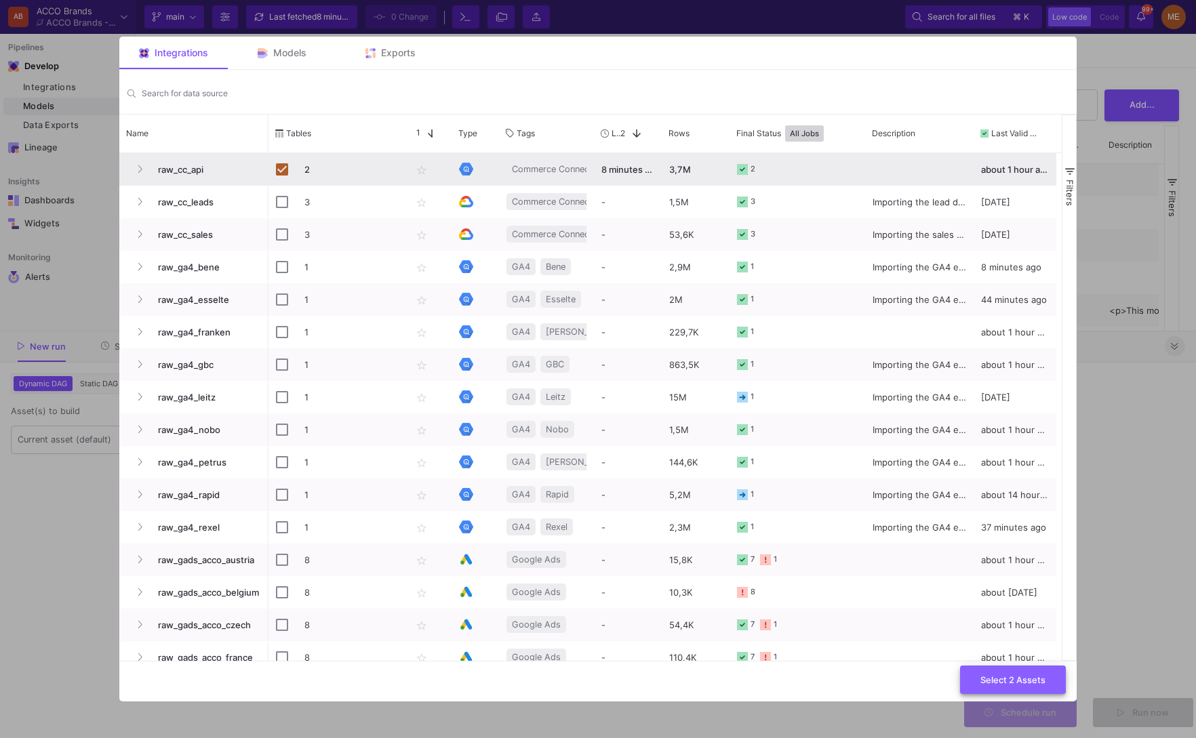
click at [1032, 678] on span "Select 2 Assets" at bounding box center [1012, 680] width 65 height 10
type input "2 assets selected"
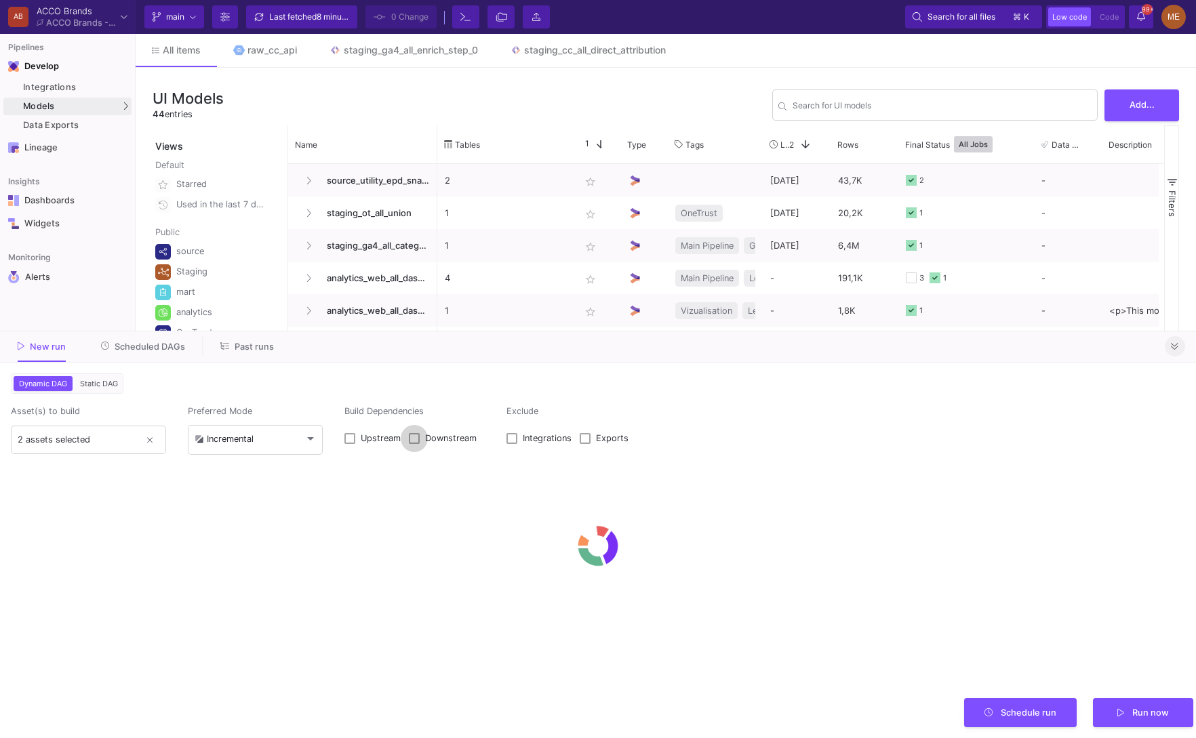
click at [449, 441] on span "Downstream" at bounding box center [451, 438] width 52 height 11
click at [414, 444] on input "Downstream" at bounding box center [414, 444] width 1 height 1
checkbox input "true"
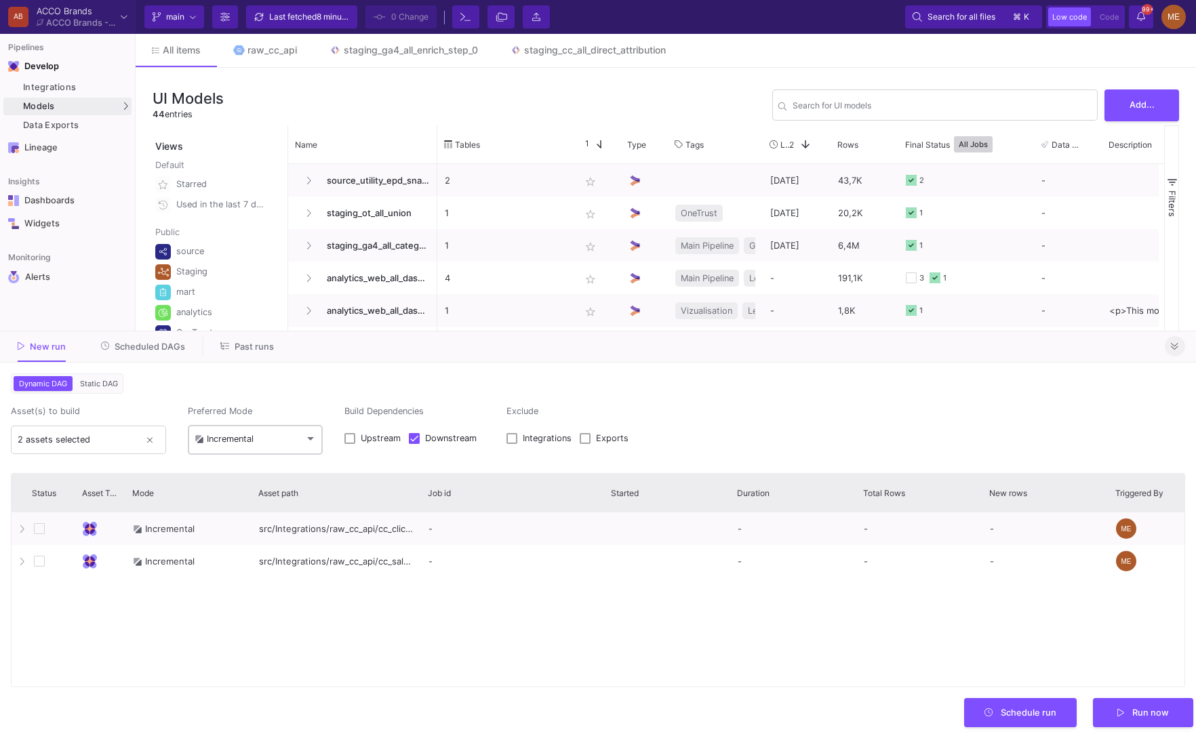
click at [264, 441] on mat-select-trigger "Incremental" at bounding box center [250, 439] width 110 height 11
click at [254, 467] on span "Full" at bounding box center [256, 471] width 122 height 30
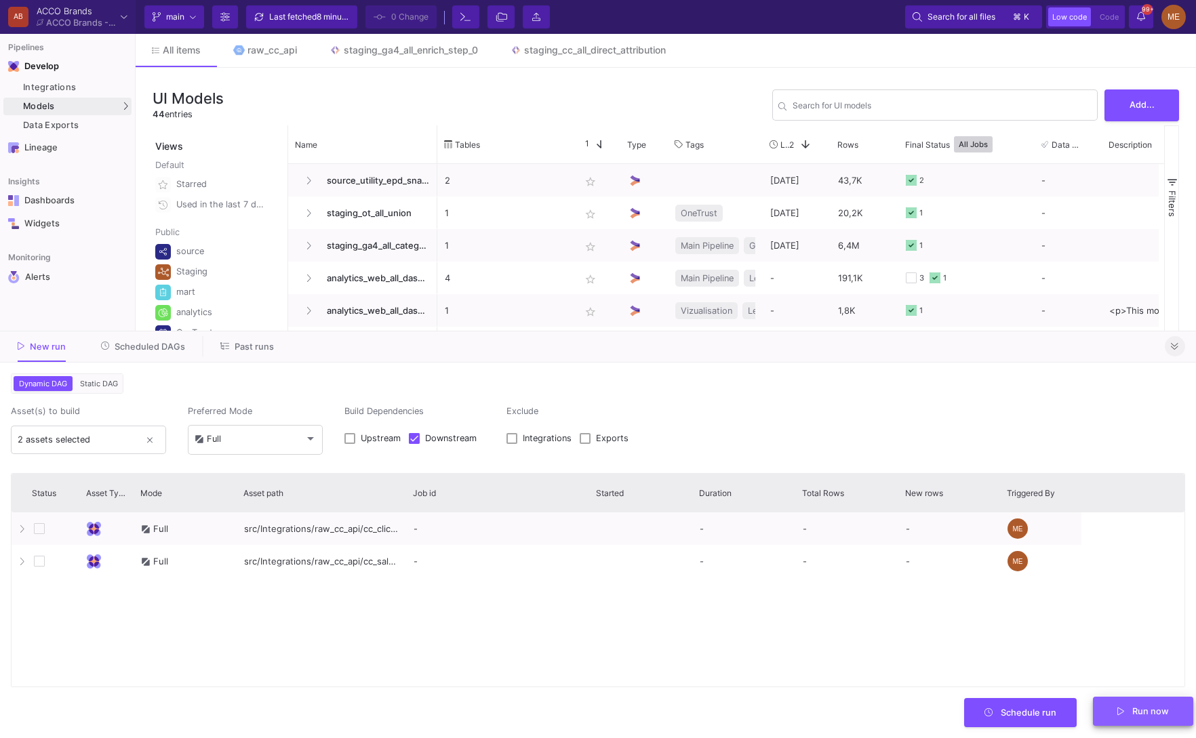
click at [1138, 708] on span "Run now" at bounding box center [1150, 711] width 37 height 10
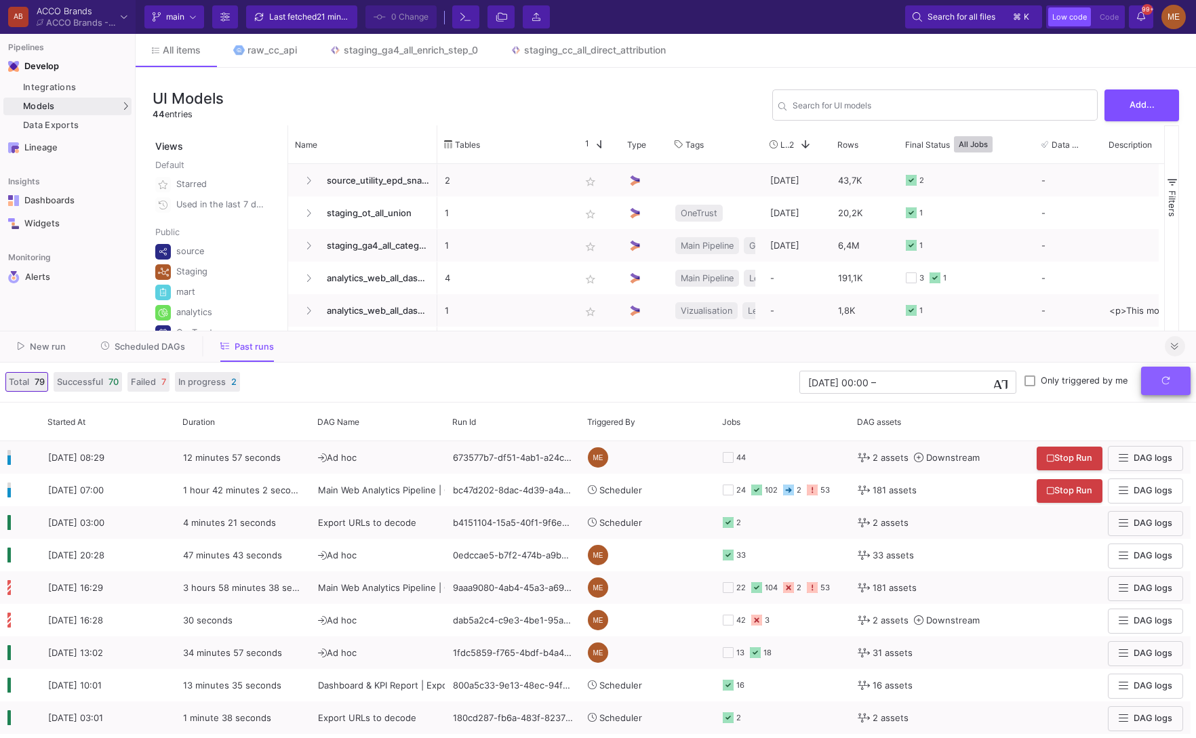
click at [1163, 393] on button "submit" at bounding box center [1165, 381] width 49 height 29
